Goal: Task Accomplishment & Management: Use online tool/utility

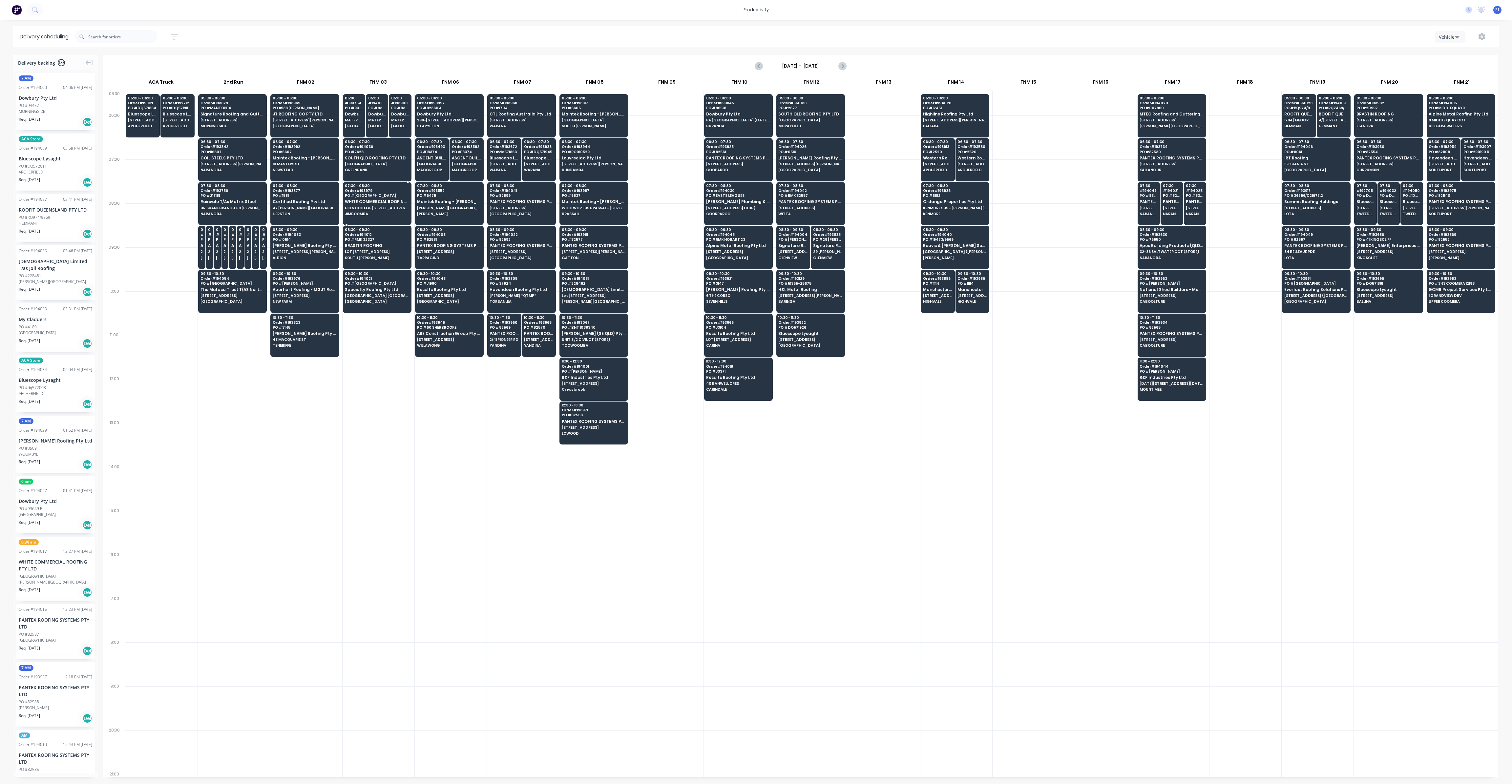
scroll to position [0, 1]
click at [290, 159] on span "Maintek Roofing - [PERSON_NAME]" at bounding box center [305, 158] width 63 height 4
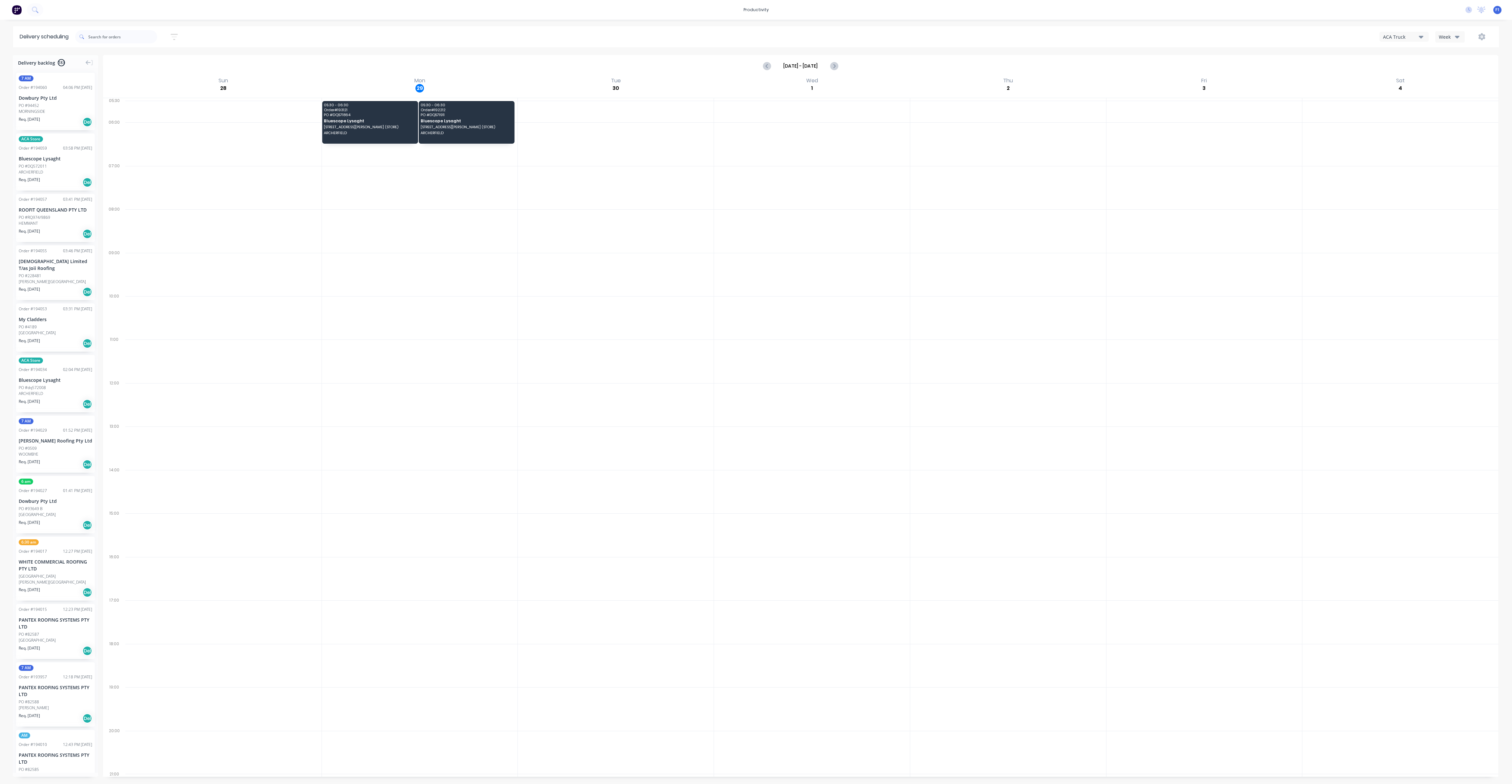
click at [1452, 38] on div "Week" at bounding box center [1448, 37] width 19 height 7
click at [1447, 69] on div "Vehicle" at bounding box center [1468, 67] width 65 height 13
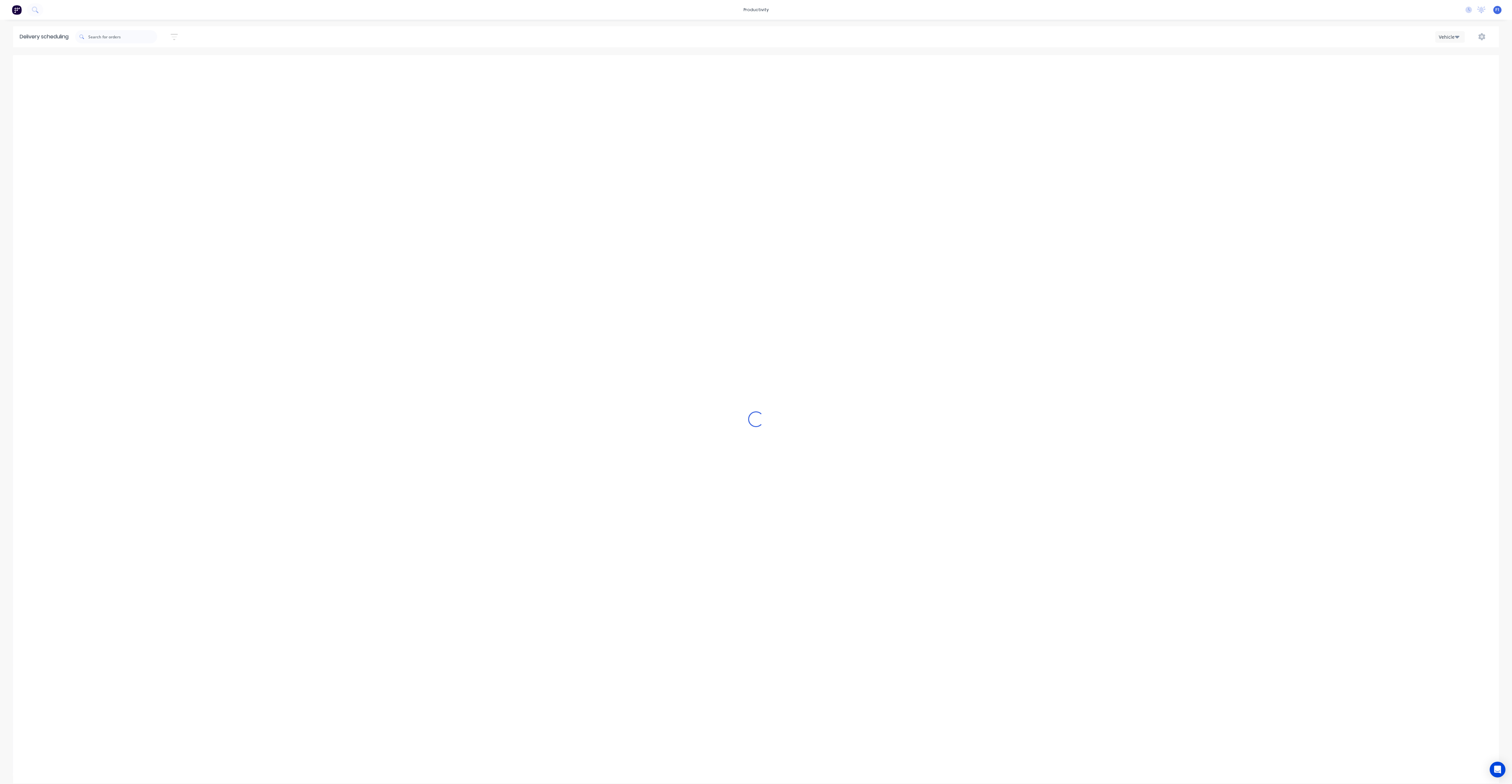
scroll to position [0, 1]
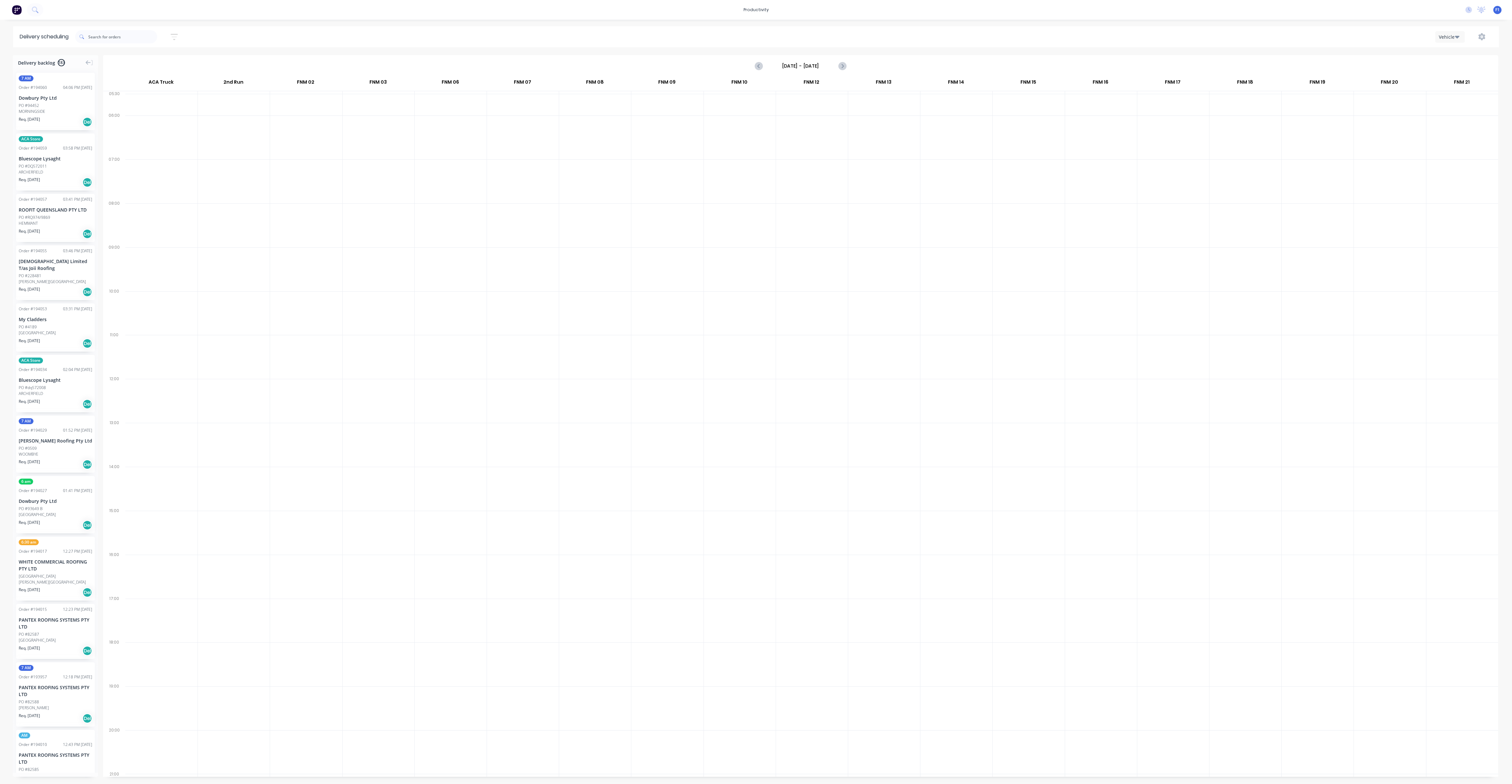
click at [833, 64] on label "[DATE] - [DATE]" at bounding box center [801, 66] width 66 height 11
click at [833, 64] on input "[DATE] - [DATE]" at bounding box center [801, 66] width 65 height 10
click at [788, 146] on div "29" at bounding box center [790, 150] width 10 height 10
type input "[DATE] - [DATE]"
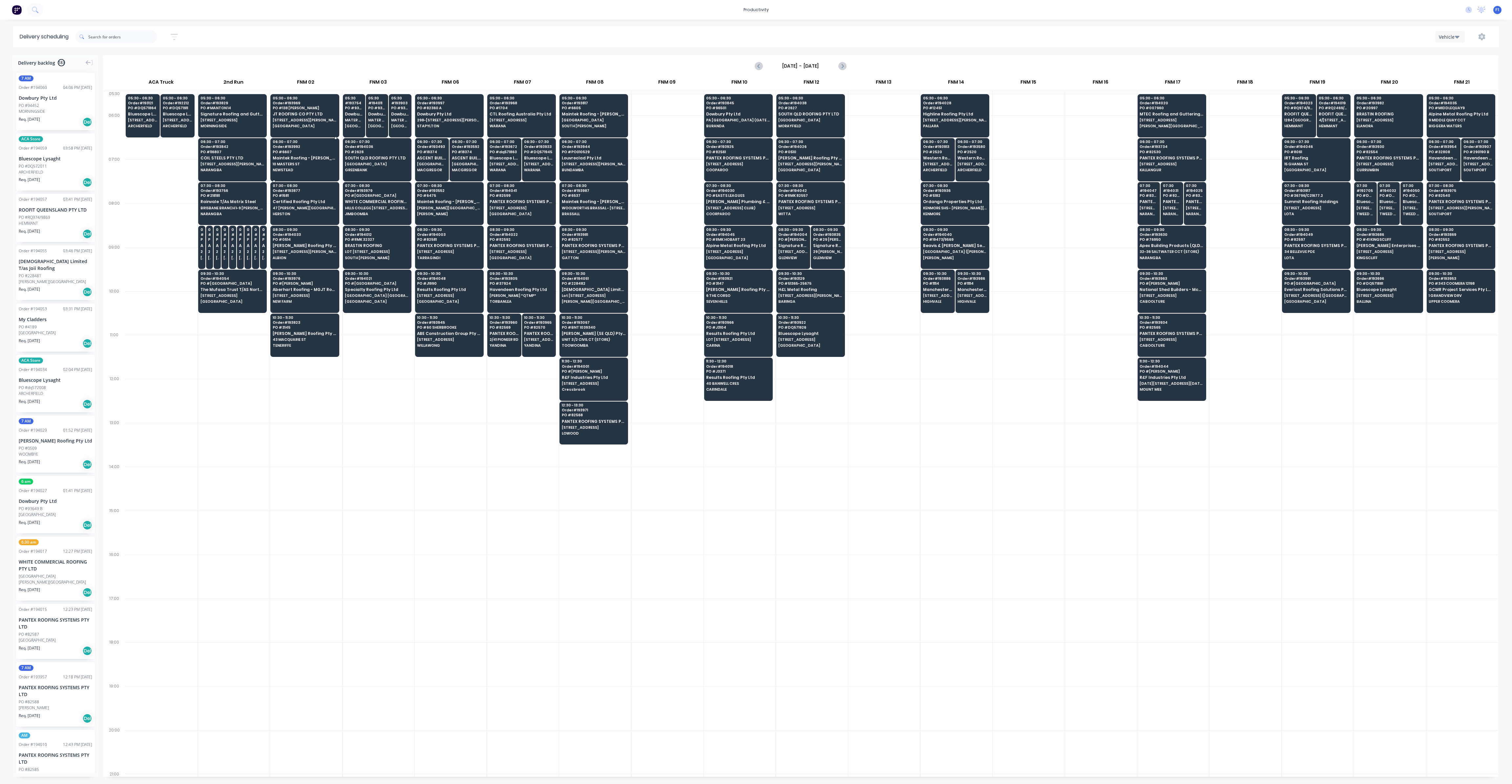
click at [319, 164] on span "10 MASTERS ST" at bounding box center [305, 164] width 63 height 4
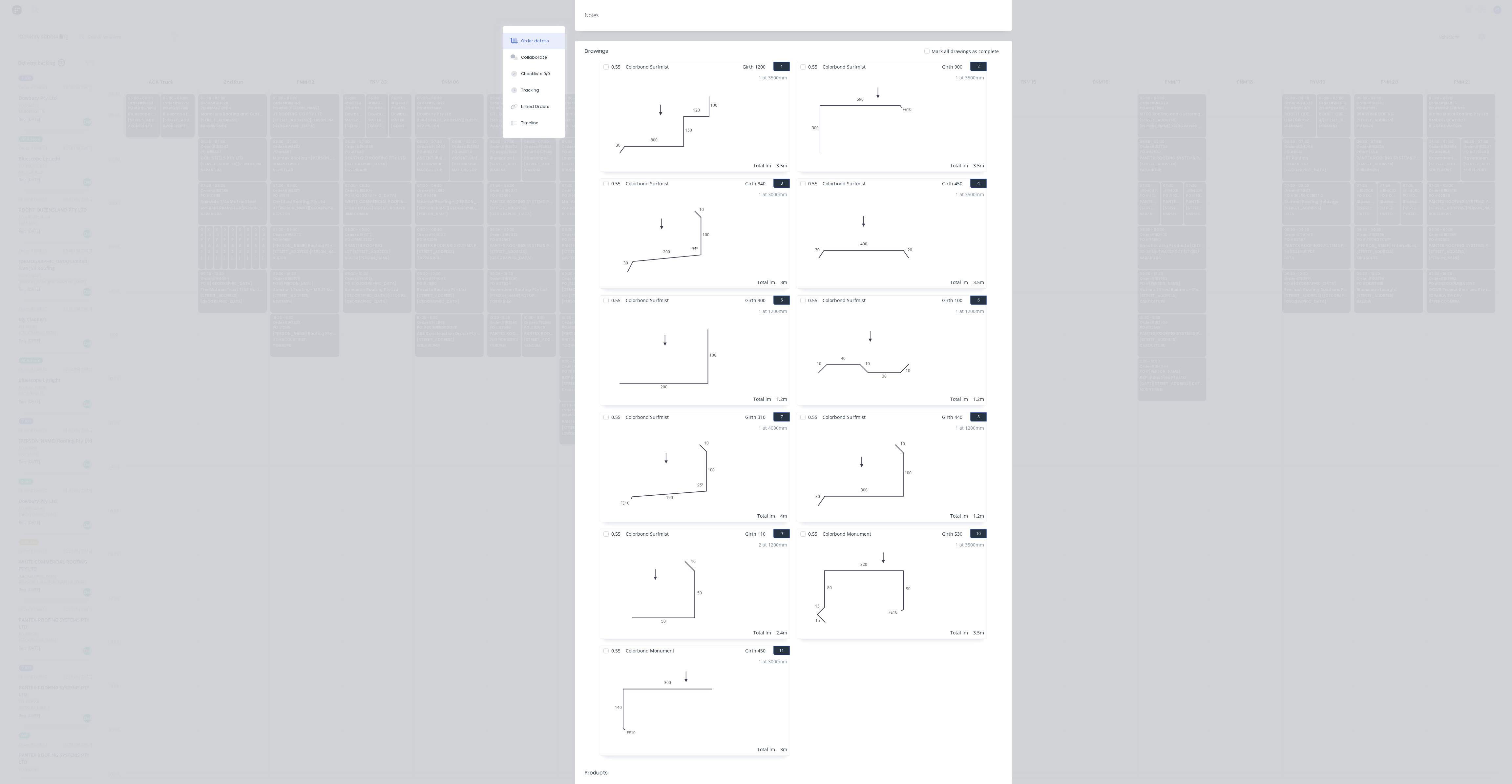
scroll to position [0, 0]
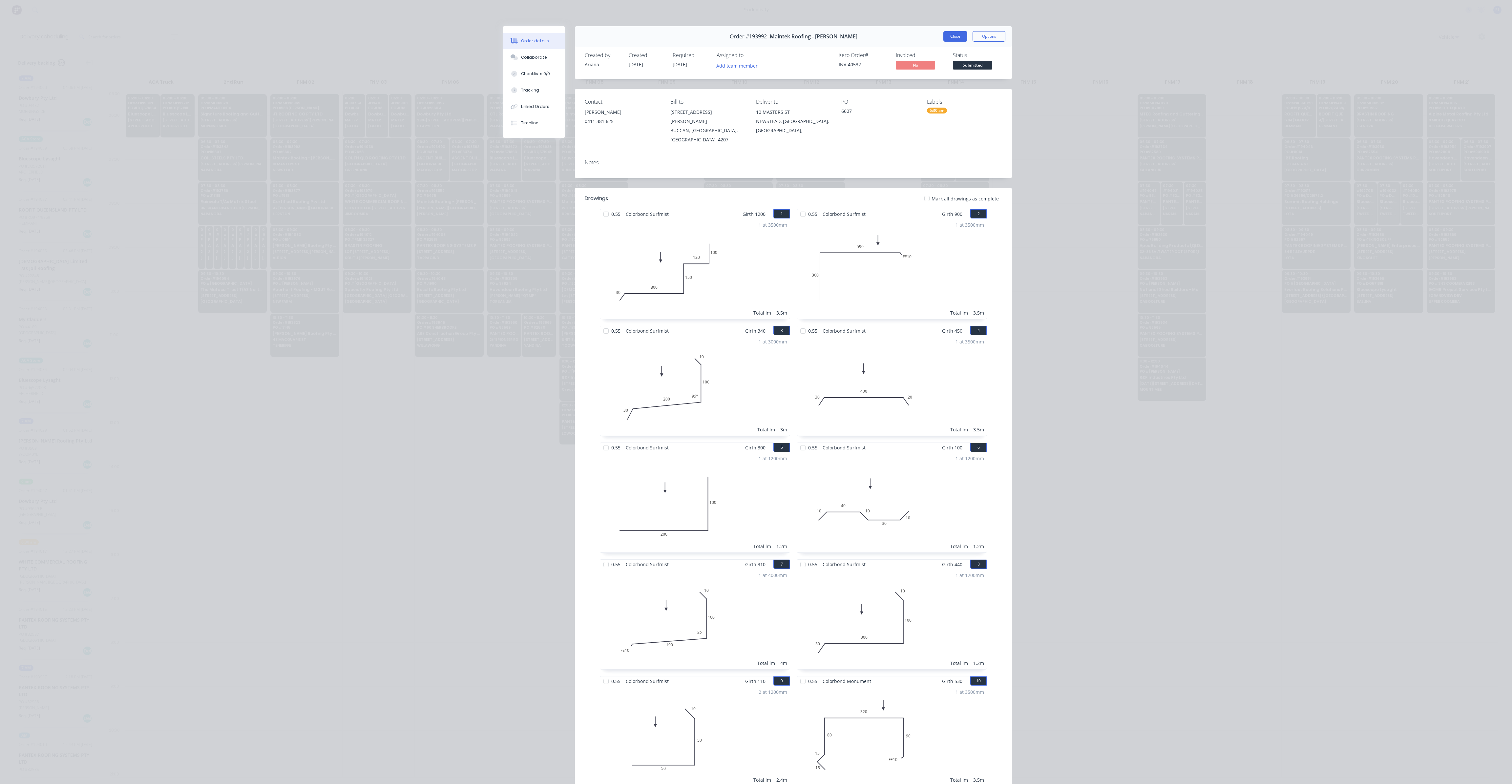
click at [946, 37] on button "Close" at bounding box center [955, 36] width 24 height 11
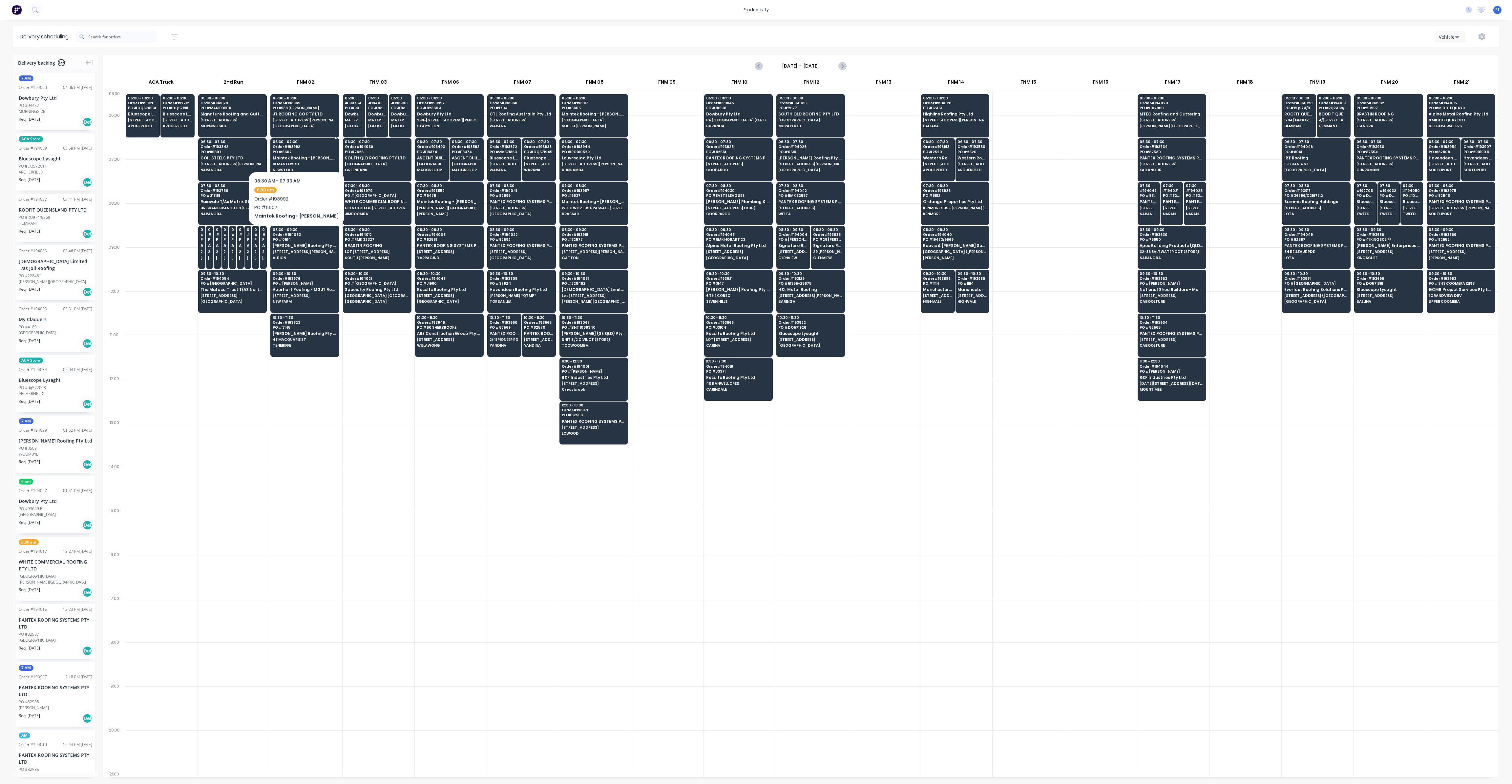
click at [295, 151] on span "PO # 6607" at bounding box center [305, 151] width 63 height 4
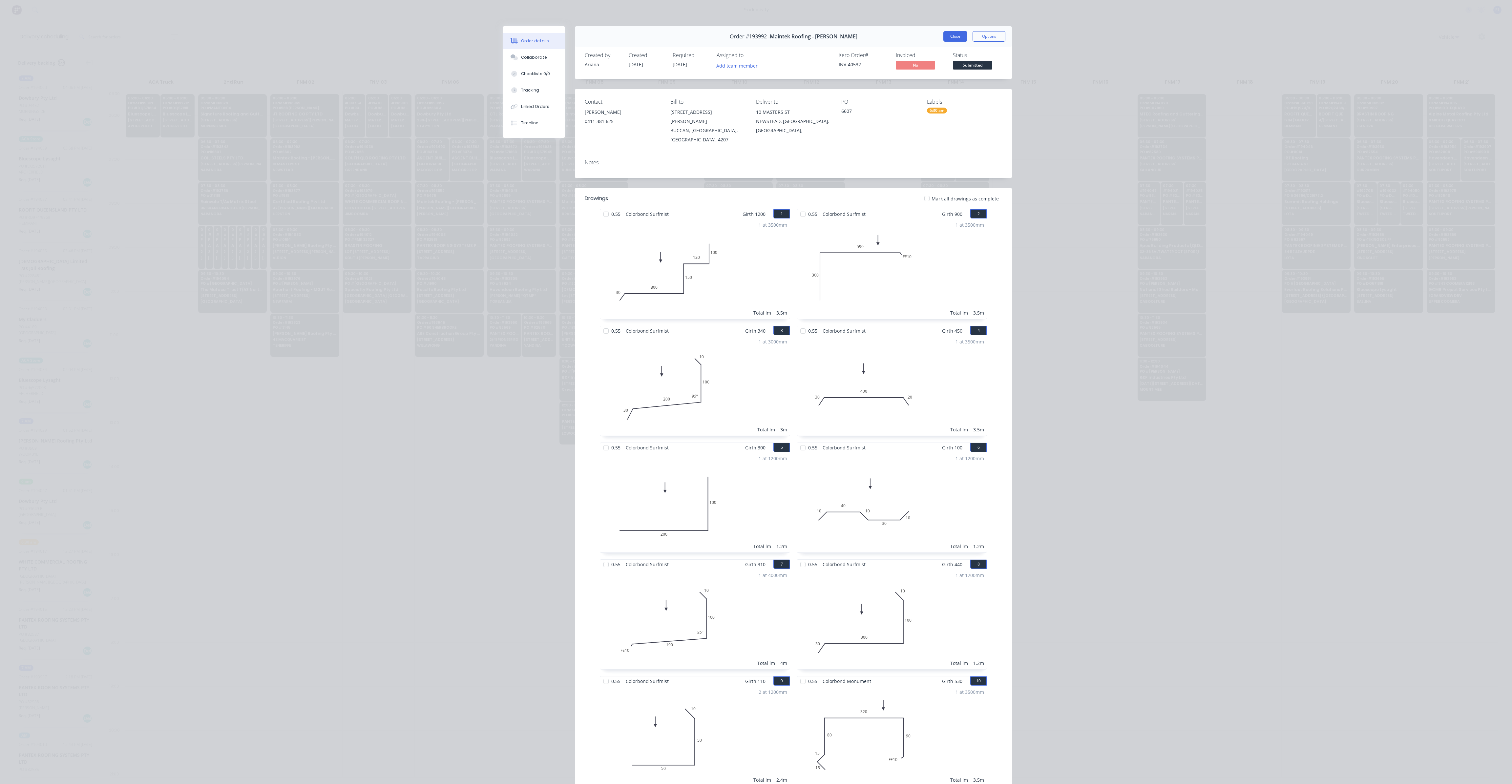
click at [954, 36] on button "Close" at bounding box center [955, 36] width 24 height 11
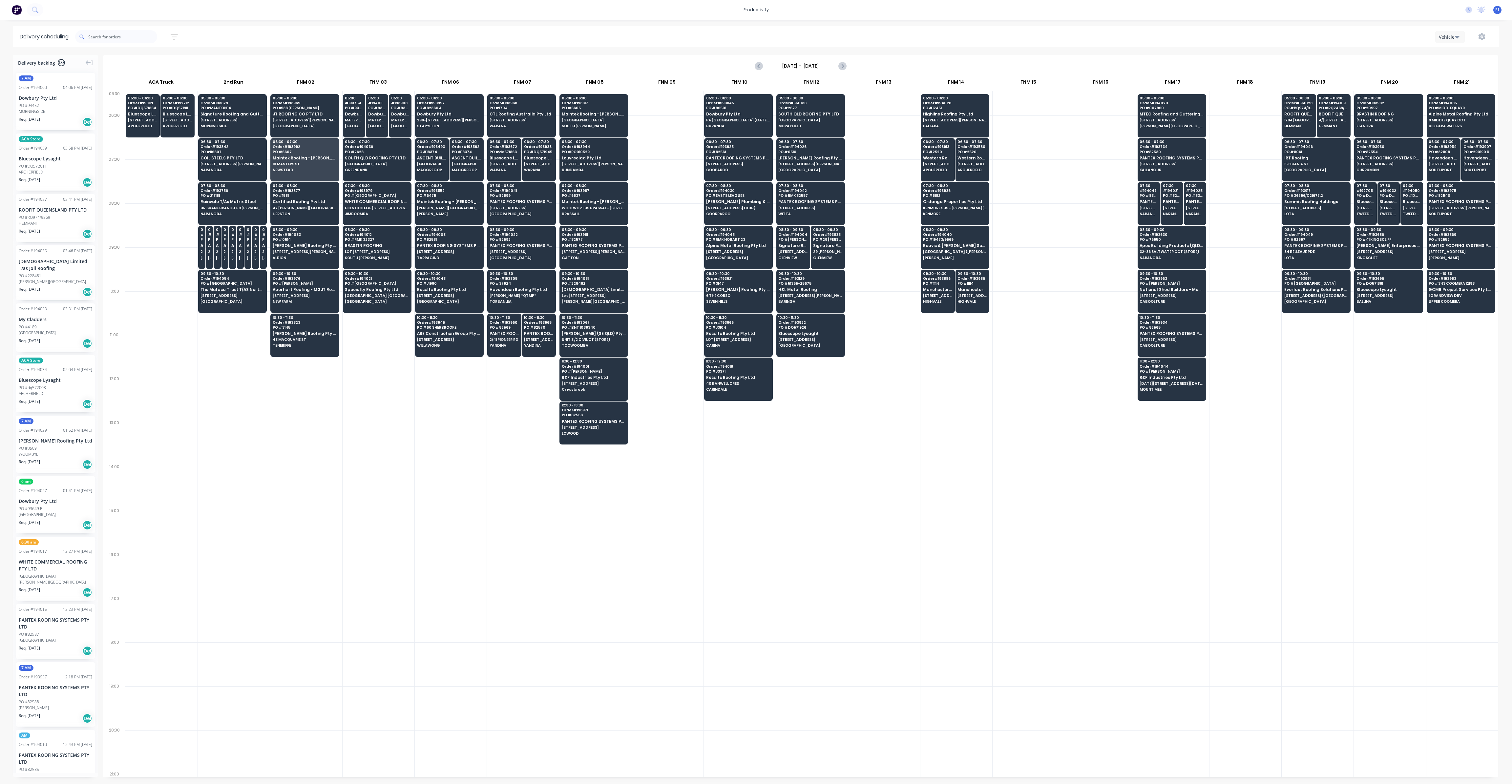
click at [404, 353] on div at bounding box center [379, 357] width 72 height 44
click at [316, 206] on span "47 [PERSON_NAME][GEOGRAPHIC_DATA]" at bounding box center [305, 208] width 63 height 4
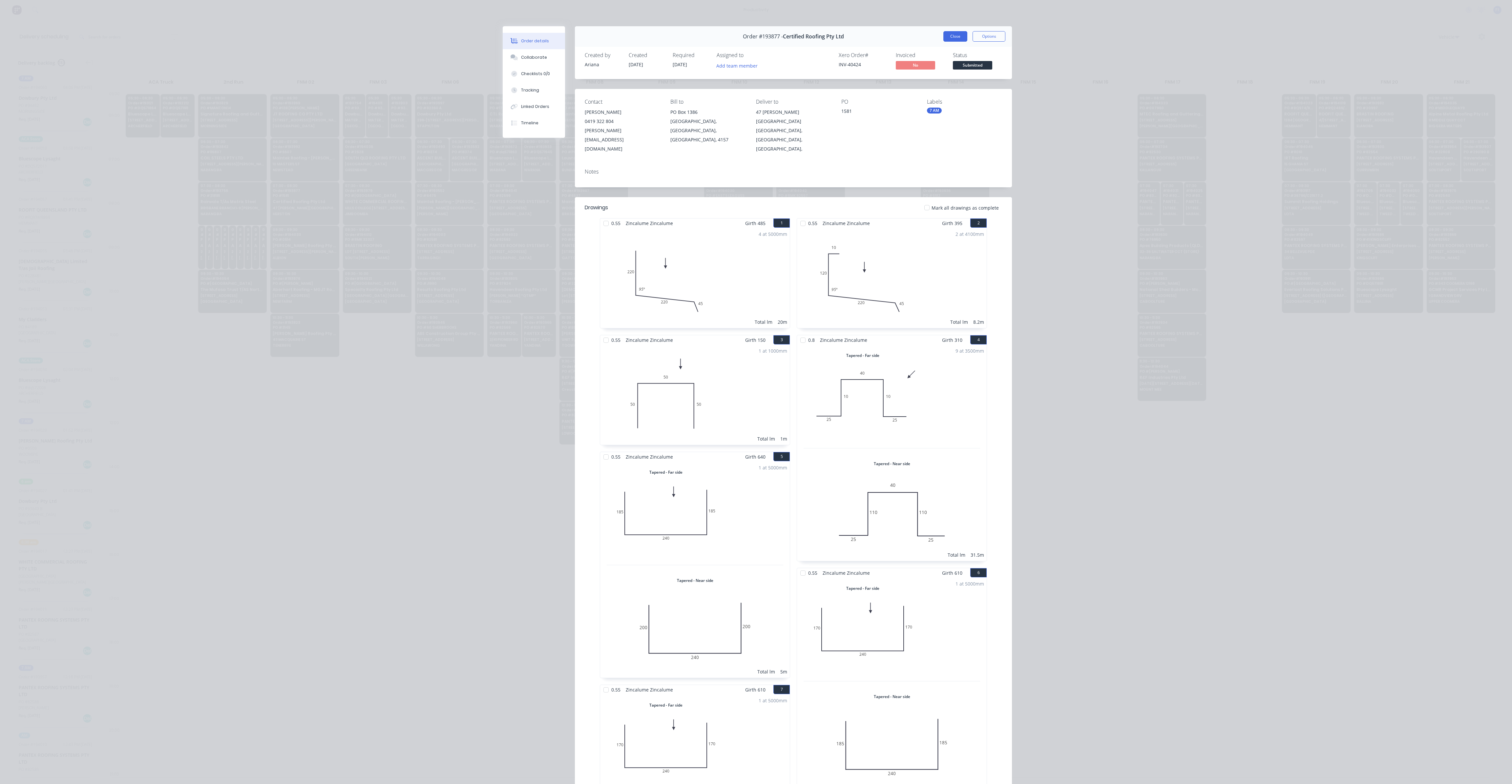
click at [953, 39] on button "Close" at bounding box center [955, 36] width 24 height 11
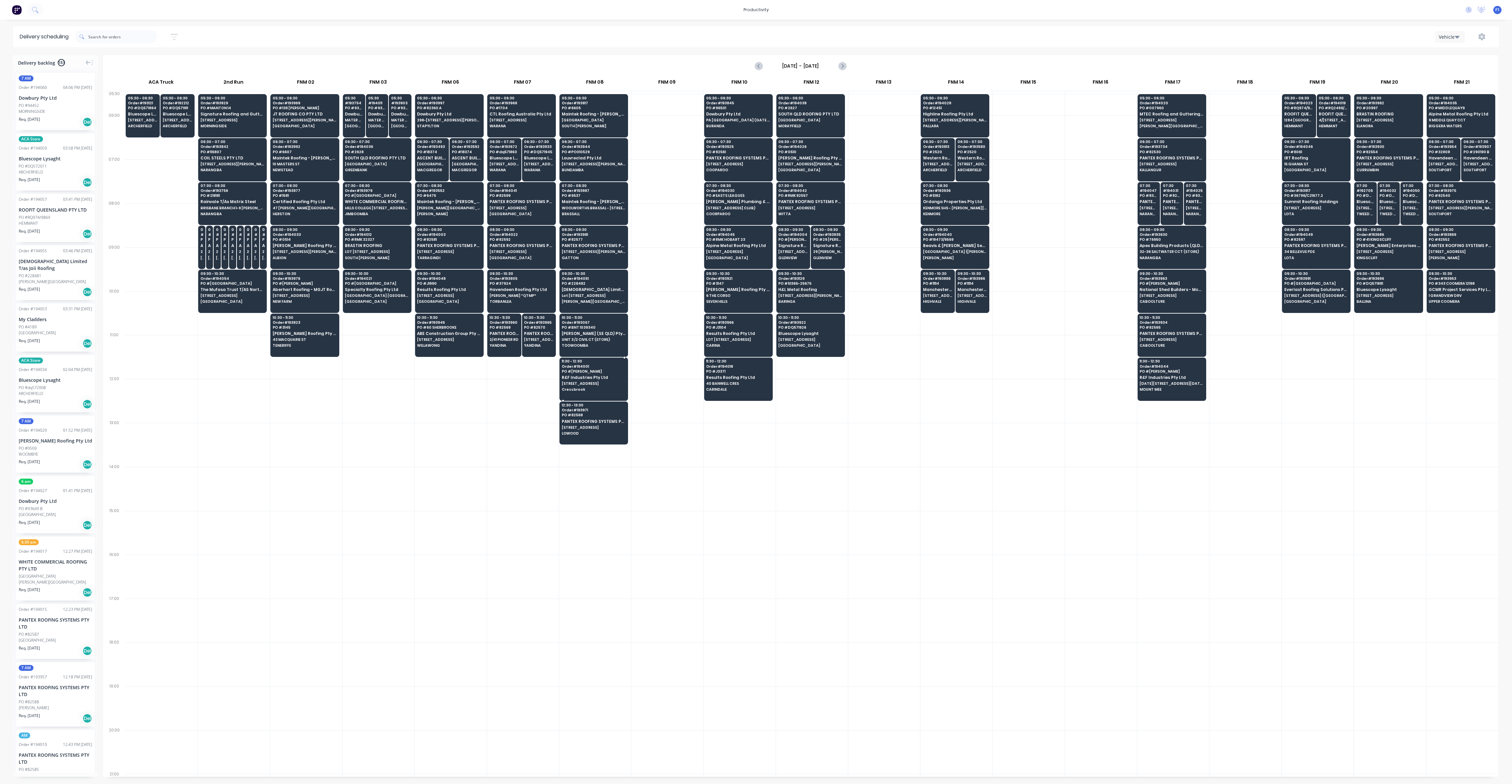
click at [666, 401] on div at bounding box center [667, 401] width 72 height 44
click at [301, 337] on span "43 MACQUARIE ST" at bounding box center [305, 339] width 63 height 4
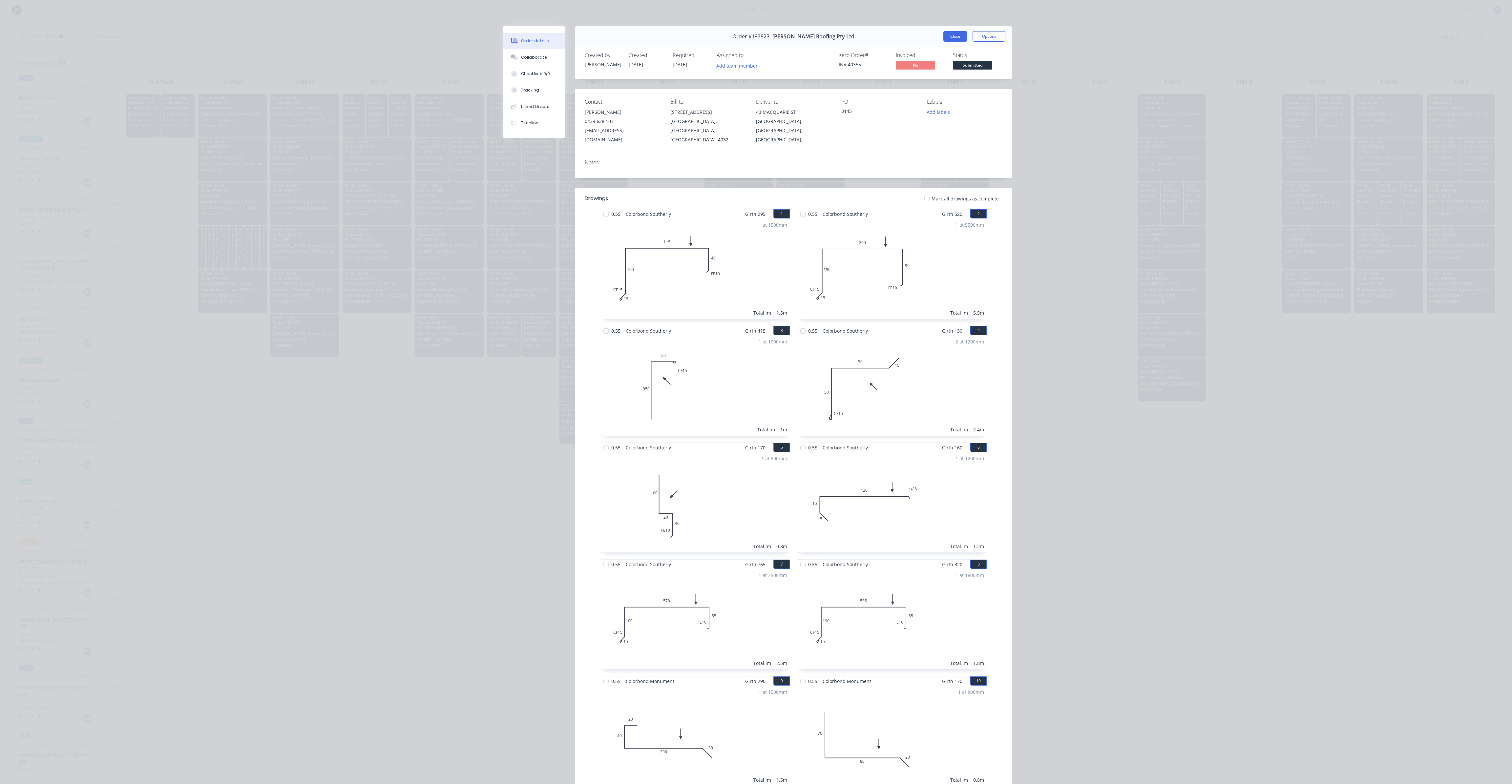
click at [944, 41] on button "Close" at bounding box center [955, 36] width 24 height 11
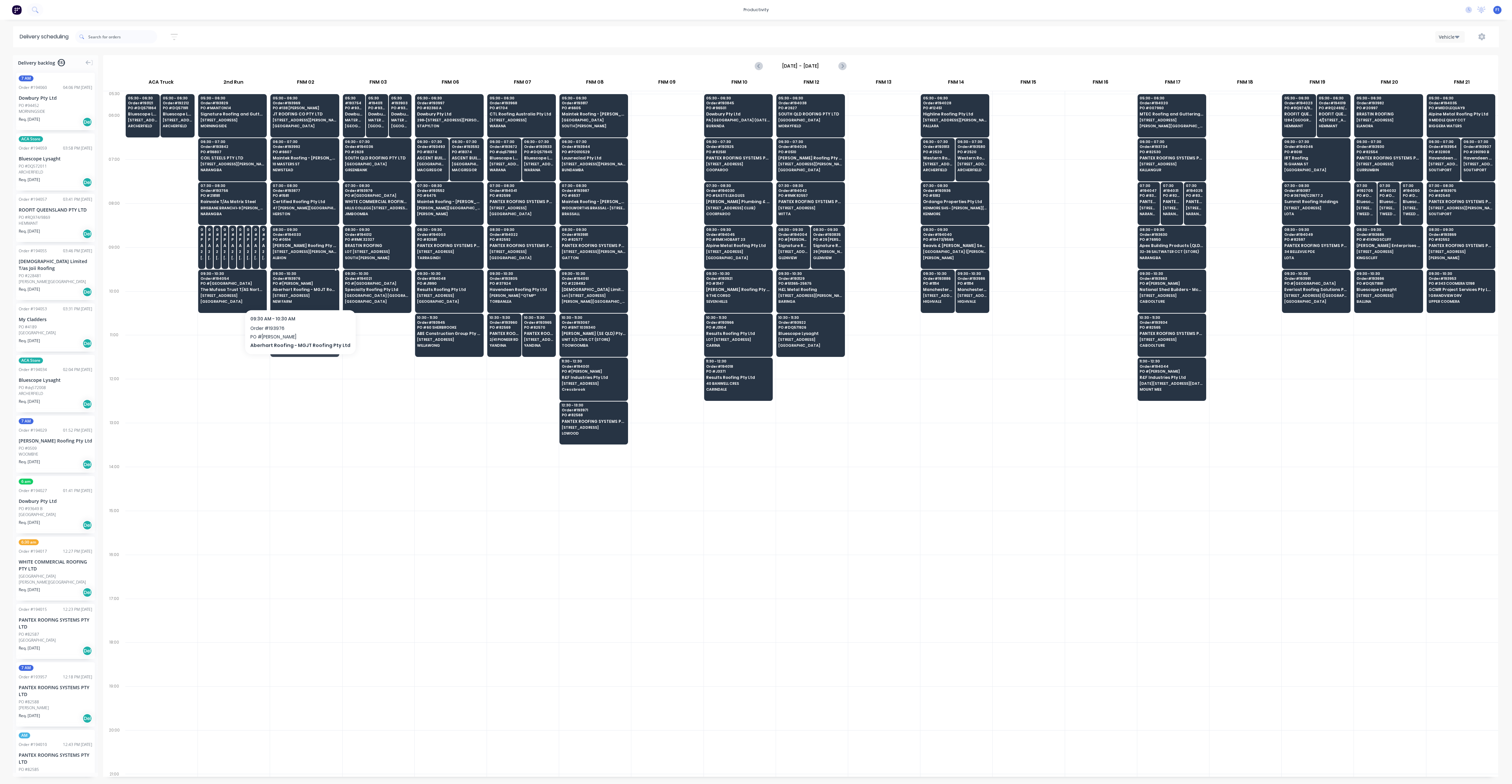
click at [296, 290] on div "09:30 - 10:30 Order # 193976 PO # [PERSON_NAME] Roofing - MGJT Roofing Pty Ltd …" at bounding box center [305, 288] width 68 height 37
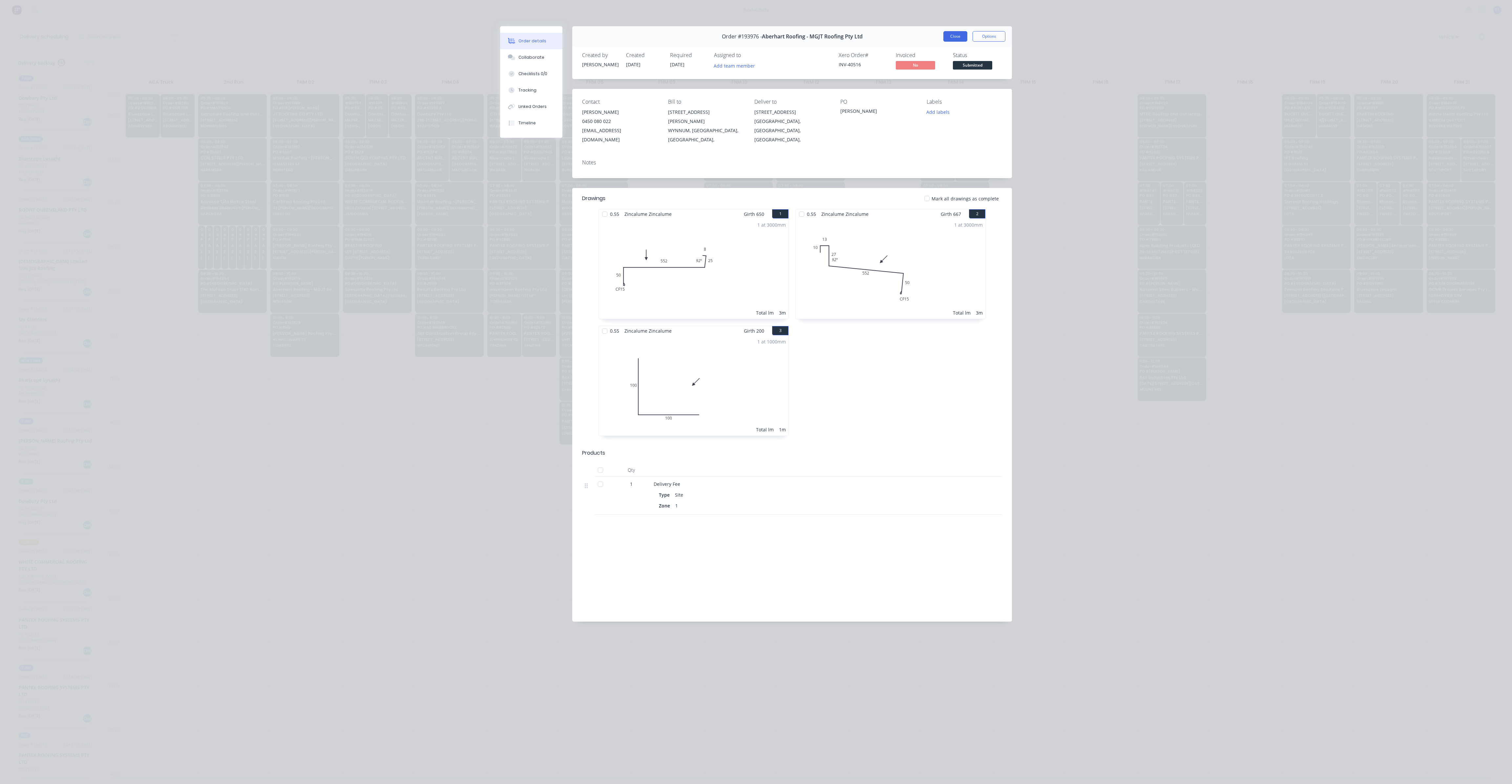
click at [951, 35] on button "Close" at bounding box center [955, 36] width 24 height 11
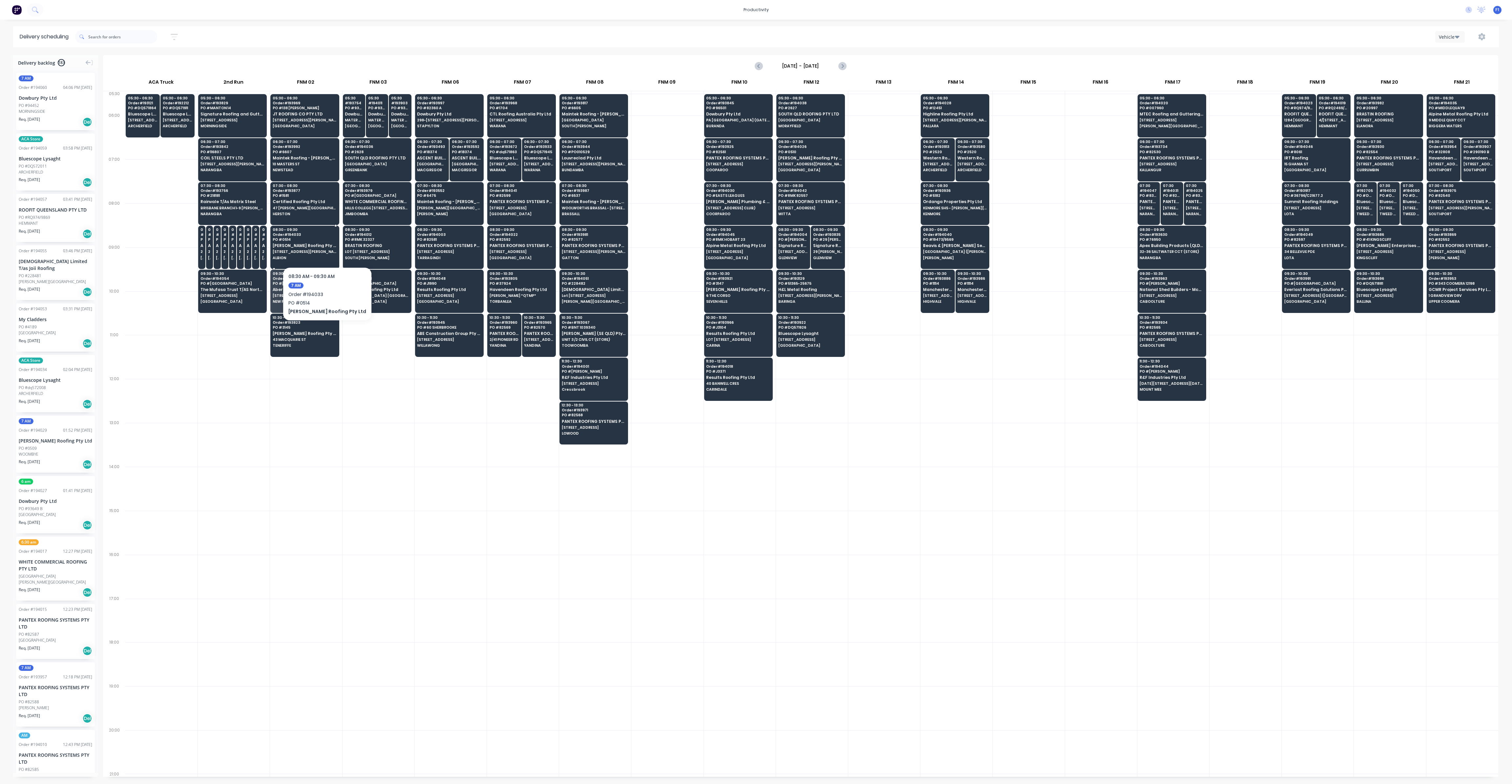
click at [316, 247] on div "08:30 - 09:30 Order # 194033 PO # 0514 [PERSON_NAME] Roofing Pty Ltd [STREET_AD…" at bounding box center [305, 244] width 68 height 37
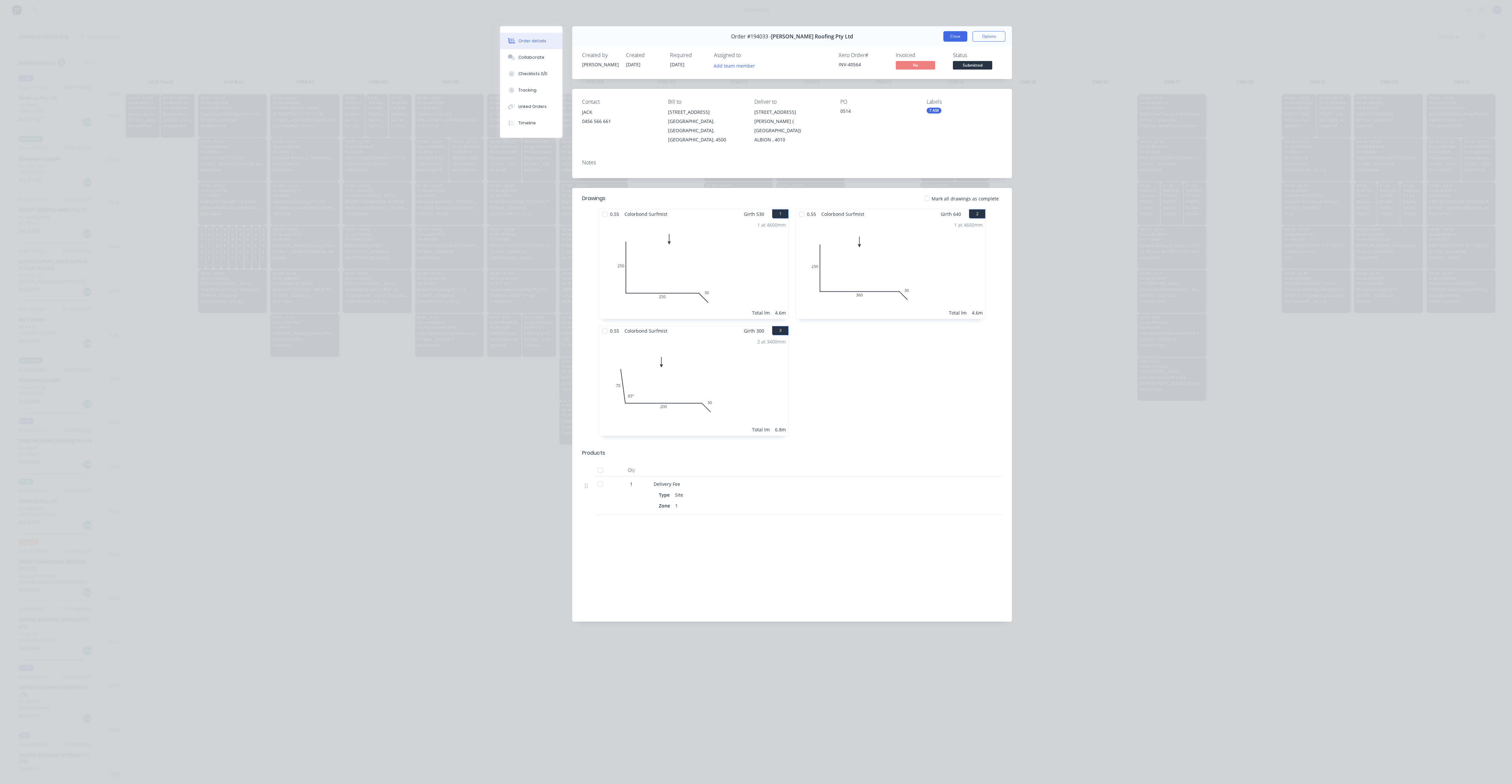
click at [964, 38] on button "Close" at bounding box center [955, 36] width 24 height 11
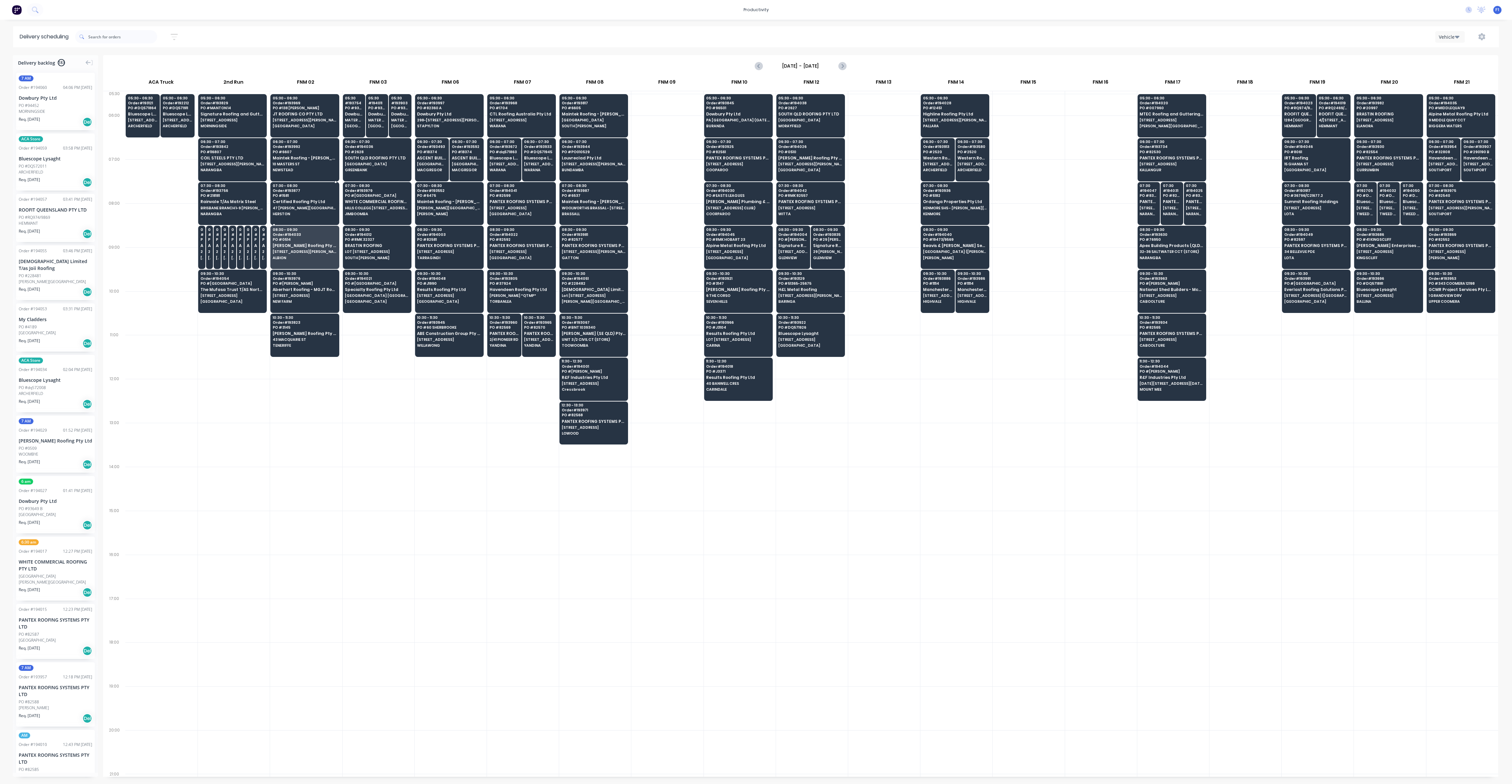
click at [300, 206] on span "47 [PERSON_NAME][GEOGRAPHIC_DATA]" at bounding box center [305, 208] width 63 height 4
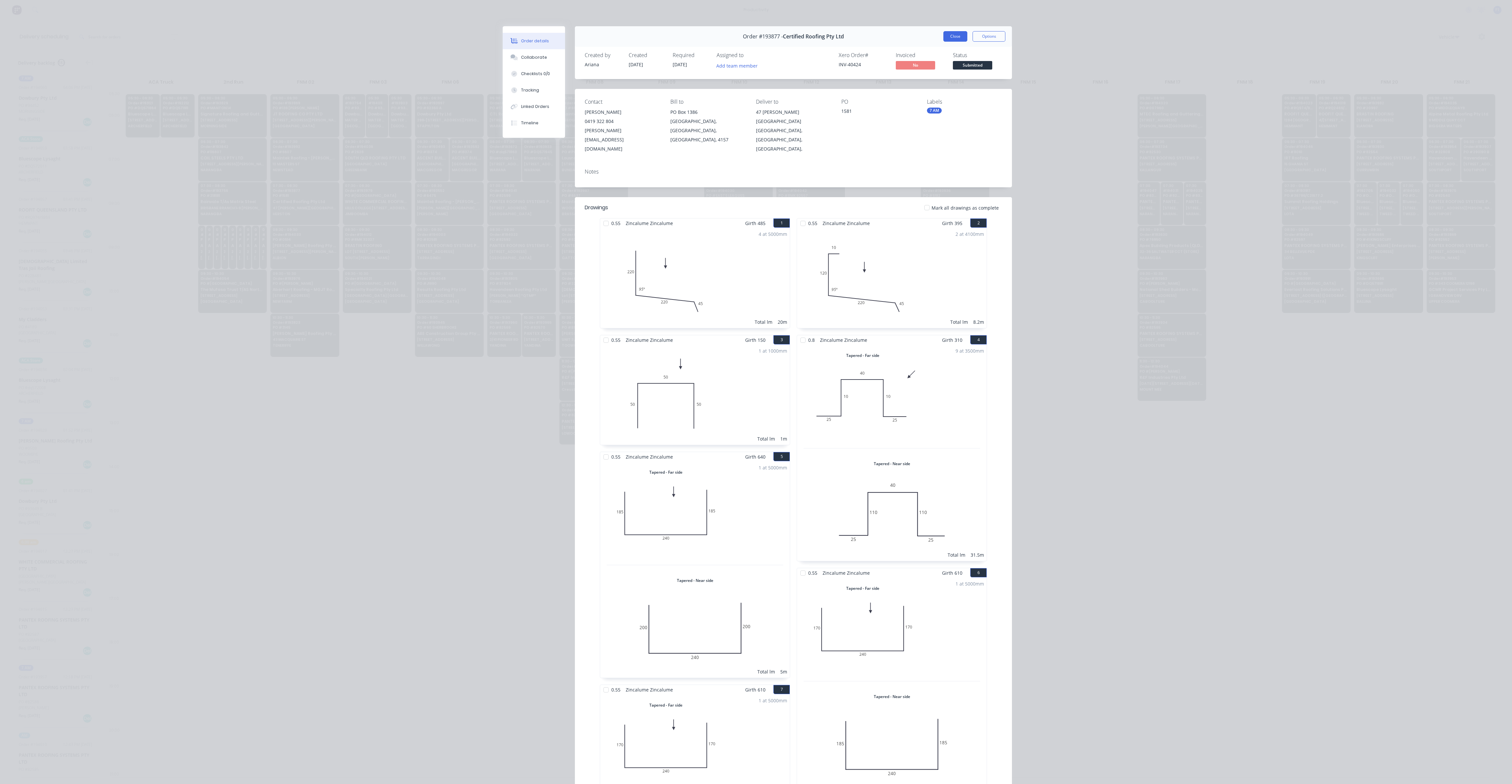
click at [953, 38] on button "Close" at bounding box center [955, 36] width 24 height 11
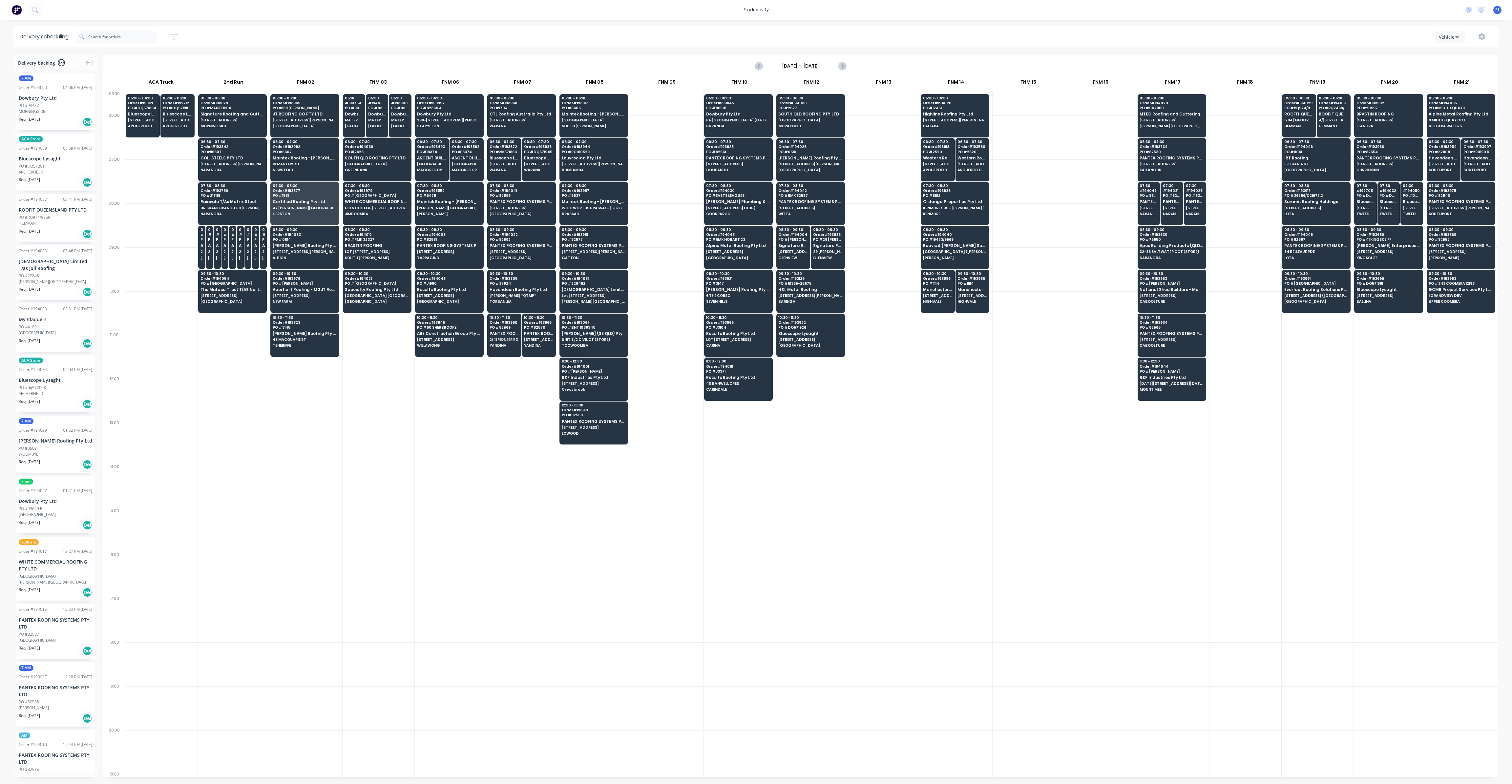
click at [456, 521] on div at bounding box center [451, 532] width 72 height 44
click at [1295, 366] on div at bounding box center [1318, 357] width 72 height 44
click at [644, 199] on div at bounding box center [667, 181] width 72 height 44
click at [910, 393] on div at bounding box center [884, 401] width 72 height 44
click at [967, 288] on span "Manchester Roofing Australia Pty Ltd" at bounding box center [972, 289] width 29 height 4
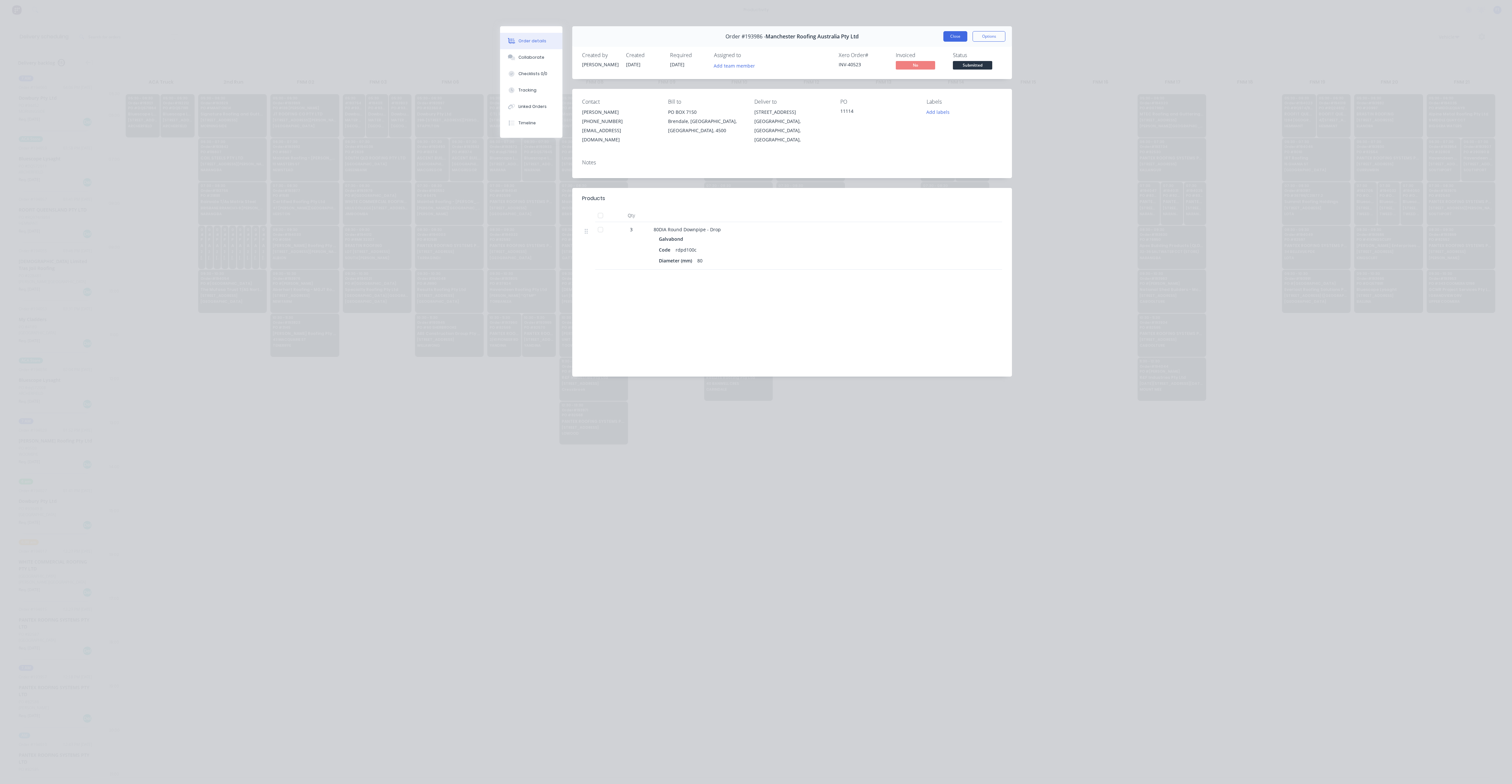
click at [963, 39] on button "Close" at bounding box center [955, 36] width 24 height 11
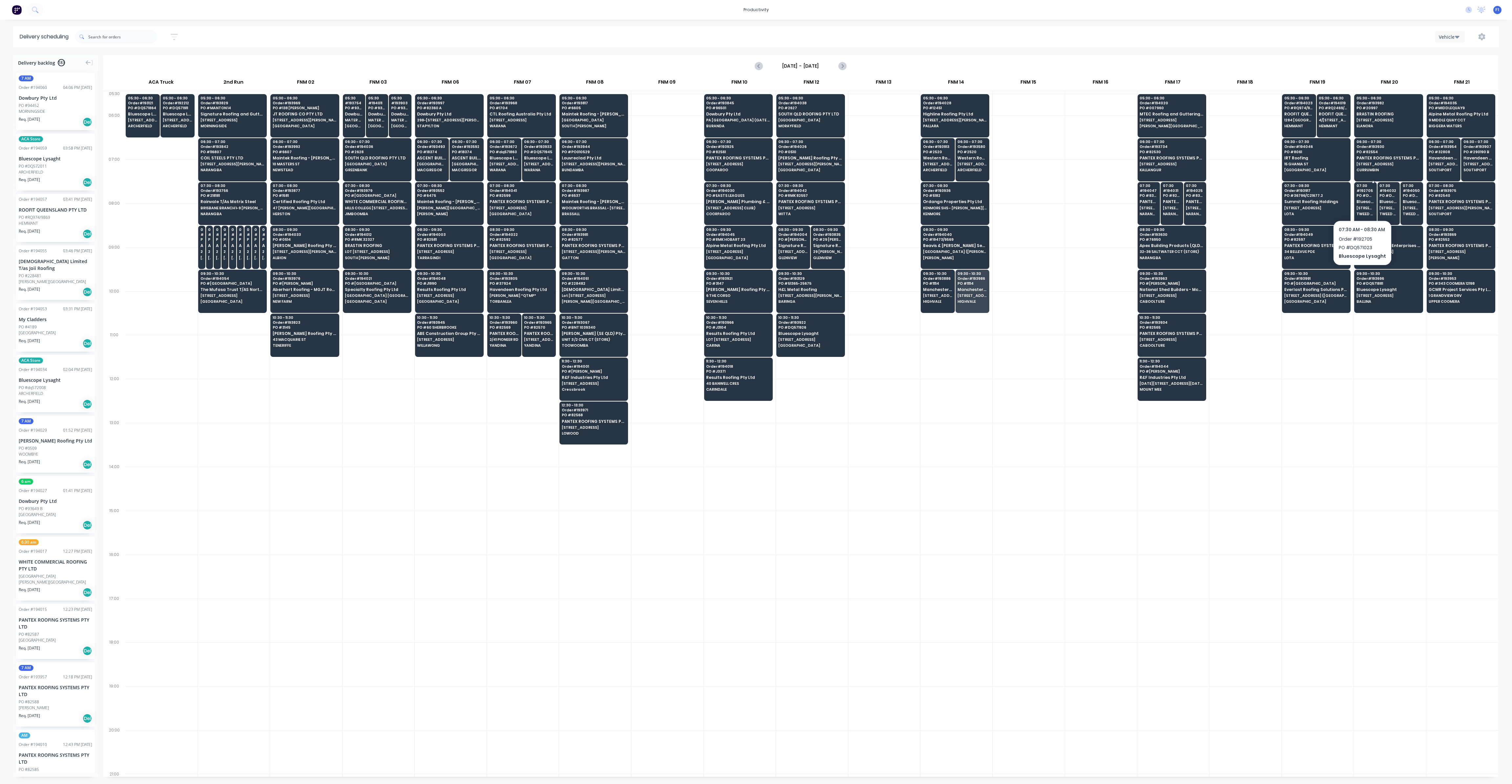
click at [1361, 203] on div "07:30 # 192705 PO # DQ571023 Bluescope Lysaght [STREET_ADDRESS] (STORE) TWEED H…" at bounding box center [1365, 200] width 22 height 37
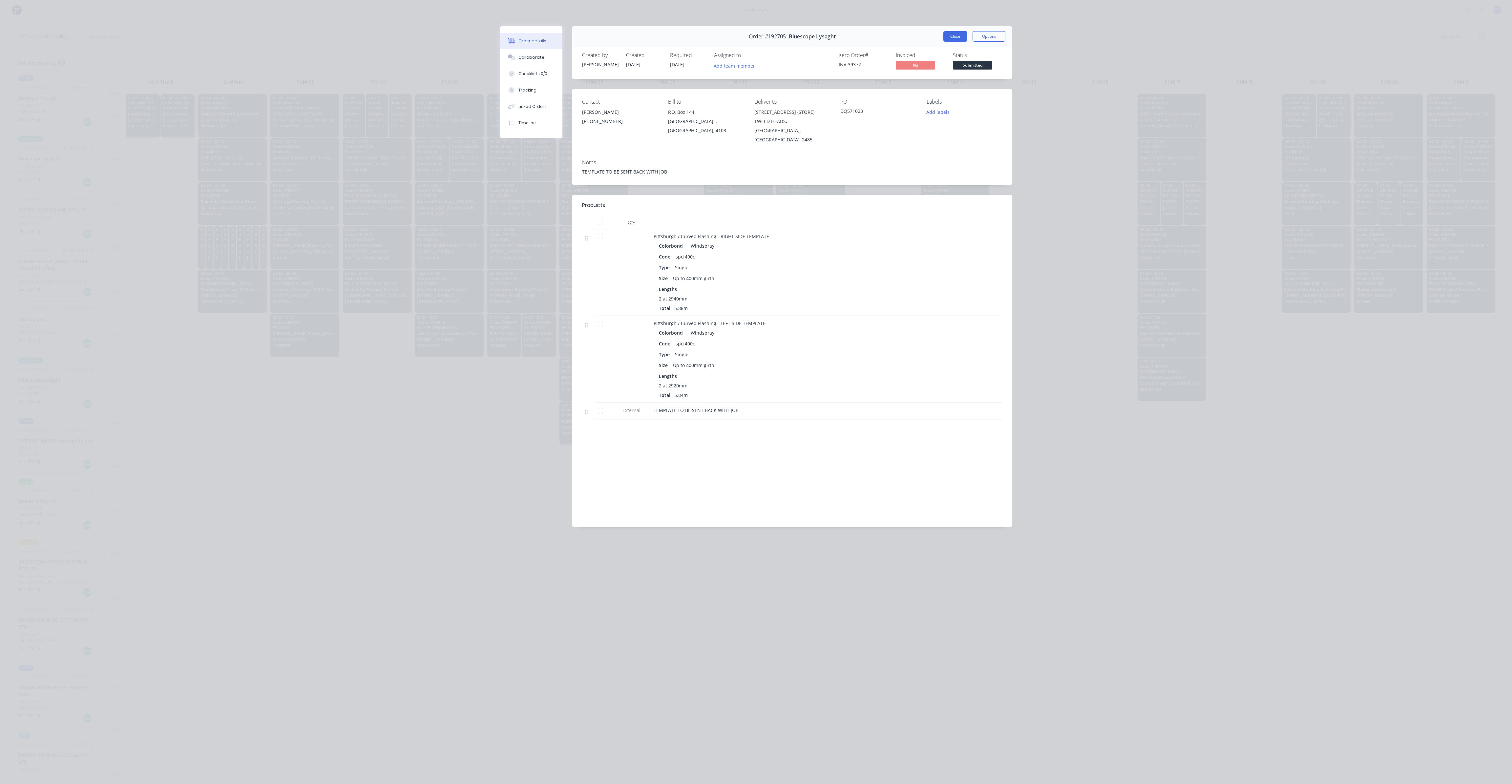
click at [949, 36] on button "Close" at bounding box center [955, 36] width 24 height 11
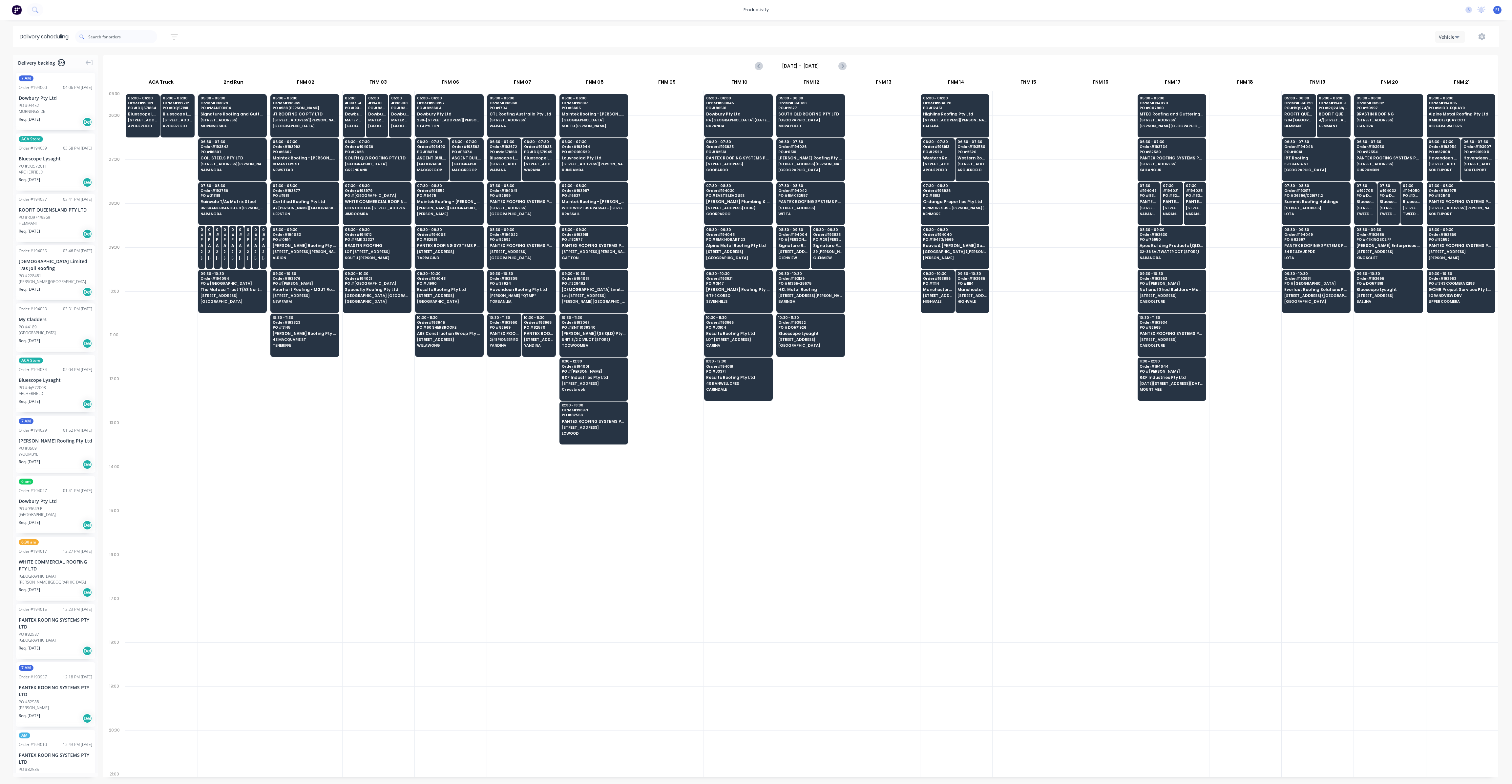
drag, startPoint x: 1382, startPoint y: 415, endPoint x: 1379, endPoint y: 416, distance: 3.2
click at [1379, 416] on div at bounding box center [1390, 401] width 72 height 44
click at [799, 303] on div "09:30 - 10:30 Order # 193129 PO # 51365-25675 H&L Metal Roofing 1/21 [PERSON_NA…" at bounding box center [811, 288] width 68 height 37
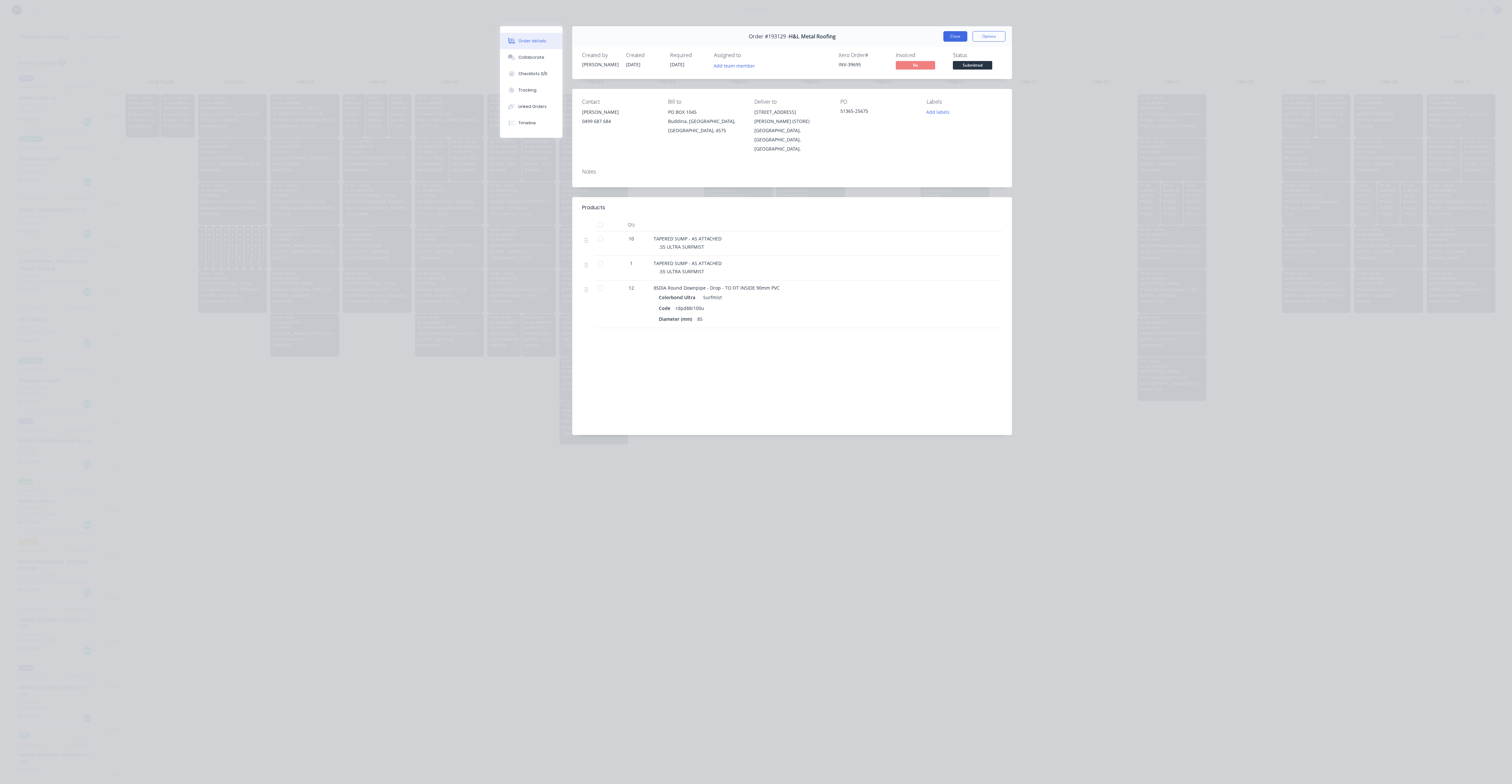
click at [954, 33] on button "Close" at bounding box center [955, 36] width 24 height 11
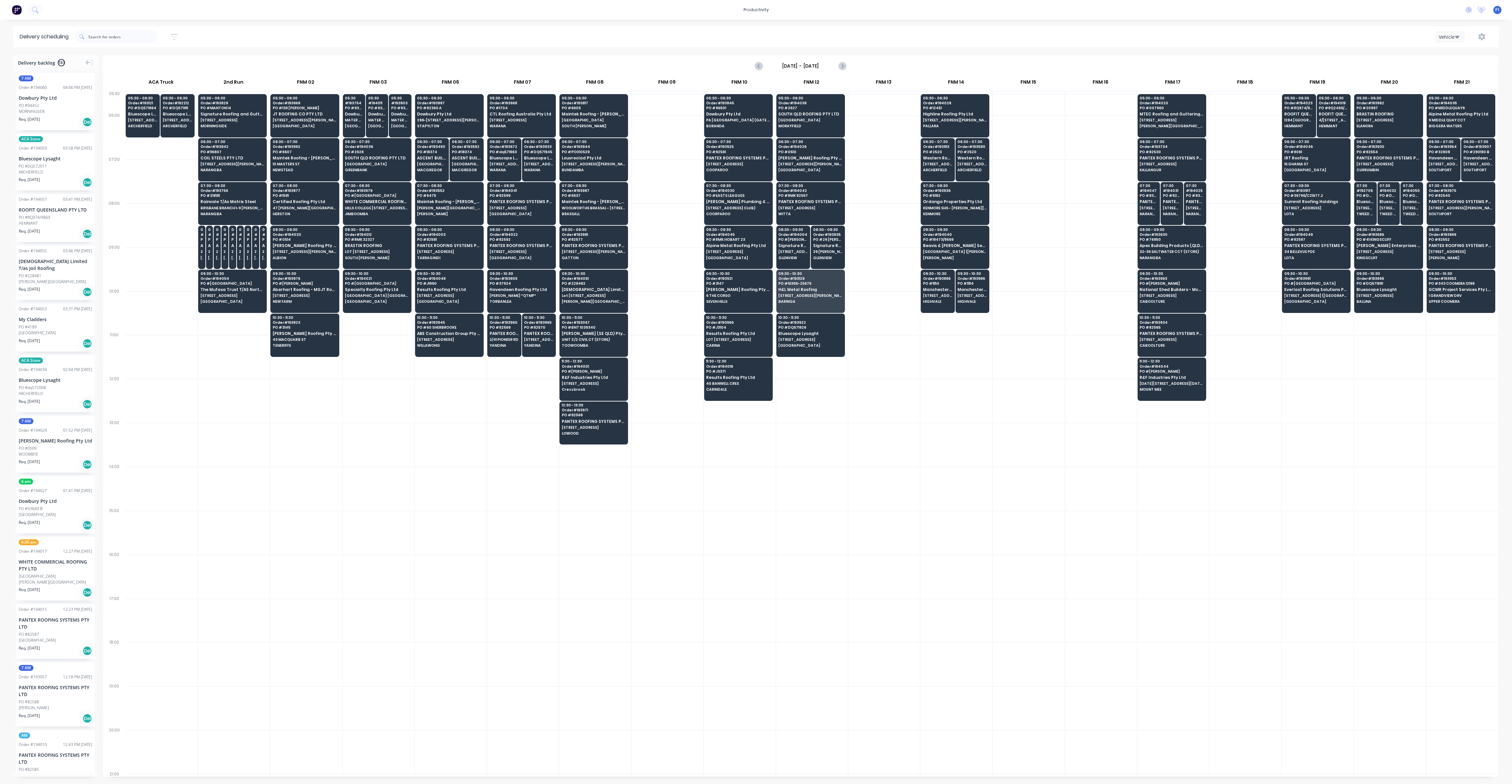
click at [685, 251] on div at bounding box center [667, 269] width 72 height 44
click at [432, 209] on div "07:30 - 08:30 Order # 193552 PO # 6475 Maintek Roofing - [PERSON_NAME] Rahurahu…" at bounding box center [450, 200] width 68 height 37
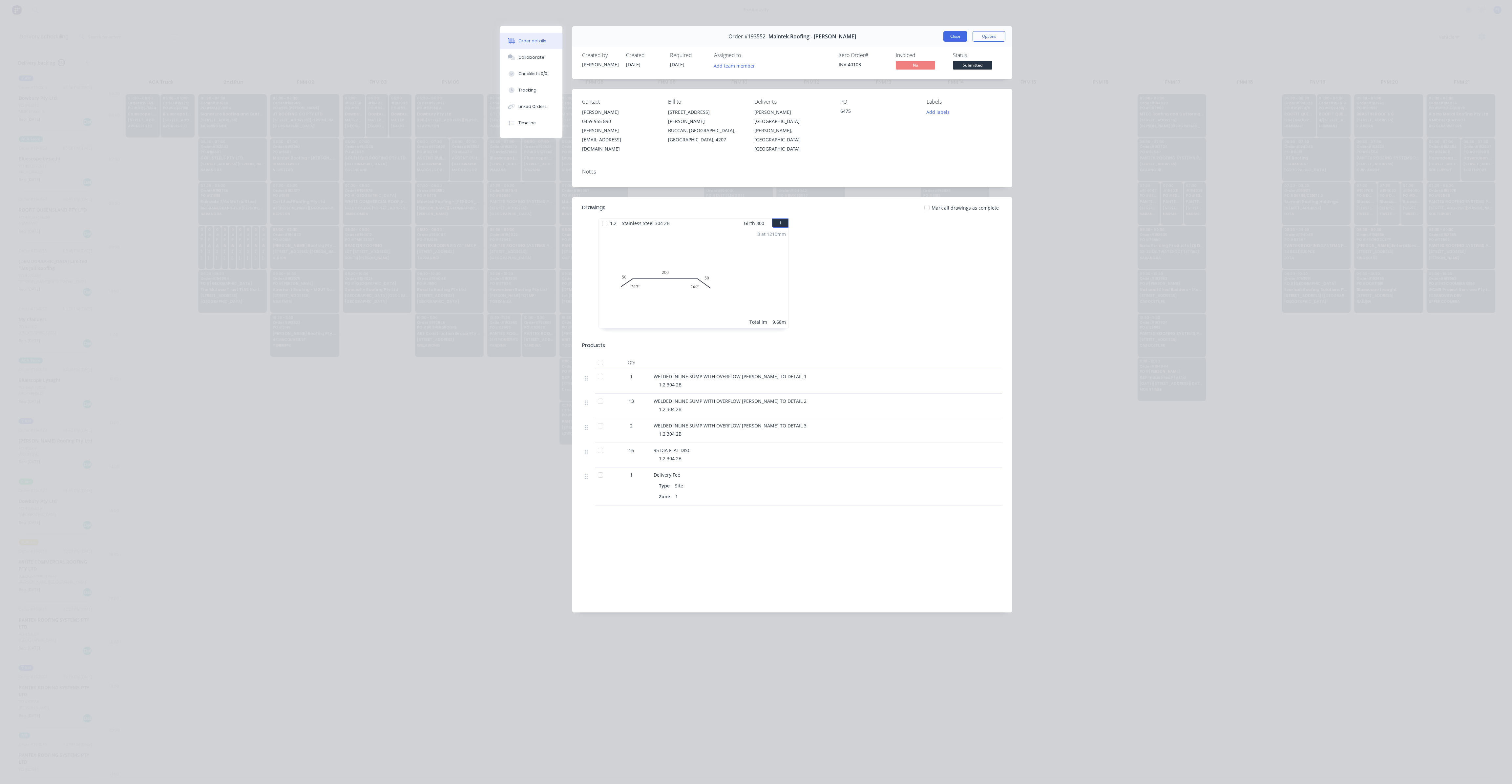
click at [952, 35] on button "Close" at bounding box center [955, 36] width 24 height 11
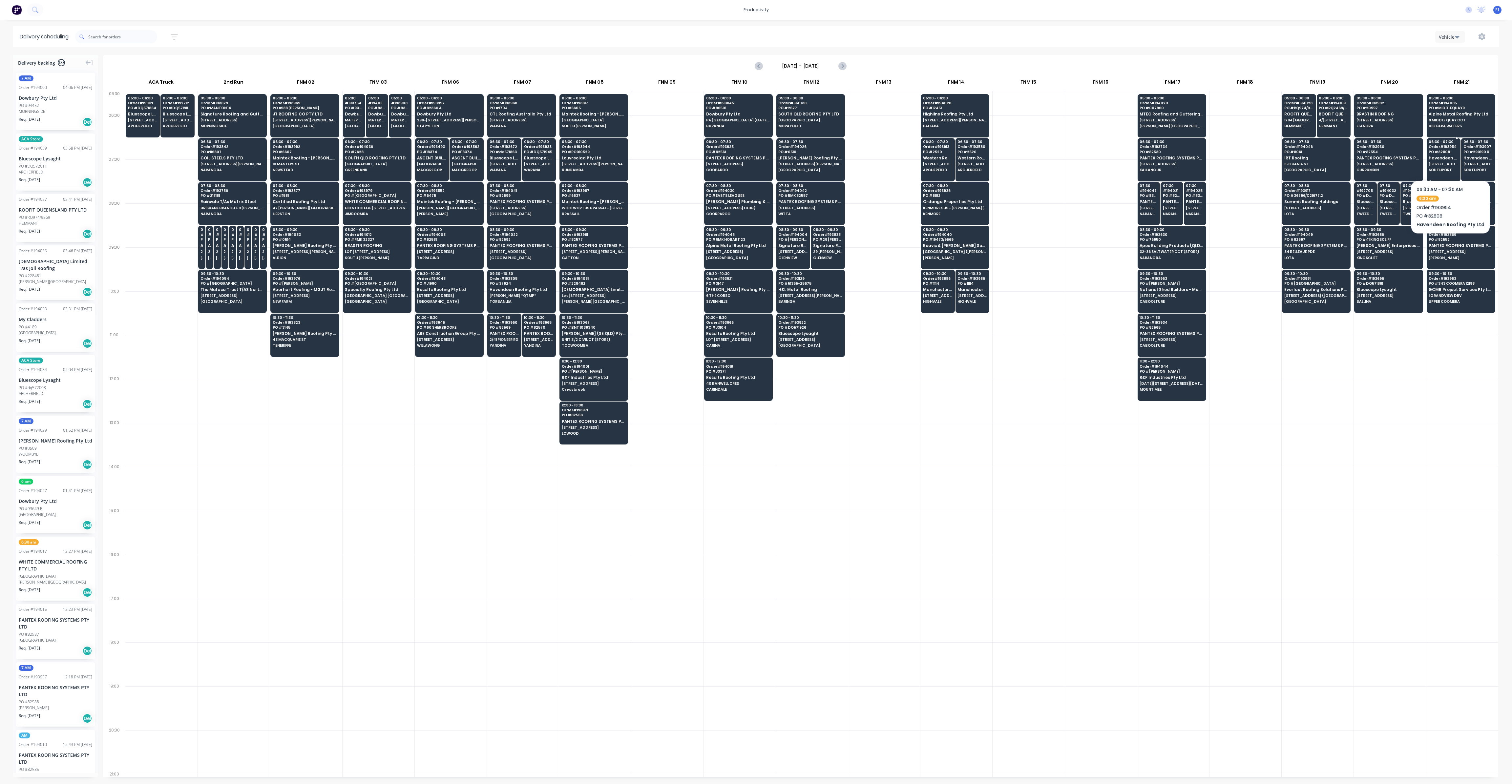
click at [1447, 160] on div "06:30 - 07:30 Order # 193954 PO # 32808 Havendeen Roofing Pty Ltd [STREET_ADDRE…" at bounding box center [1443, 156] width 33 height 37
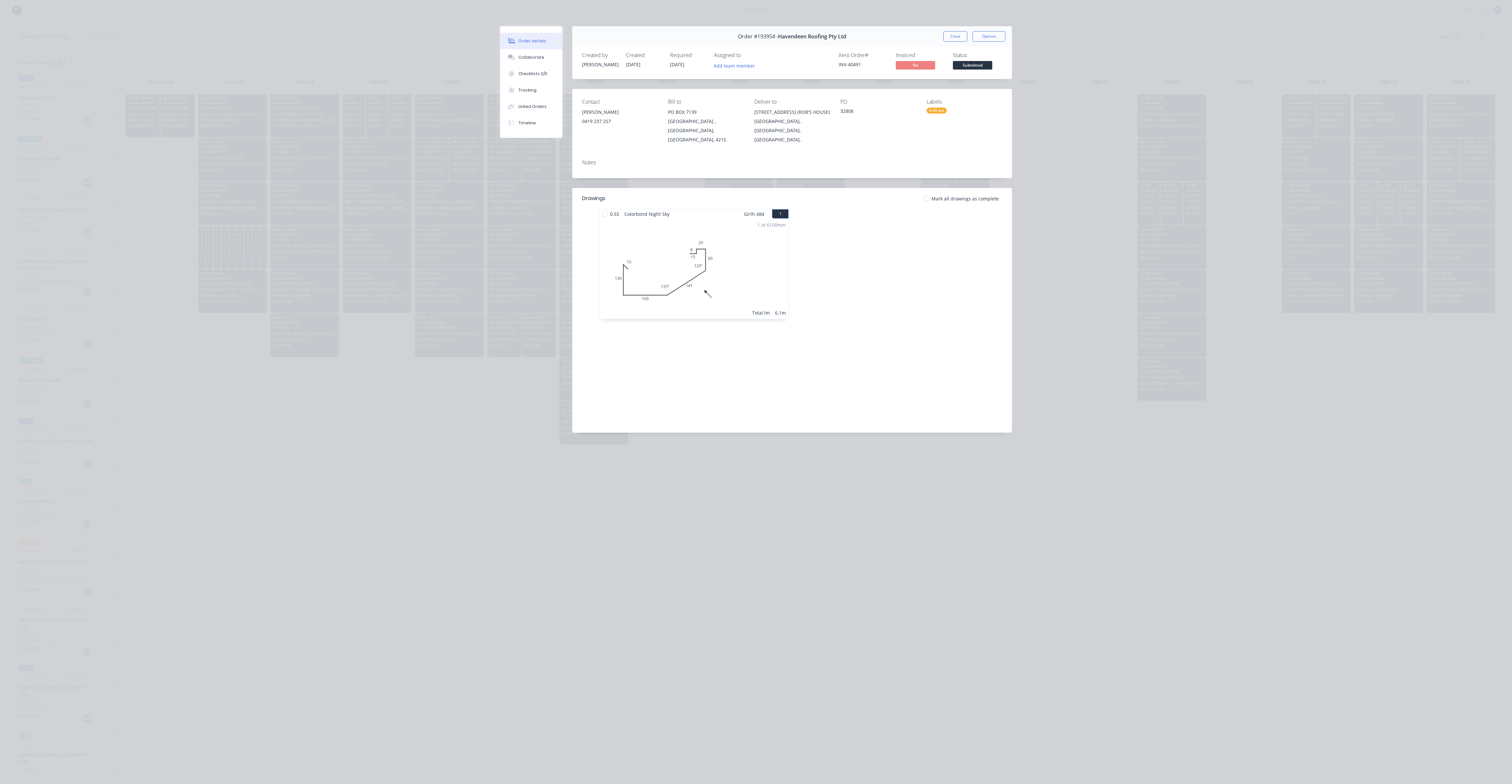
click at [941, 34] on div "Order #193954 - Havendeen Roofing Pty Ltd Close Options" at bounding box center [792, 36] width 440 height 21
click at [960, 38] on button "Close" at bounding box center [955, 36] width 24 height 11
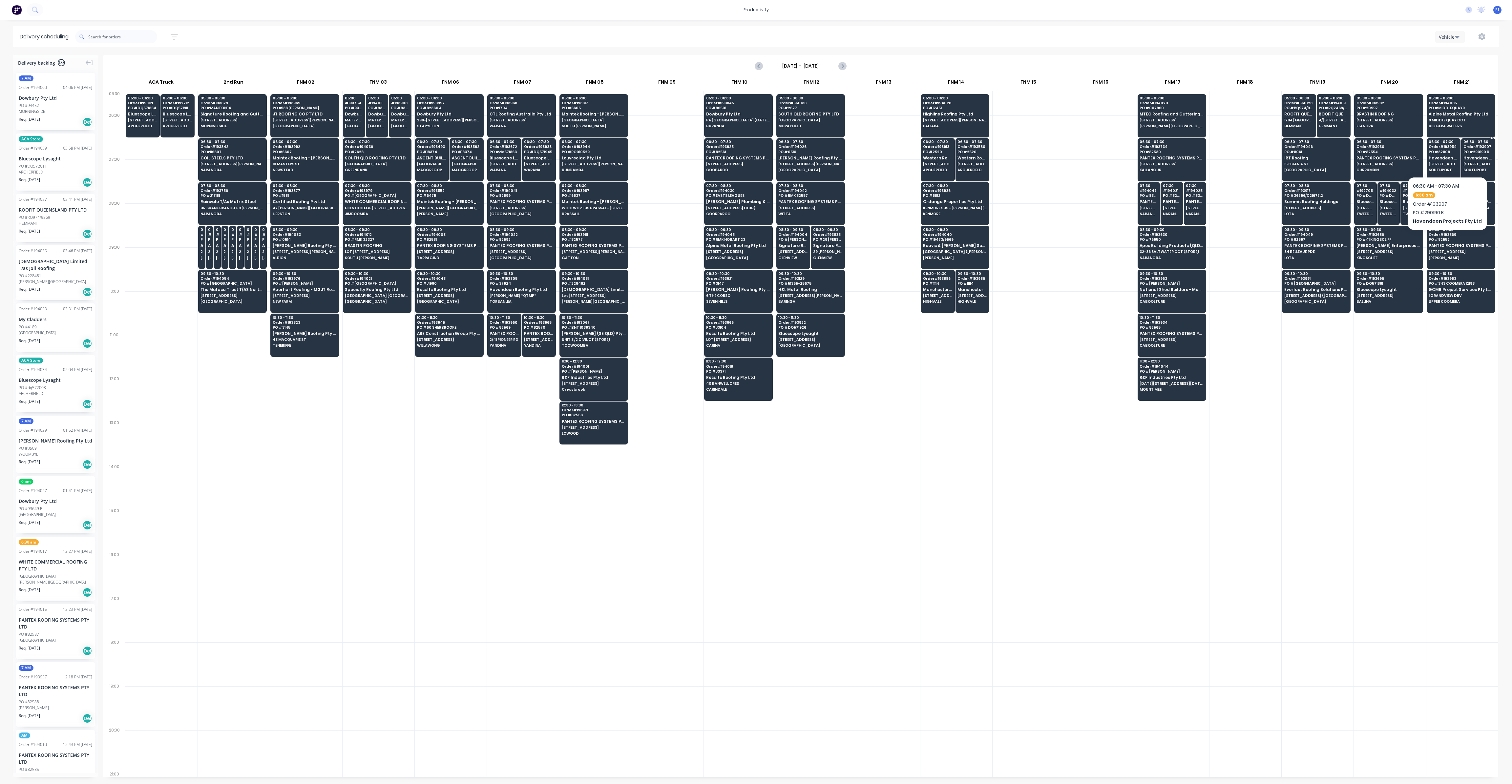
click at [1469, 156] on span "Havendeen Projects Pty Ltd" at bounding box center [1478, 158] width 29 height 4
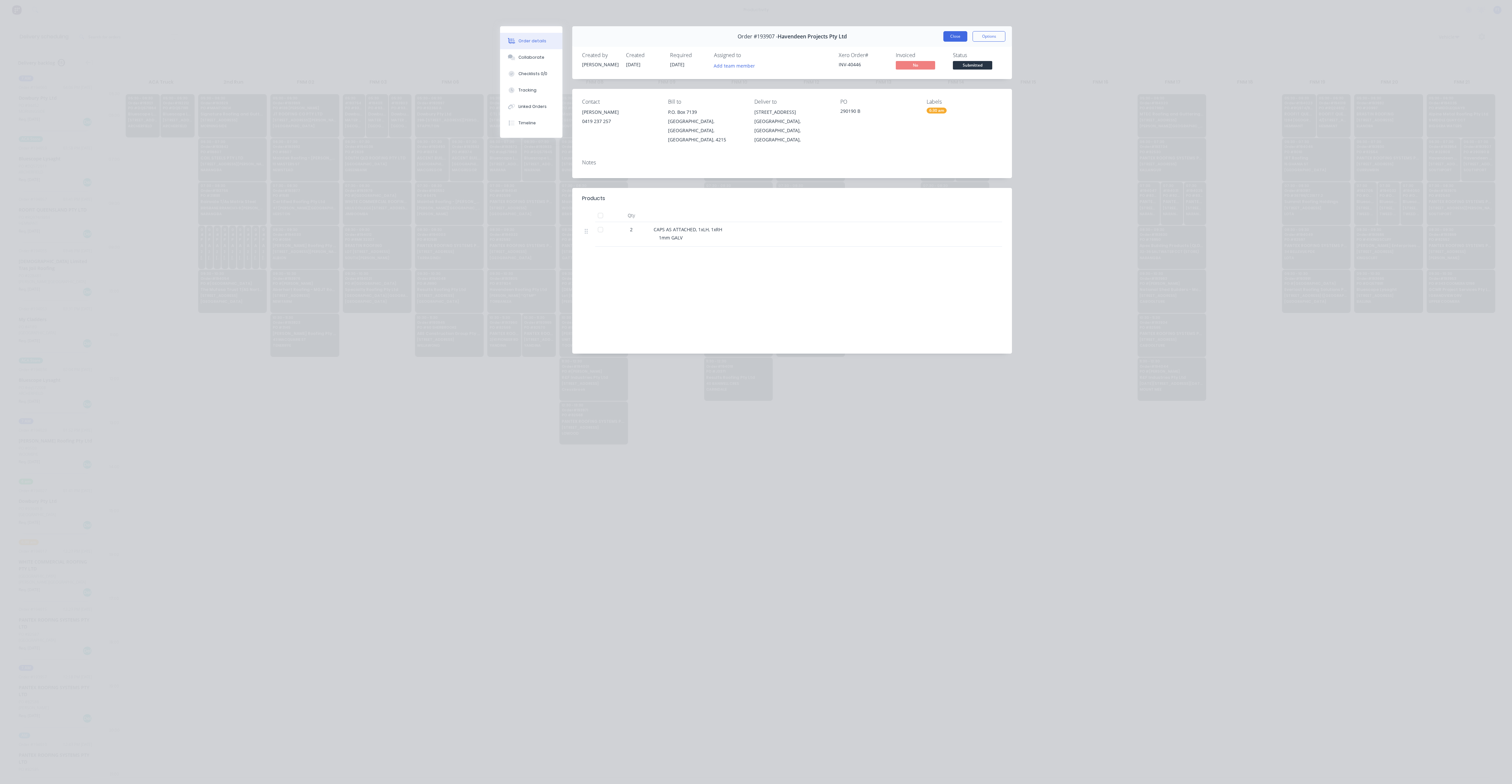
click at [954, 37] on button "Close" at bounding box center [955, 36] width 24 height 11
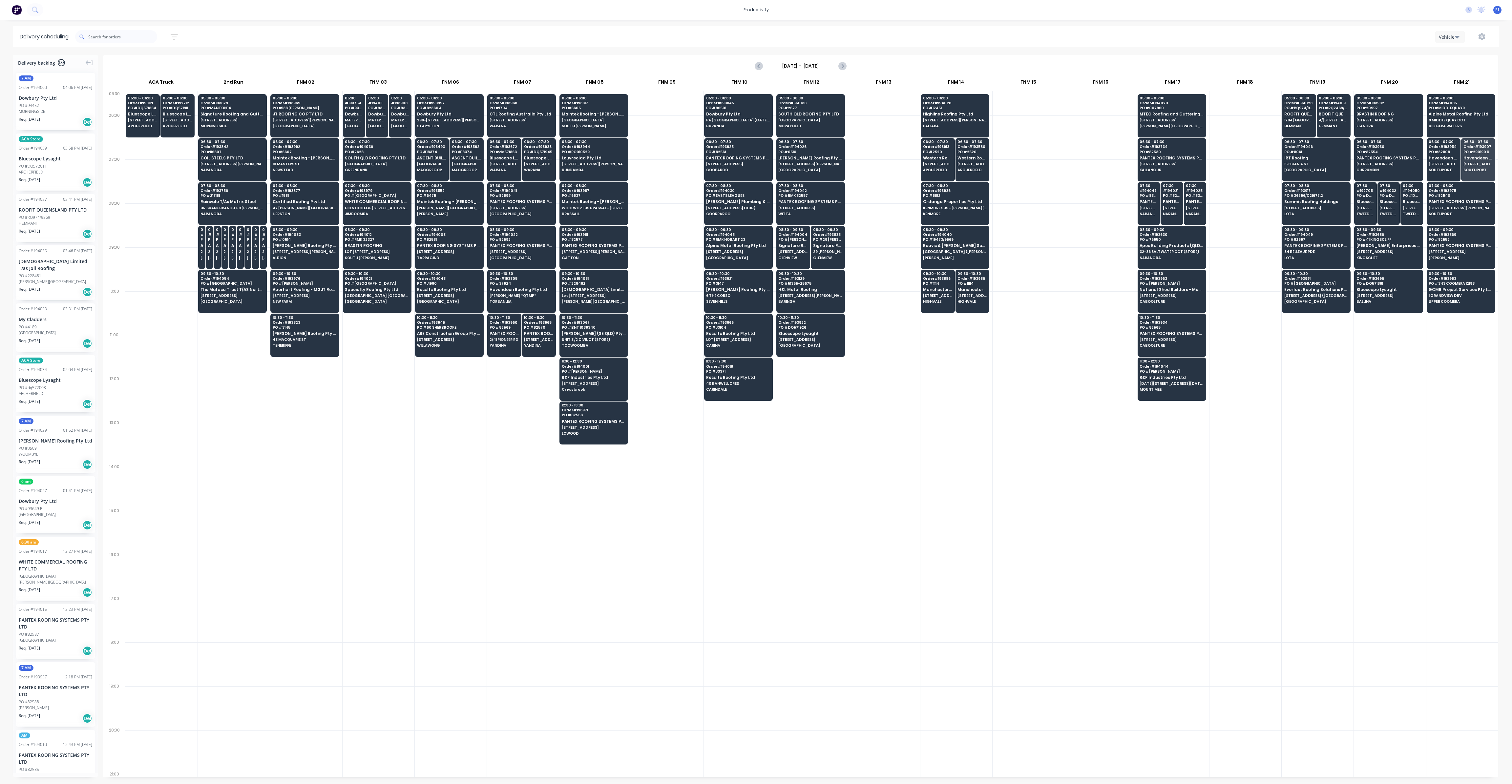
drag, startPoint x: 803, startPoint y: 591, endPoint x: 806, endPoint y: 591, distance: 3.0
click at [804, 591] on div at bounding box center [812, 576] width 72 height 44
click at [350, 127] on span "[GEOGRAPHIC_DATA]" at bounding box center [354, 126] width 18 height 4
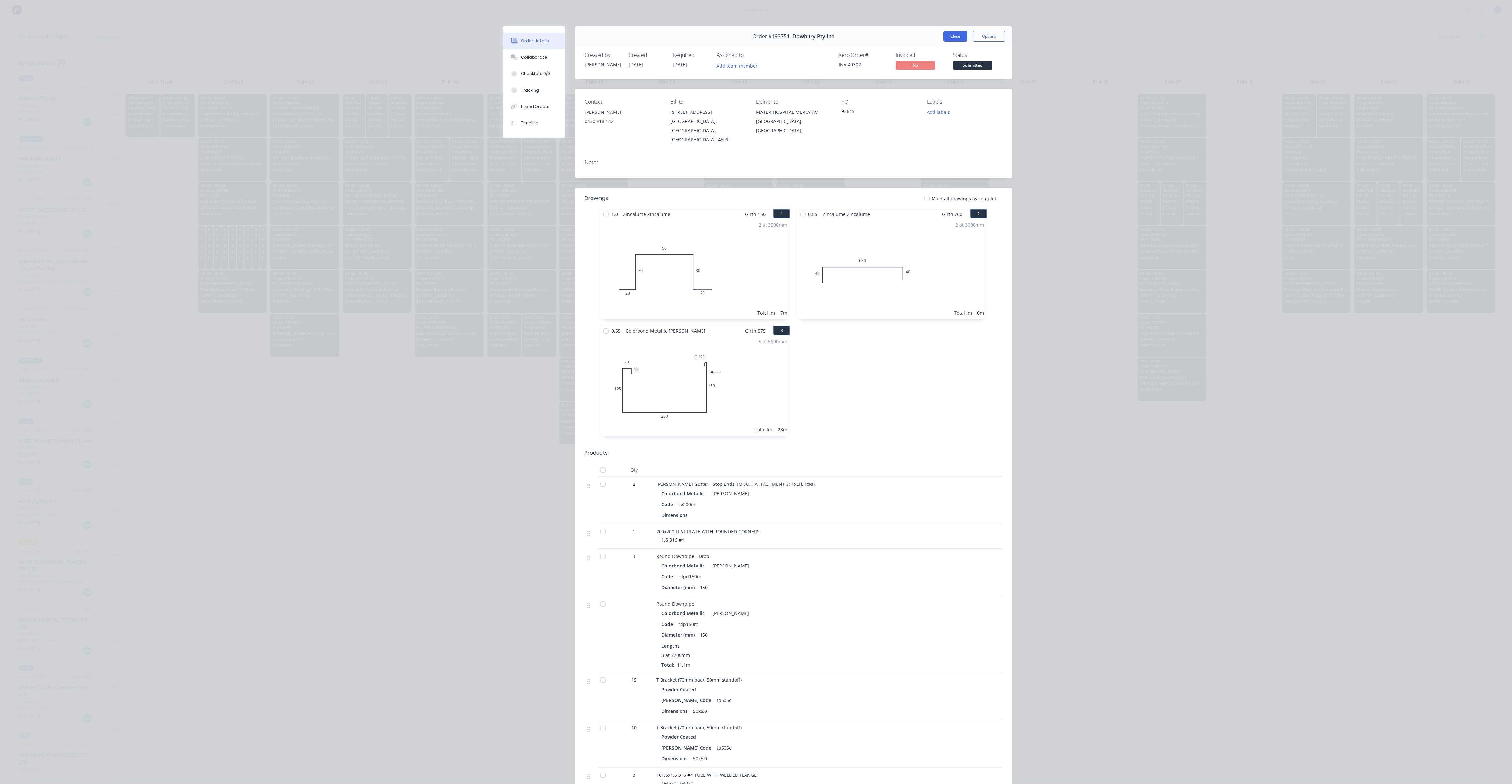
click at [950, 38] on button "Close" at bounding box center [955, 36] width 24 height 11
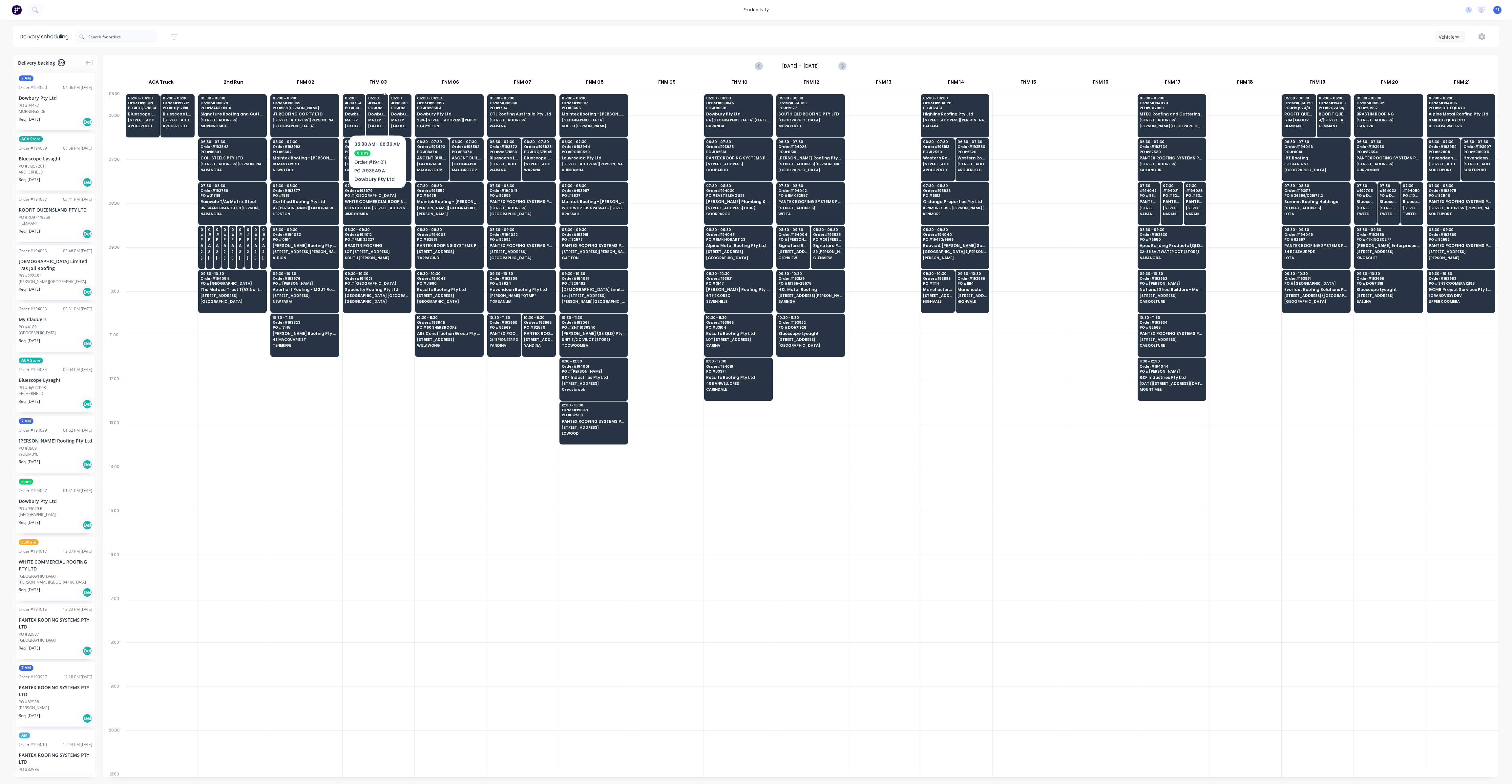
click at [377, 115] on span "Dowbury Pty Ltd" at bounding box center [377, 114] width 18 height 4
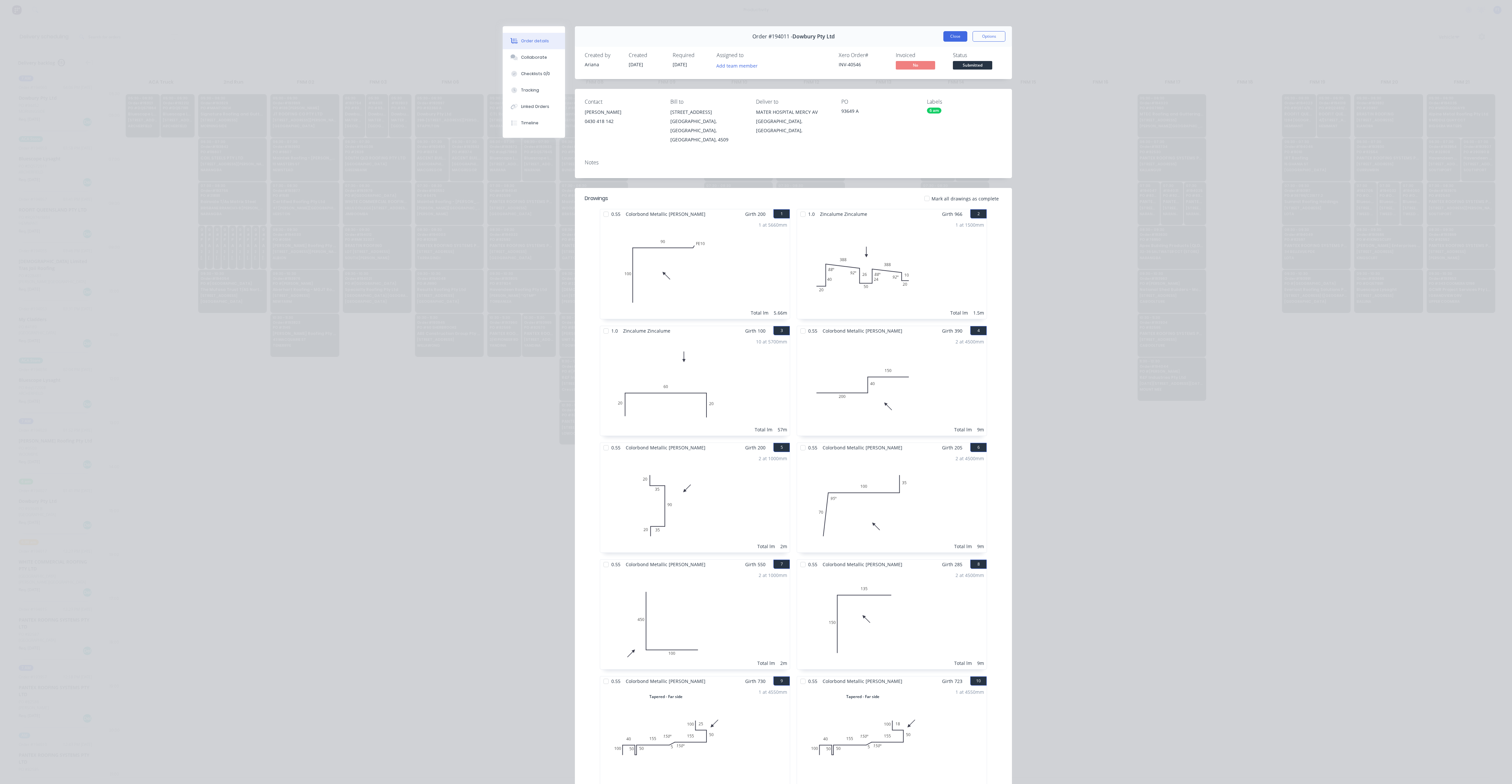
click at [951, 32] on button "Close" at bounding box center [955, 36] width 24 height 11
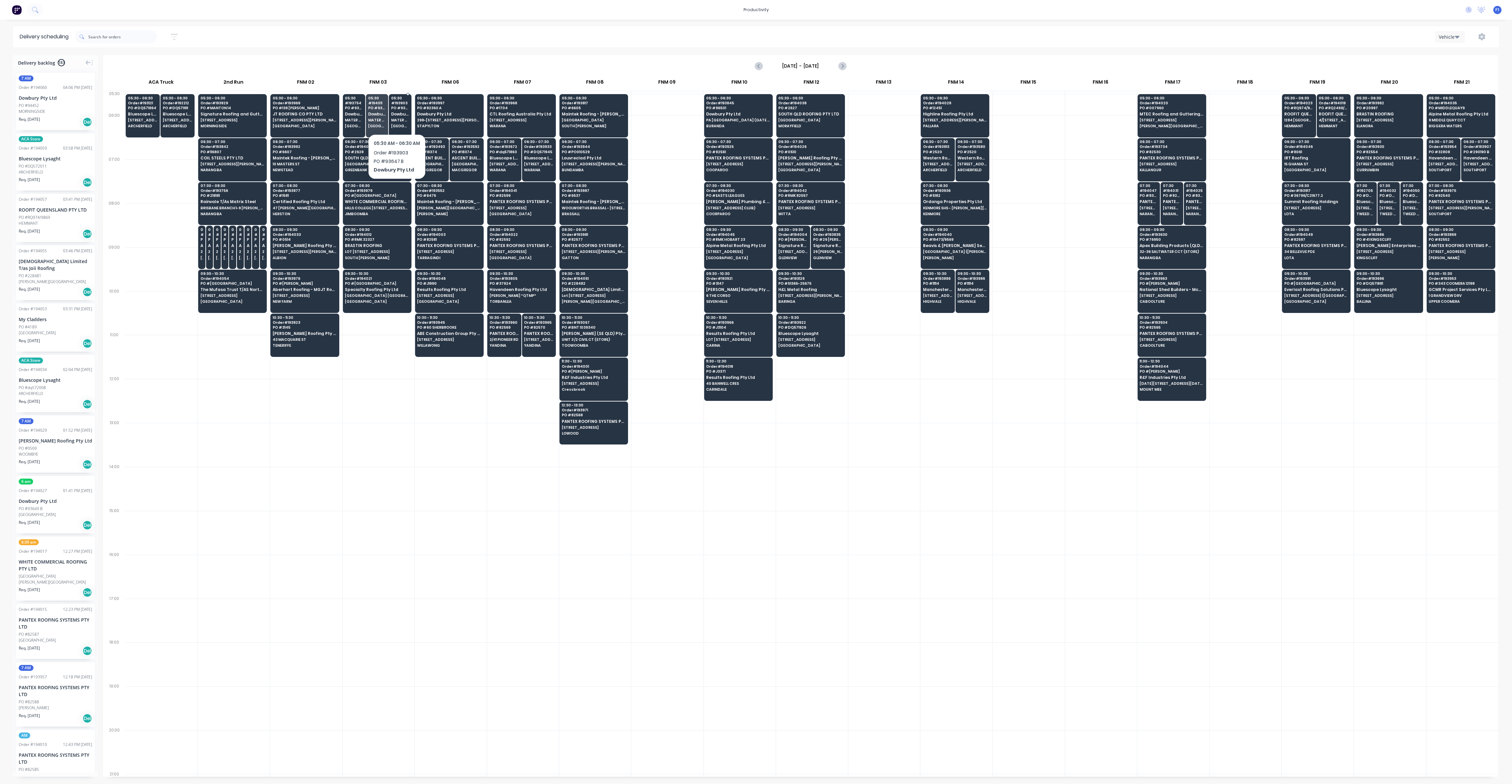
click at [397, 117] on div "05:30 # 193903 PO # 93647 B Dowbury Pty Ltd [GEOGRAPHIC_DATA] MERCY AV [GEOGRAP…" at bounding box center [400, 112] width 22 height 37
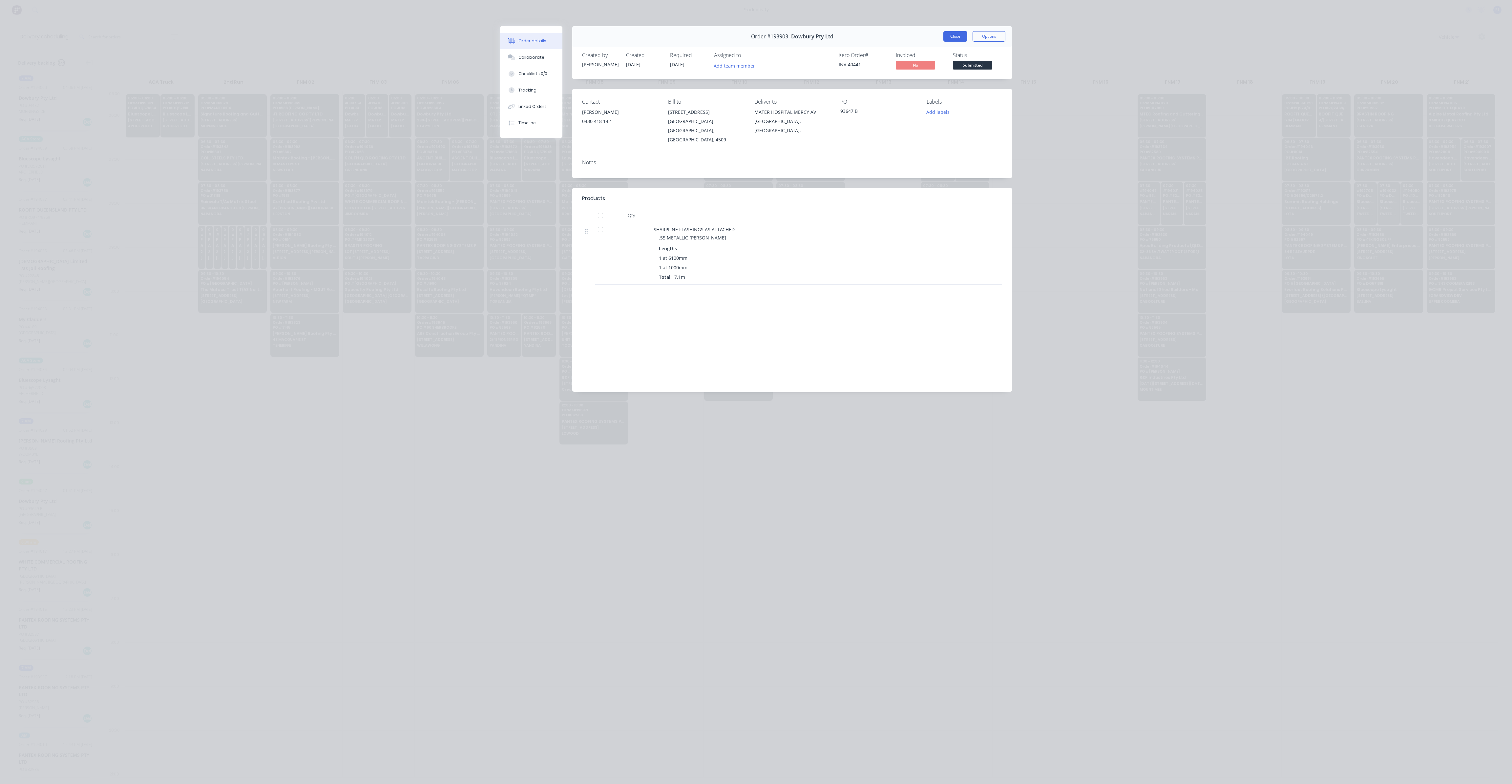
click at [954, 41] on button "Close" at bounding box center [955, 36] width 24 height 11
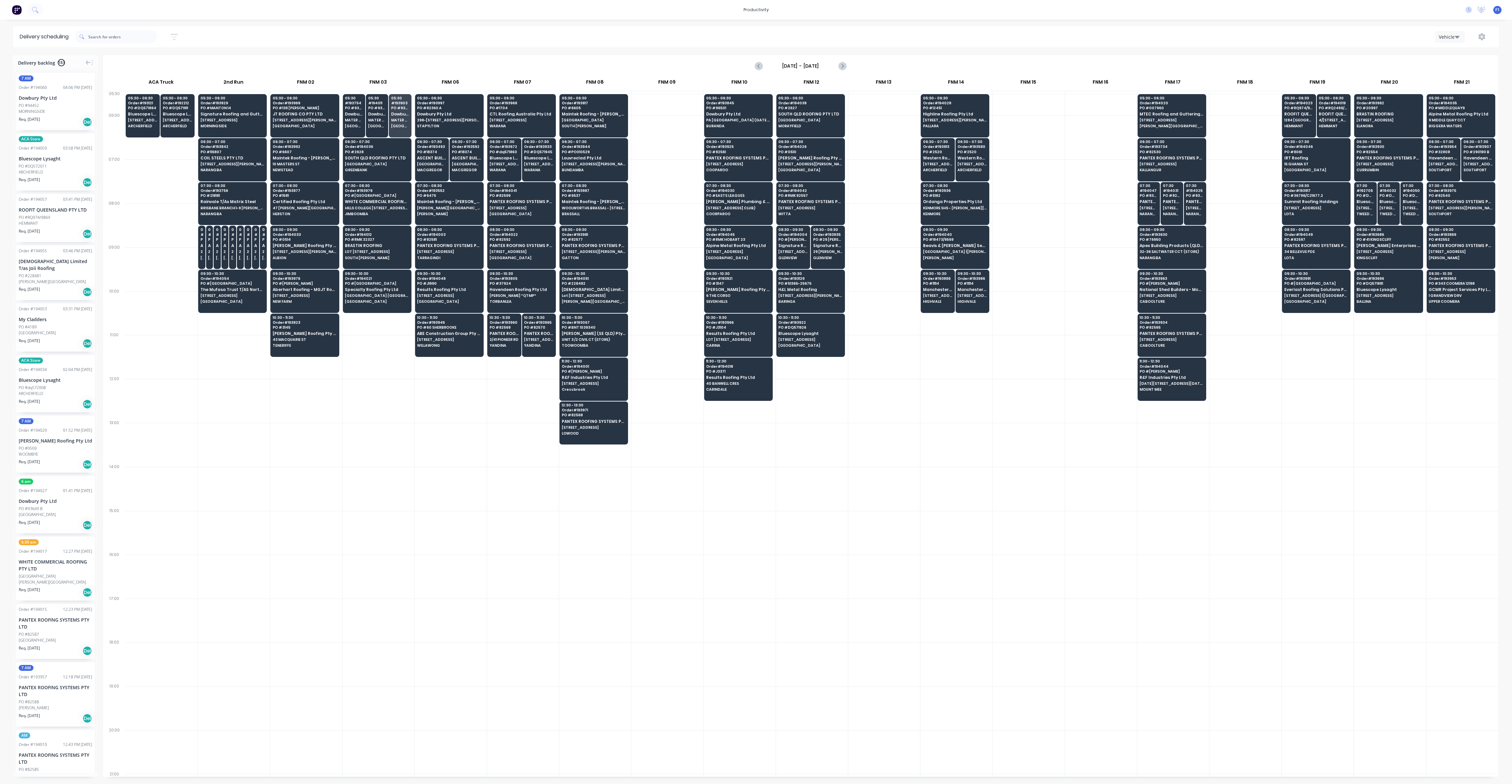
click at [890, 438] on div at bounding box center [884, 445] width 72 height 44
click at [353, 107] on span "PO # 93645" at bounding box center [354, 108] width 18 height 4
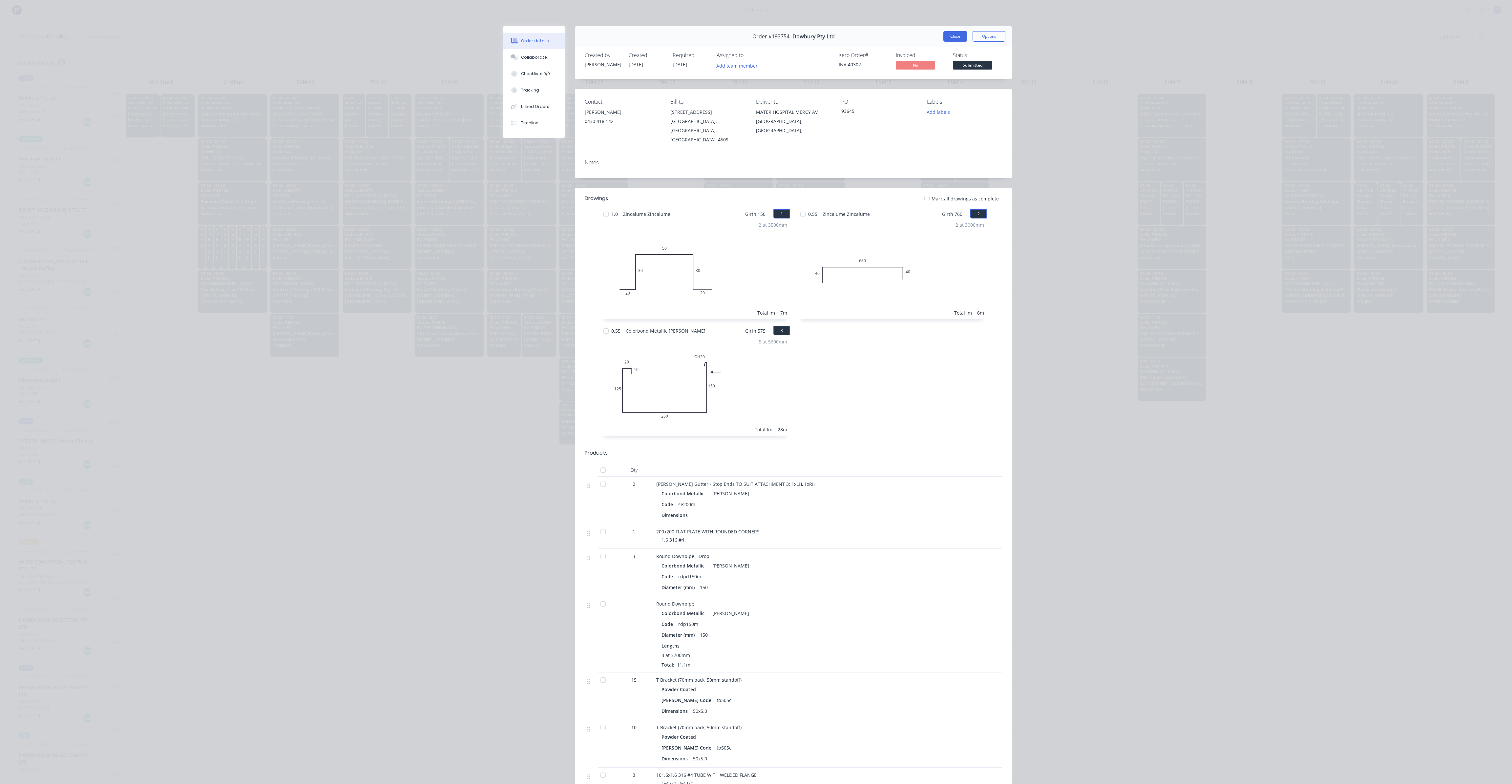
click at [953, 35] on button "Close" at bounding box center [955, 36] width 24 height 11
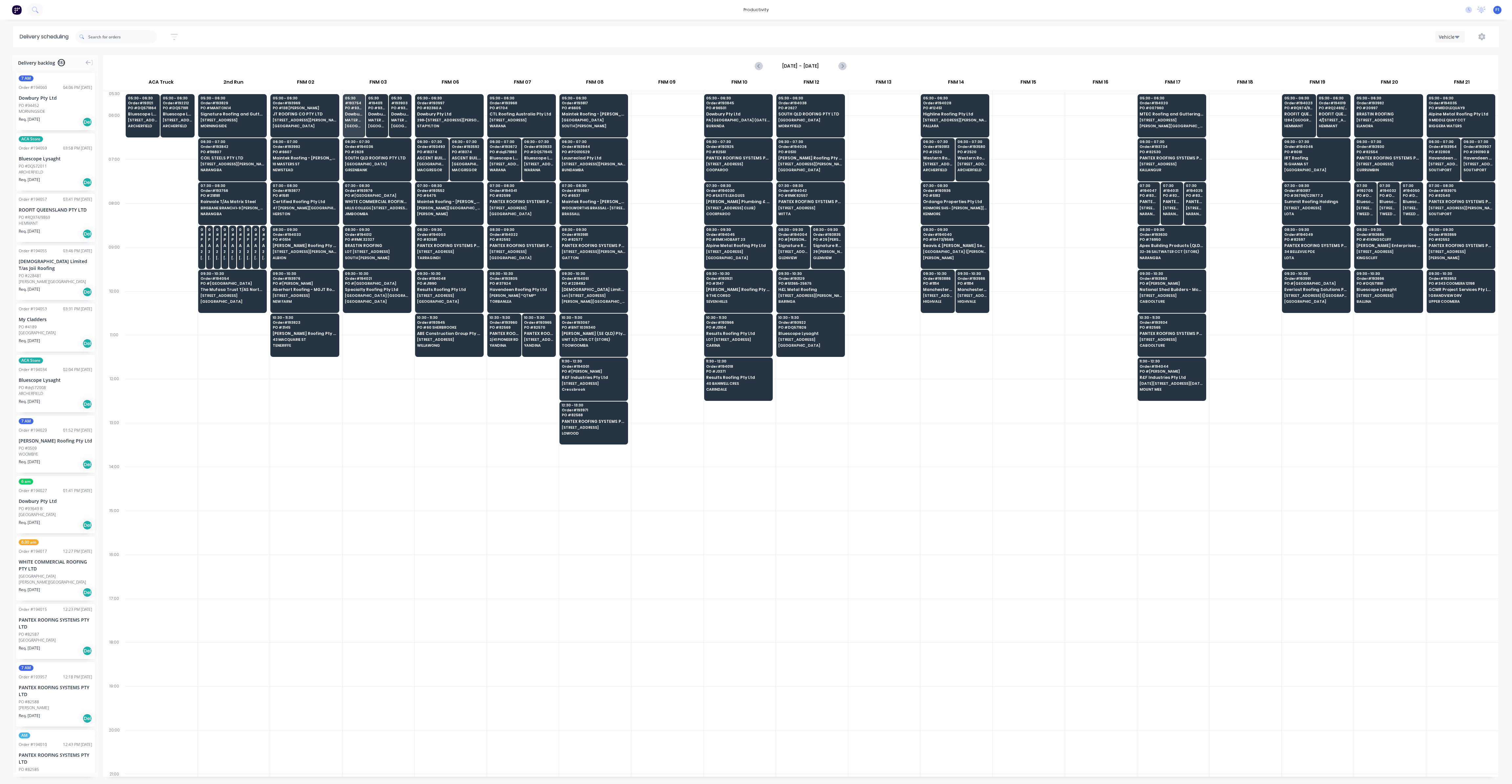
click at [897, 346] on div at bounding box center [884, 357] width 72 height 44
click at [828, 62] on input "[DATE] - [DATE]" at bounding box center [801, 66] width 65 height 10
click at [860, 213] on div at bounding box center [884, 225] width 72 height 44
drag, startPoint x: 212, startPoint y: 204, endPoint x: 215, endPoint y: 207, distance: 4.2
click at [212, 205] on div "07:30 - 08:30 Order # 193756 PO # 218181 Rainvale T/As Matrix Steel [GEOGRAPHIC…" at bounding box center [232, 200] width 68 height 37
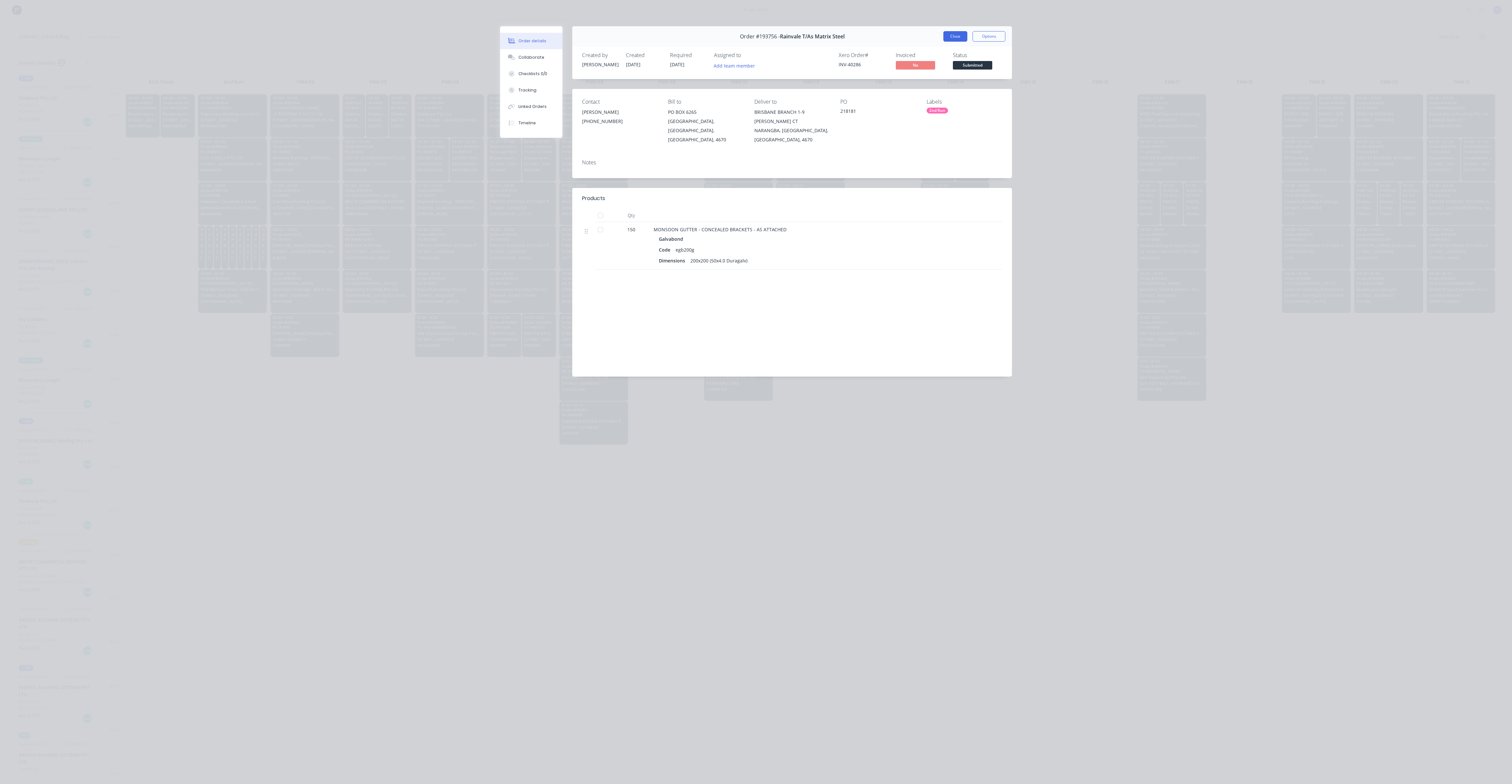
click at [951, 39] on button "Close" at bounding box center [955, 36] width 24 height 11
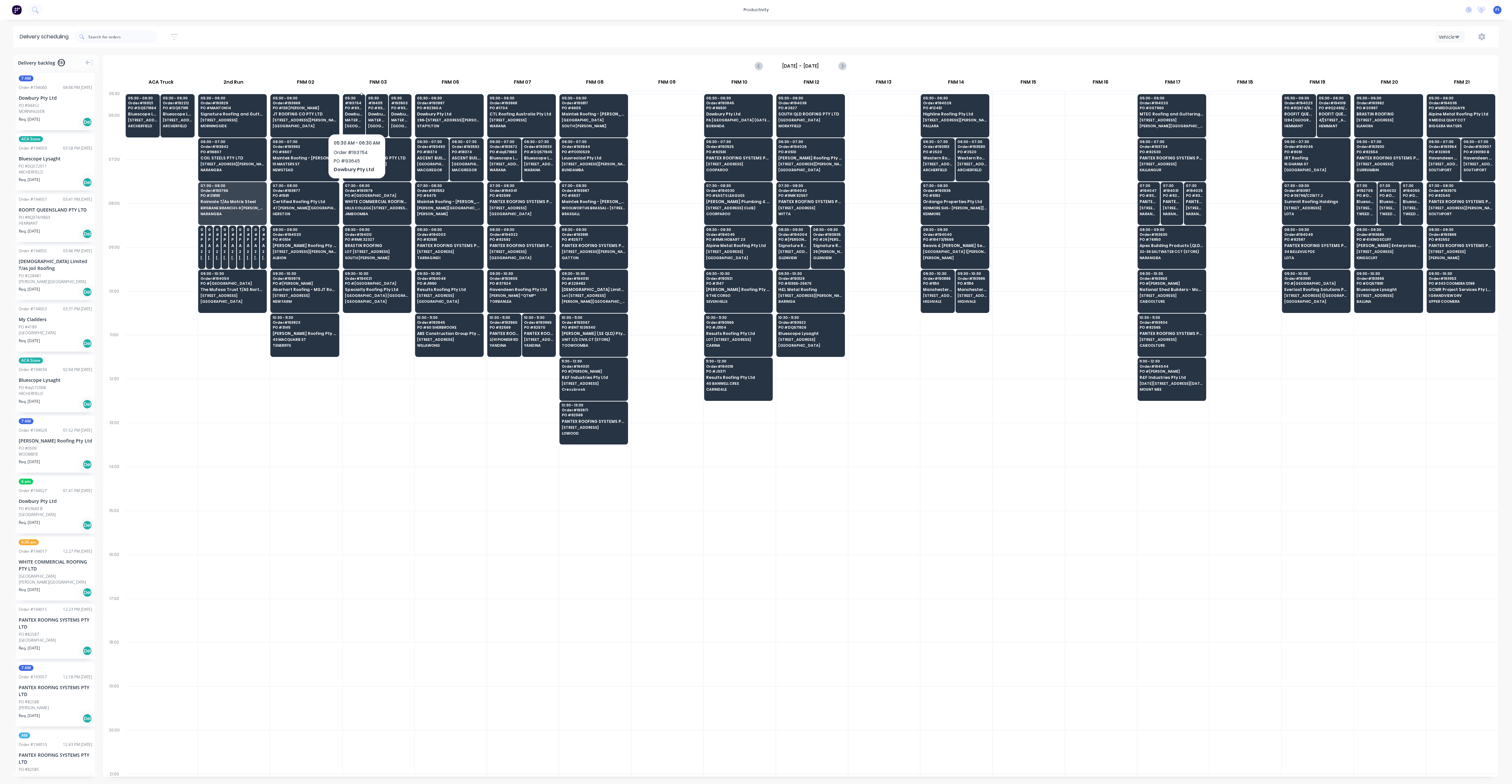
click at [356, 116] on div "05:30 # 193754 PO # 93645 Dowbury Pty Ltd [GEOGRAPHIC_DATA] MERCY AV [GEOGRAPHI…" at bounding box center [354, 112] width 22 height 37
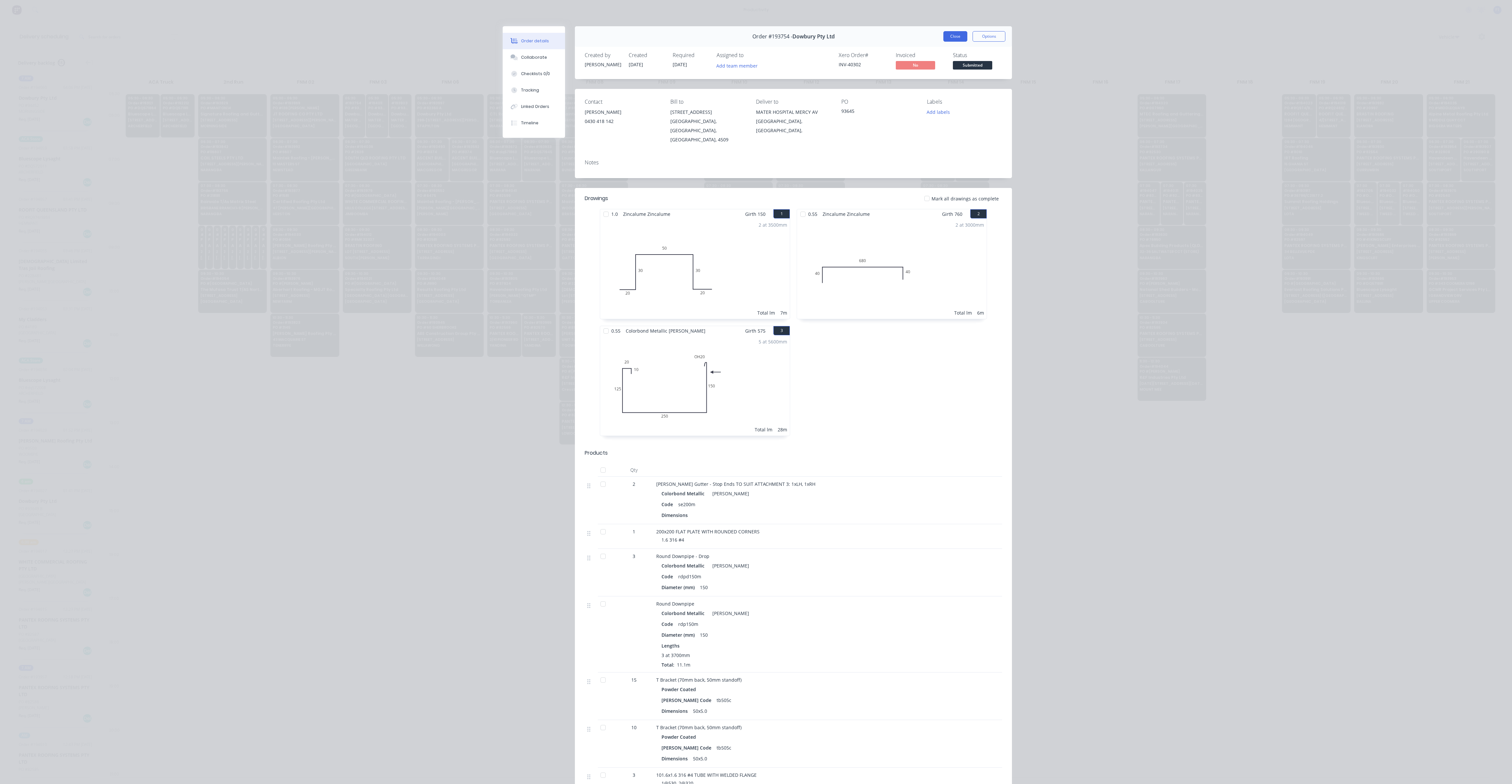
click at [944, 40] on button "Close" at bounding box center [955, 36] width 24 height 11
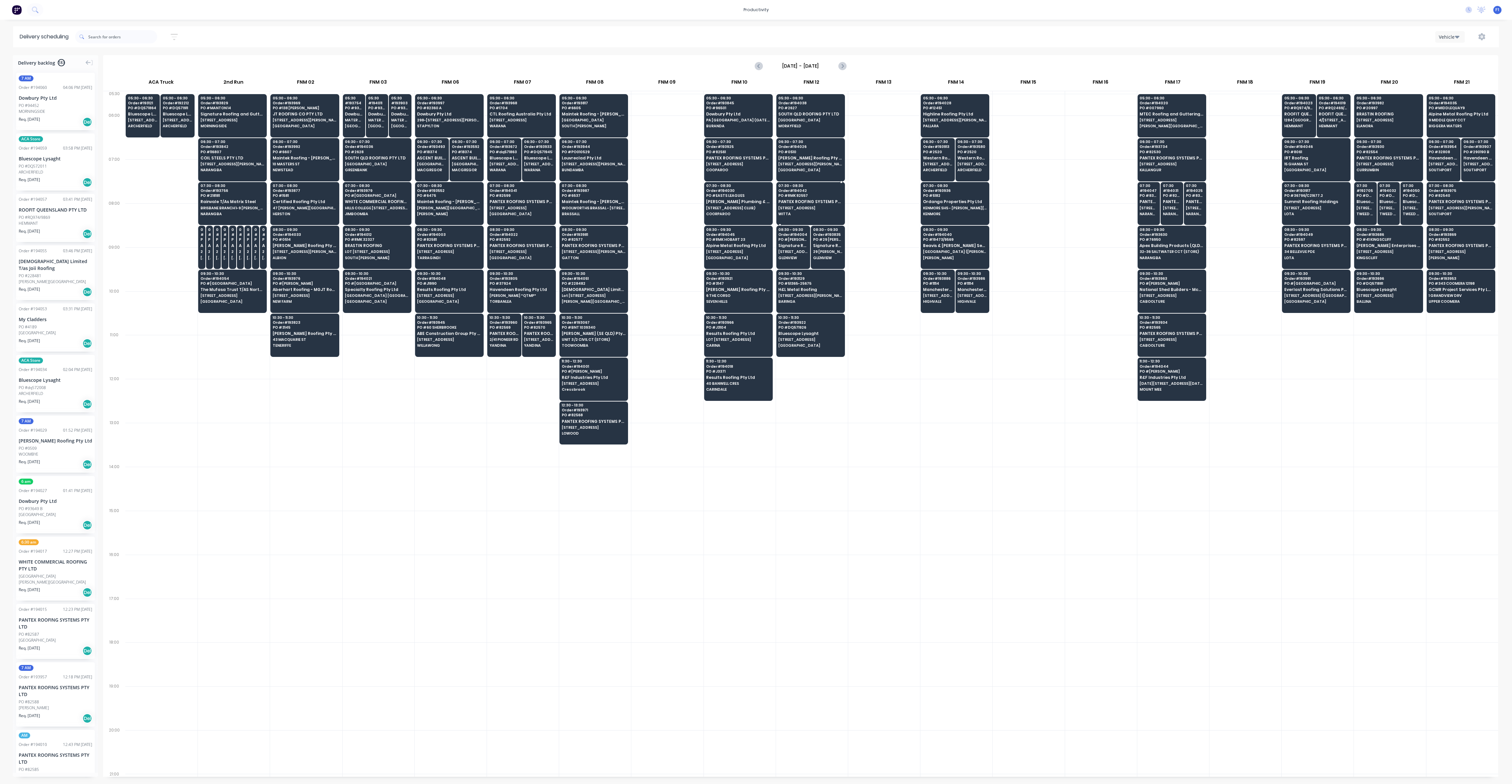
click at [828, 217] on div "07:30 - 08:30 Order # 194042 PO # RMK 82557 PANTEX ROOFING SYSTEMS PTY LTD [STR…" at bounding box center [811, 200] width 68 height 37
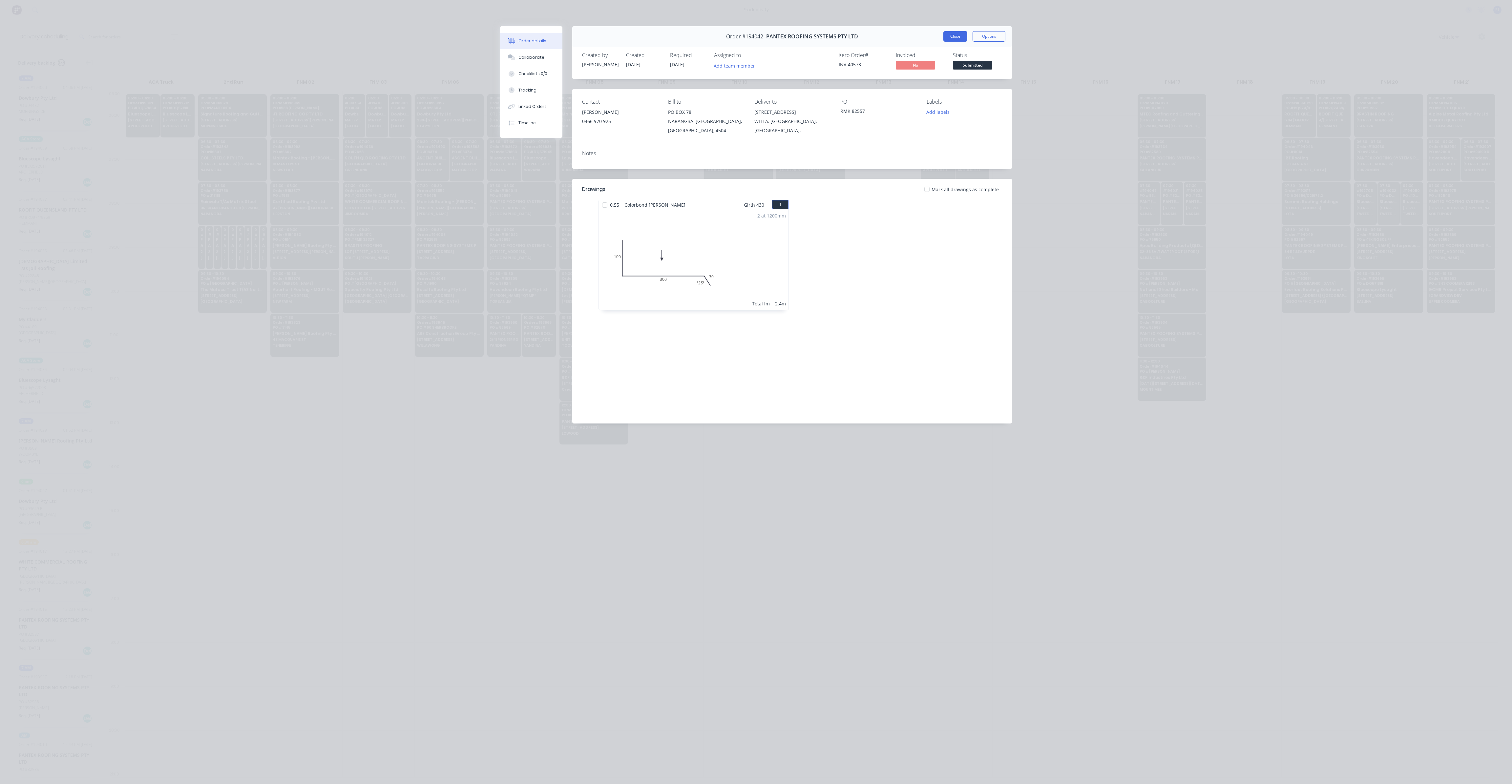
click at [957, 34] on button "Close" at bounding box center [955, 36] width 24 height 11
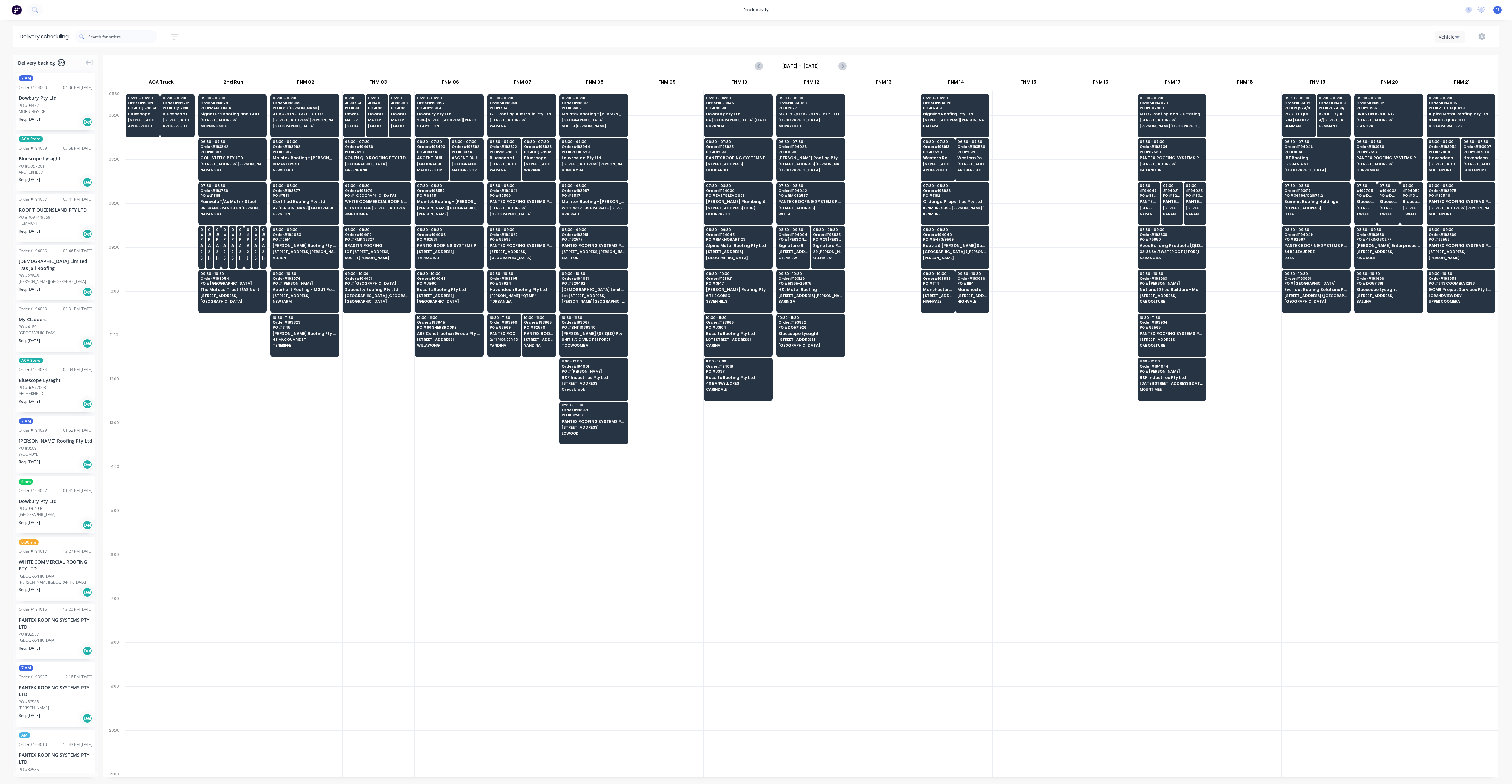
click at [859, 207] on div at bounding box center [884, 225] width 72 height 44
click at [733, 118] on div "05:30 - 06:30 Order # 193845 PO # 96501 Dowbury Pty Ltd [GEOGRAPHIC_DATA] (GATE…" at bounding box center [738, 112] width 68 height 37
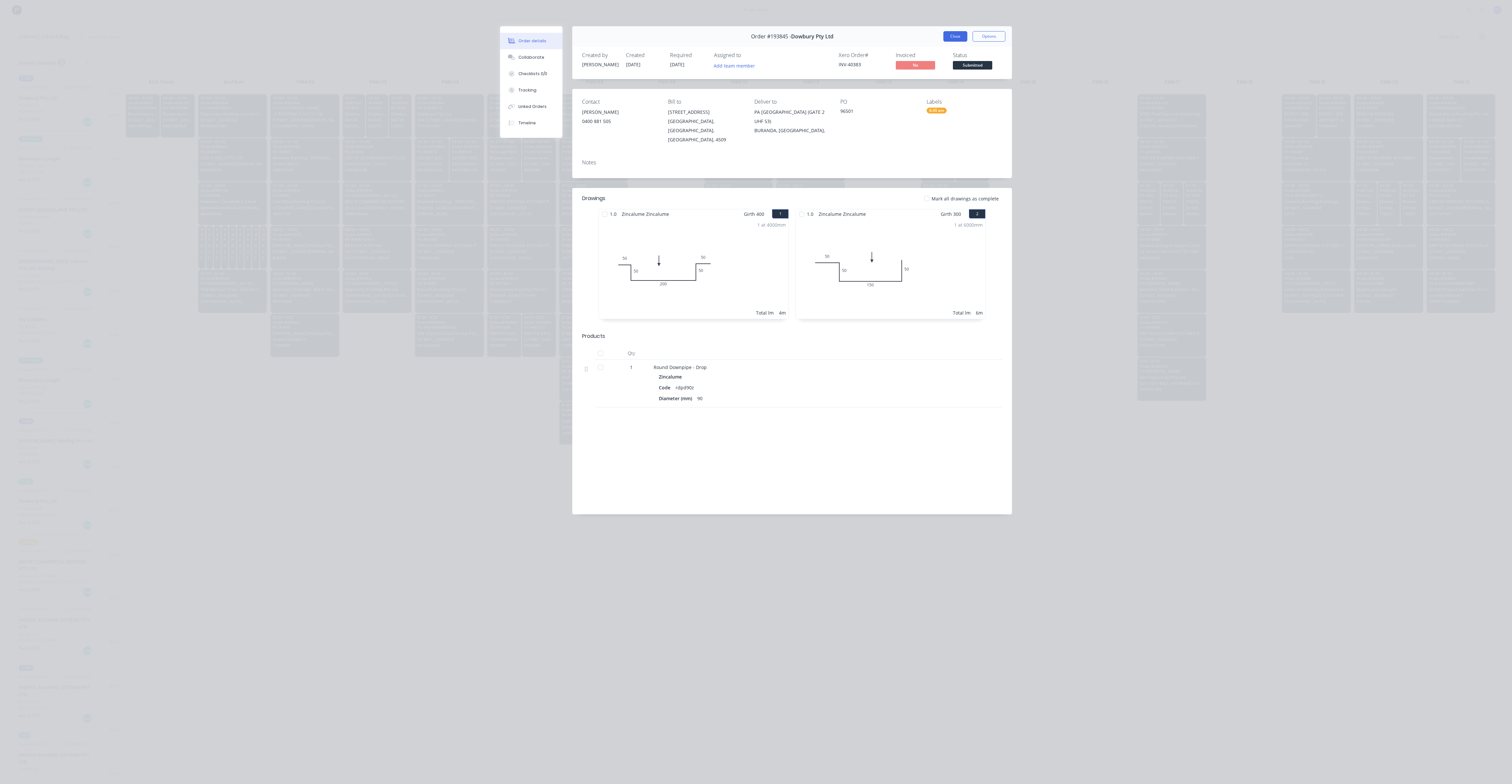
click at [949, 31] on button "Close" at bounding box center [955, 36] width 24 height 11
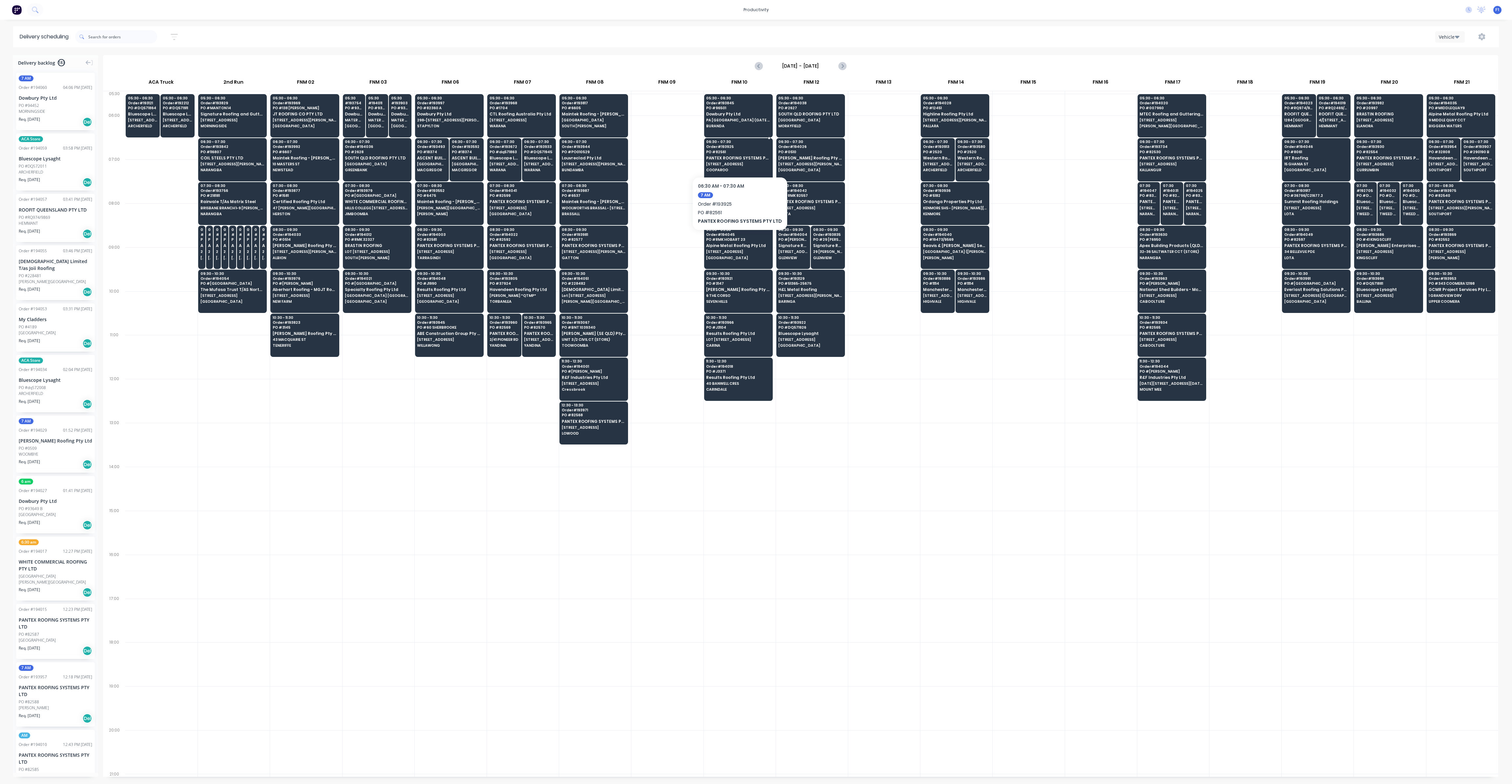
click at [719, 168] on span "COOPAROO" at bounding box center [738, 170] width 63 height 4
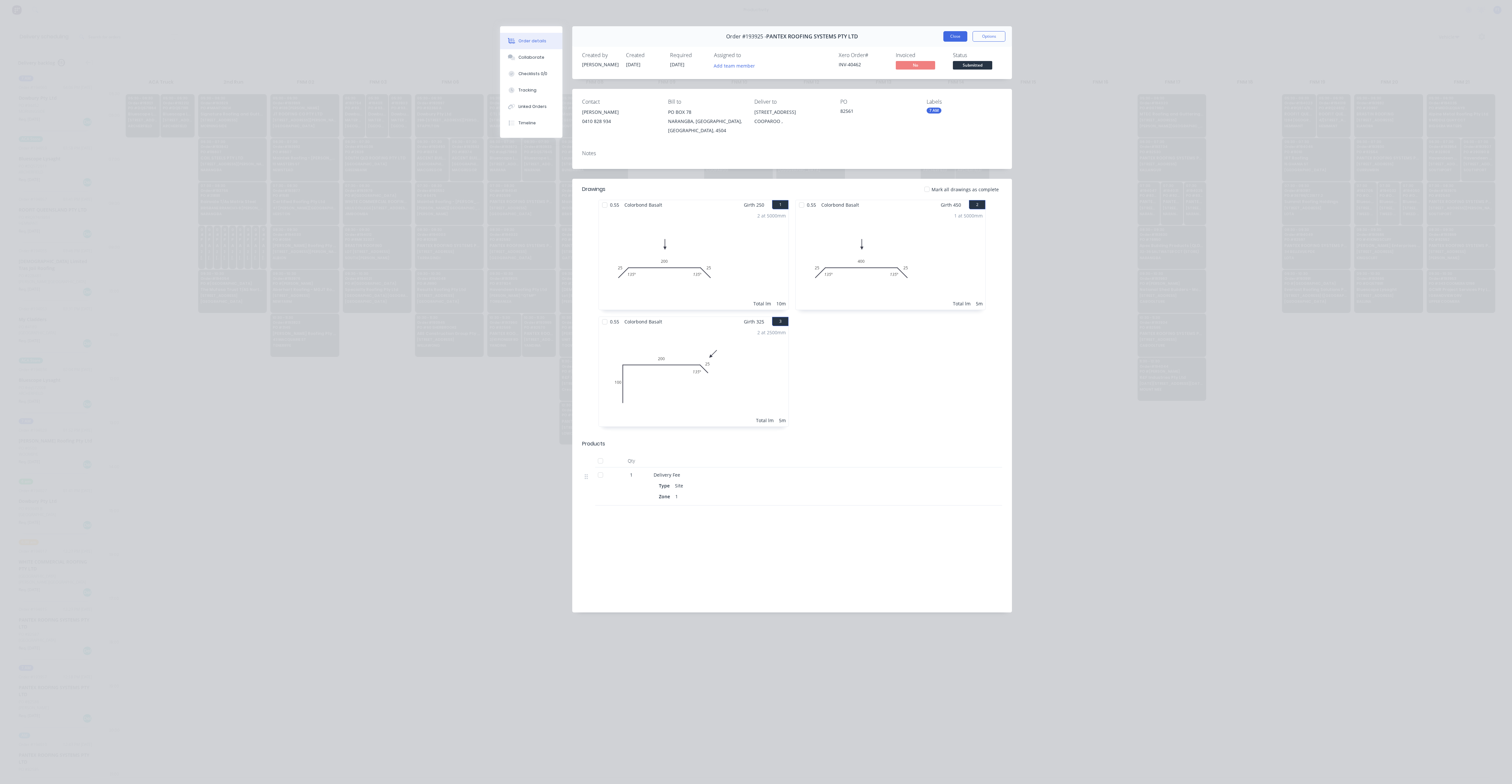
click at [963, 36] on button "Close" at bounding box center [955, 36] width 24 height 11
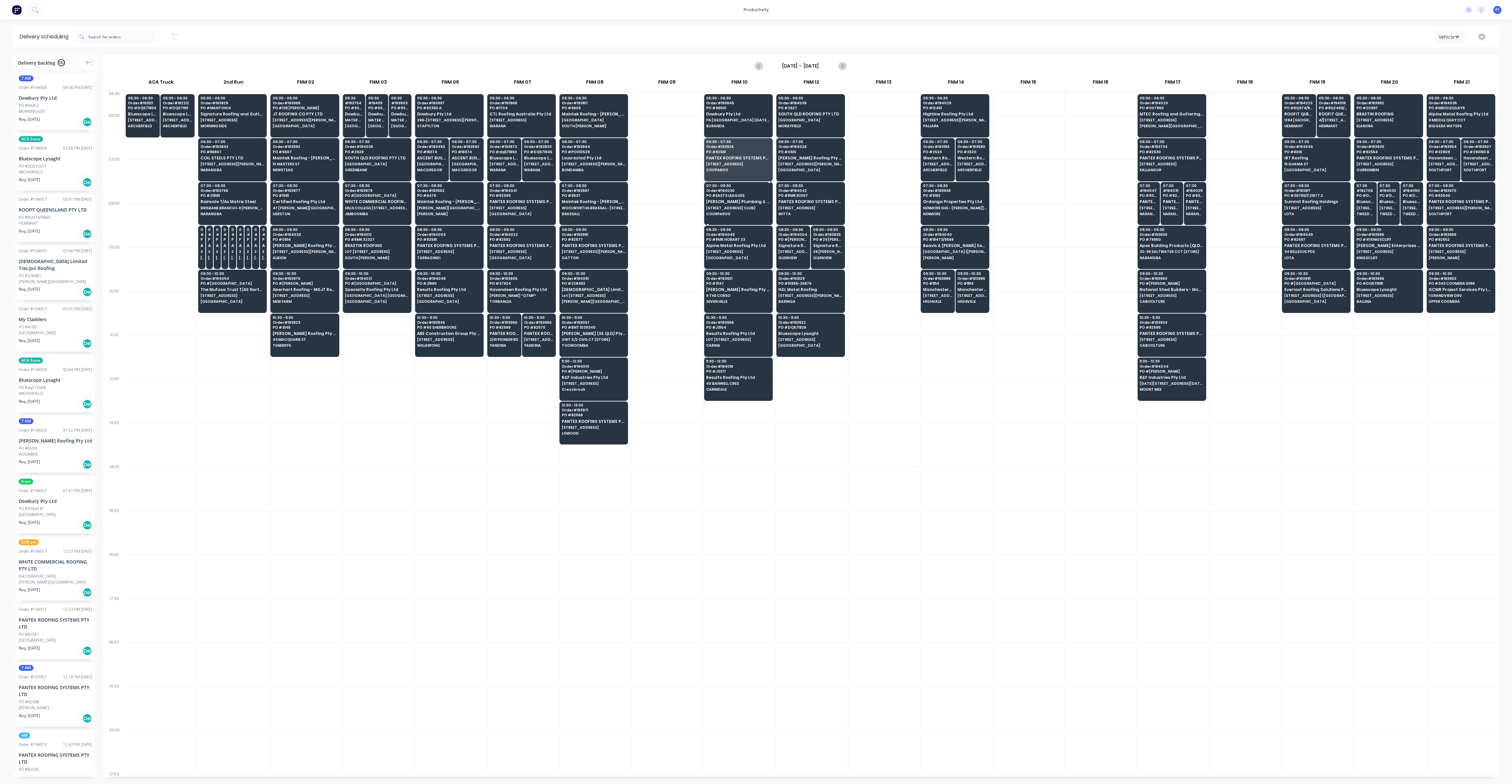
click at [719, 200] on span "[PERSON_NAME] Plumbing & Gas Pty Ltd" at bounding box center [738, 201] width 63 height 4
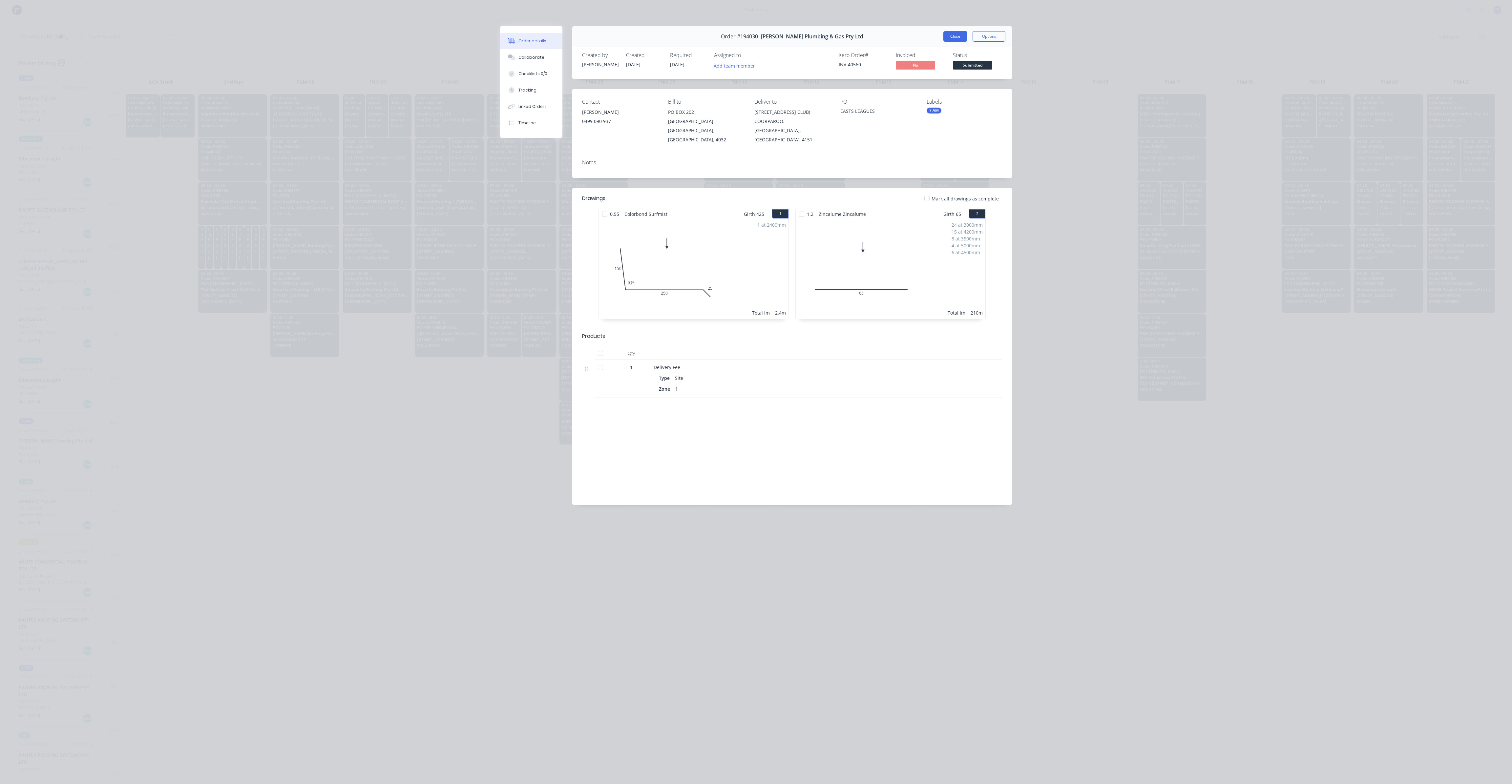
click at [954, 36] on button "Close" at bounding box center [955, 36] width 24 height 11
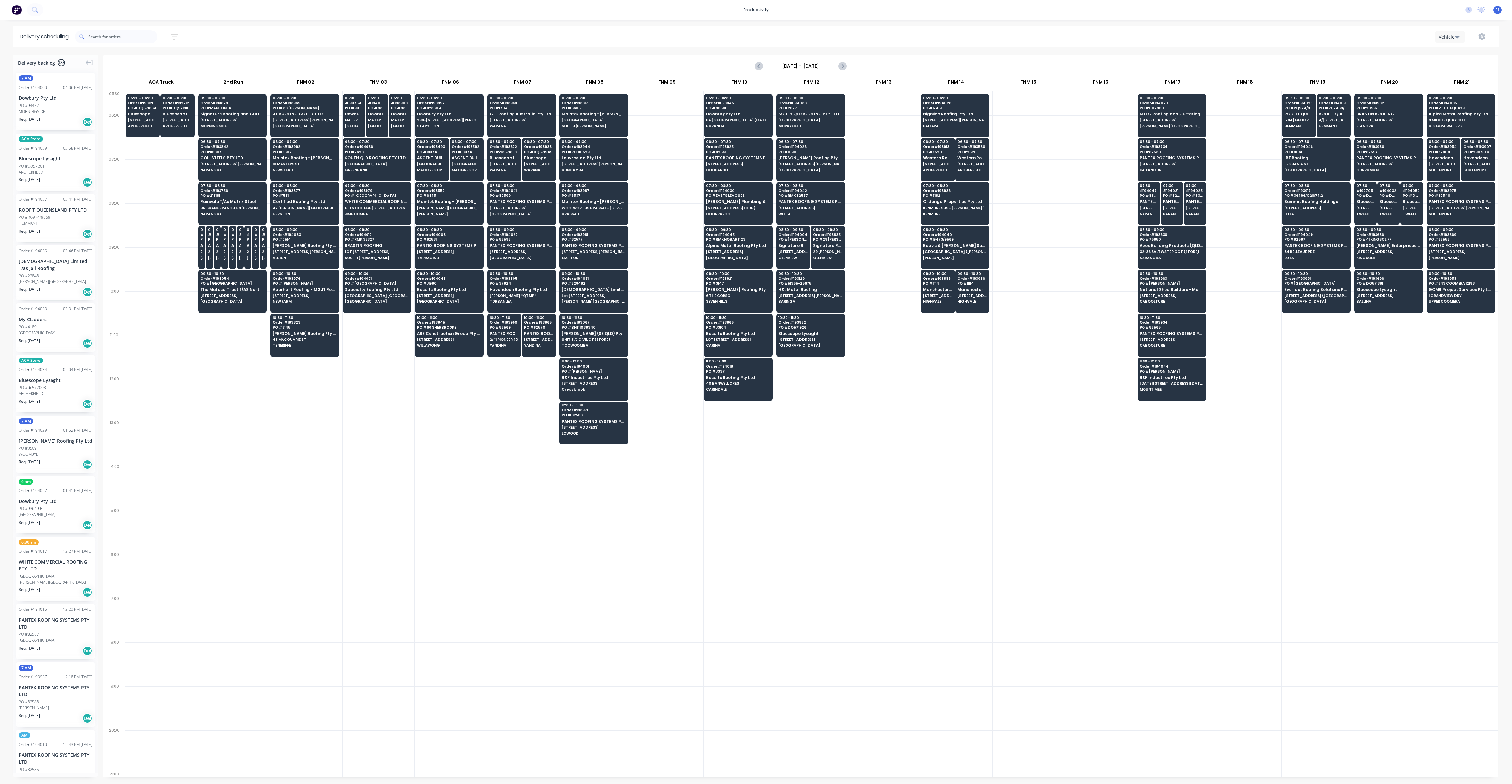
click at [824, 426] on div at bounding box center [812, 445] width 72 height 44
click at [357, 121] on span "MATER HOSPITAL MERCY AV" at bounding box center [354, 120] width 18 height 4
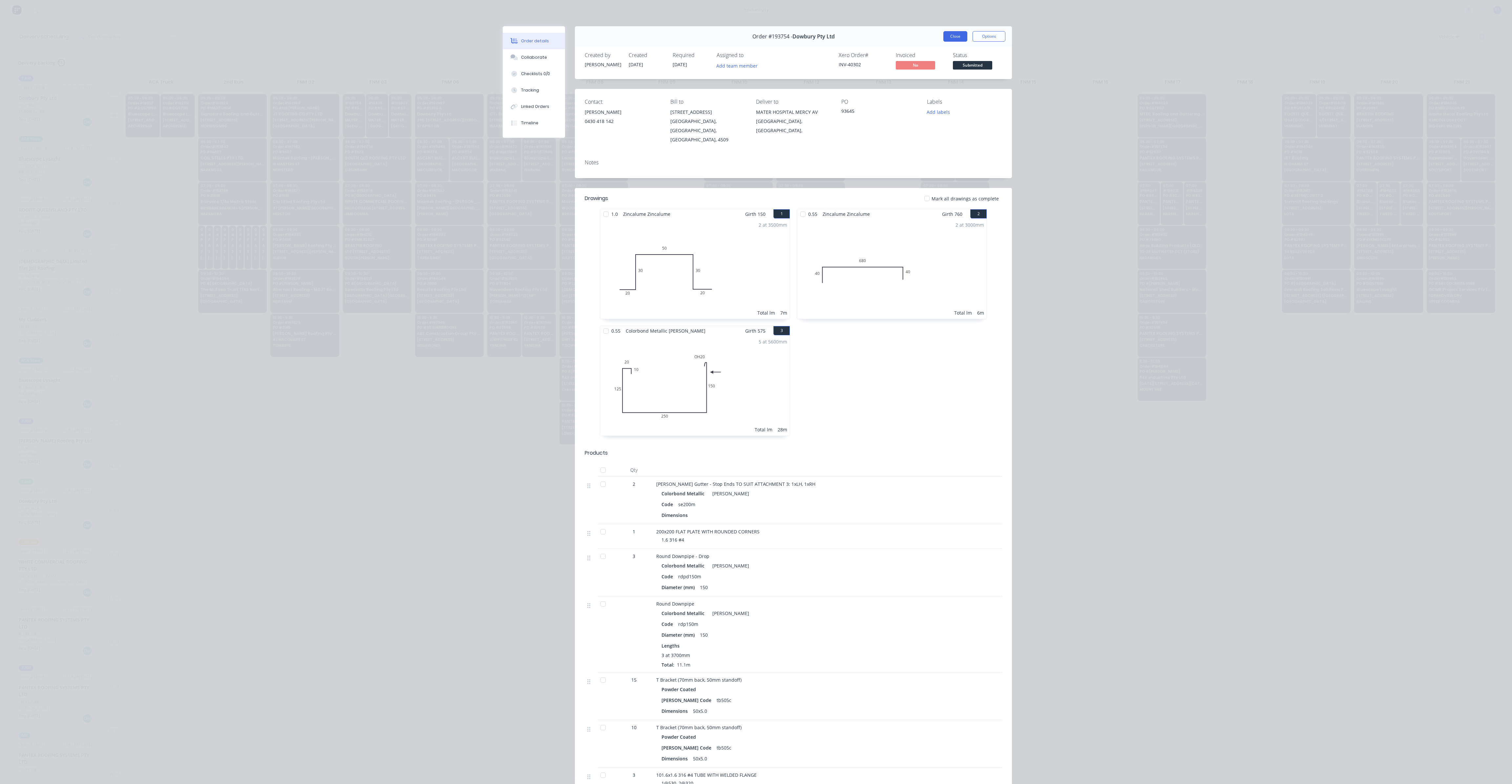
click at [947, 38] on button "Close" at bounding box center [955, 36] width 24 height 11
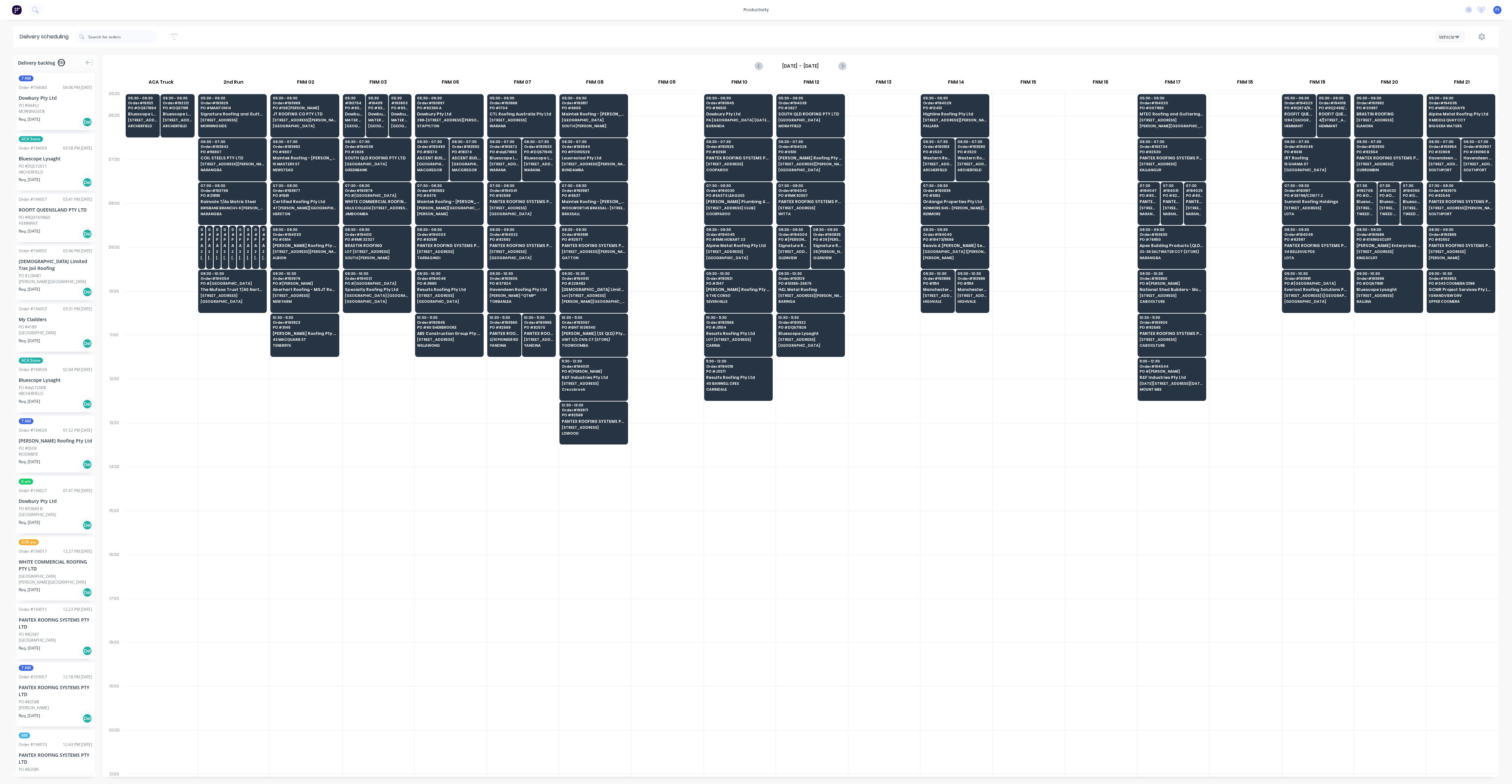
drag, startPoint x: 487, startPoint y: 433, endPoint x: 481, endPoint y: 430, distance: 6.7
click at [487, 433] on div at bounding box center [523, 445] width 72 height 44
click at [399, 120] on span "MATER HOSPITAL MERCY AV" at bounding box center [400, 120] width 18 height 4
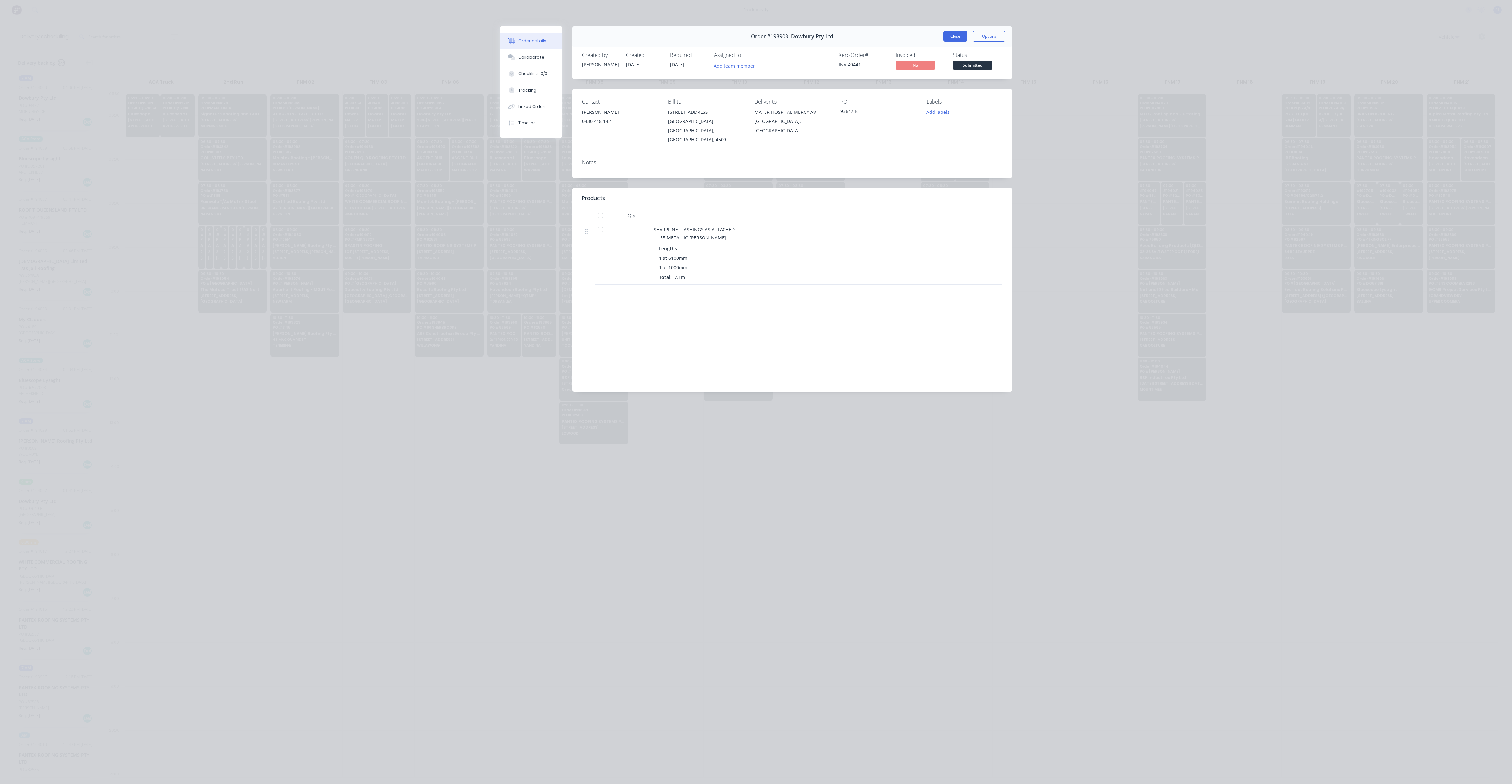
click at [962, 35] on button "Close" at bounding box center [955, 36] width 24 height 11
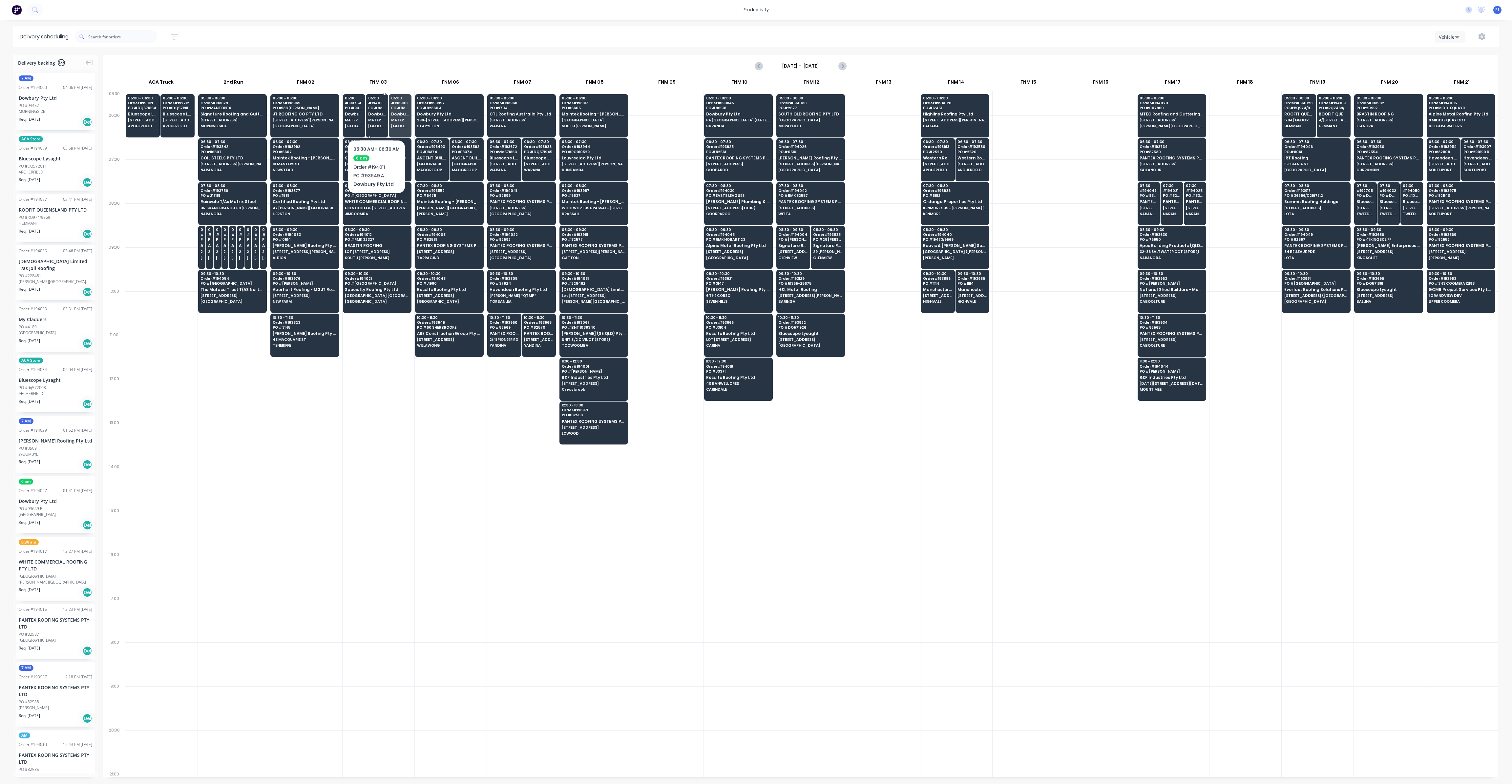
click at [376, 120] on span "MATER HOSPITAL MERCY AV" at bounding box center [377, 120] width 18 height 4
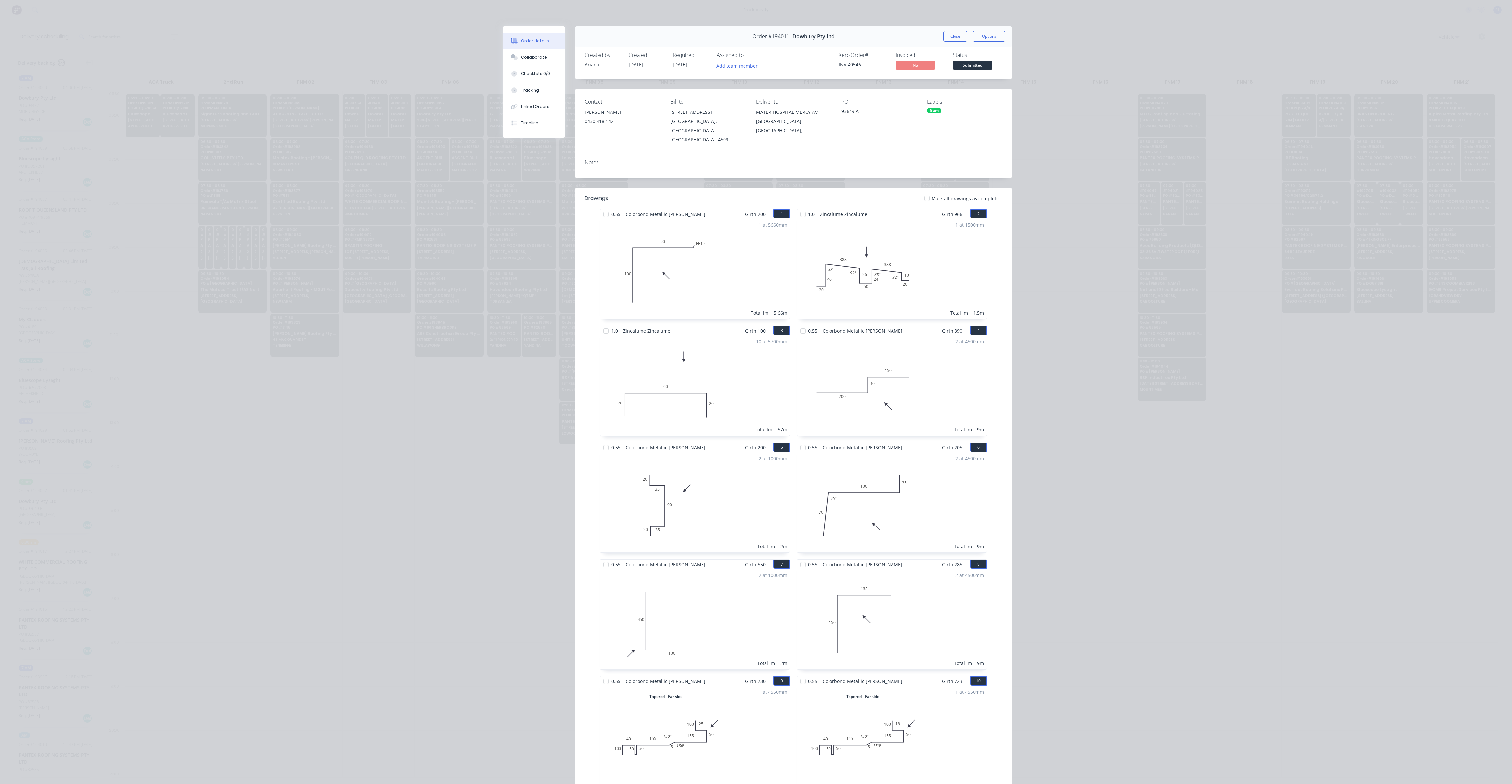
click at [954, 44] on div "Order #194011 - Dowbury Pty Ltd Close Options" at bounding box center [793, 36] width 437 height 21
click at [954, 39] on button "Close" at bounding box center [955, 36] width 24 height 11
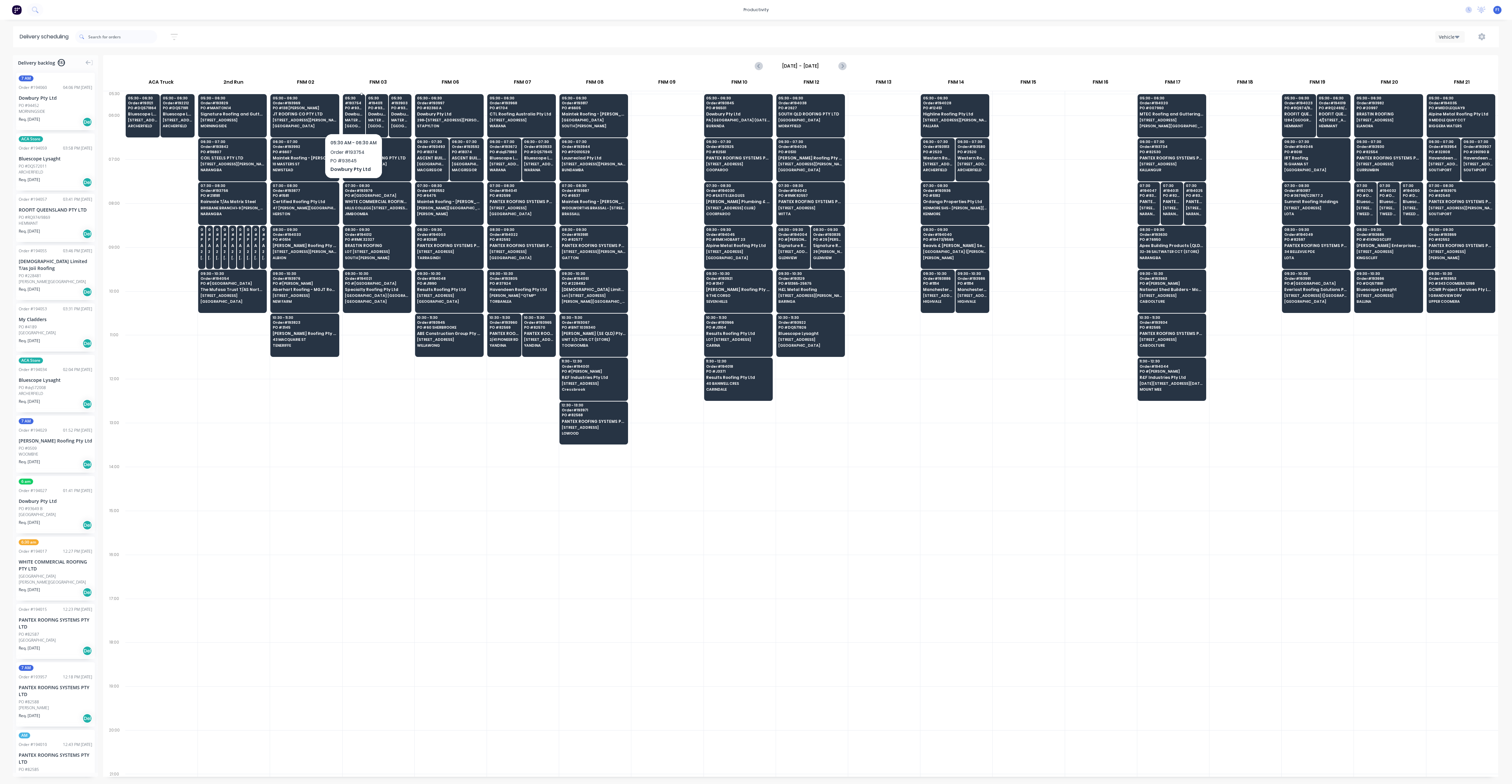
click at [353, 112] on span "Dowbury Pty Ltd" at bounding box center [354, 114] width 18 height 4
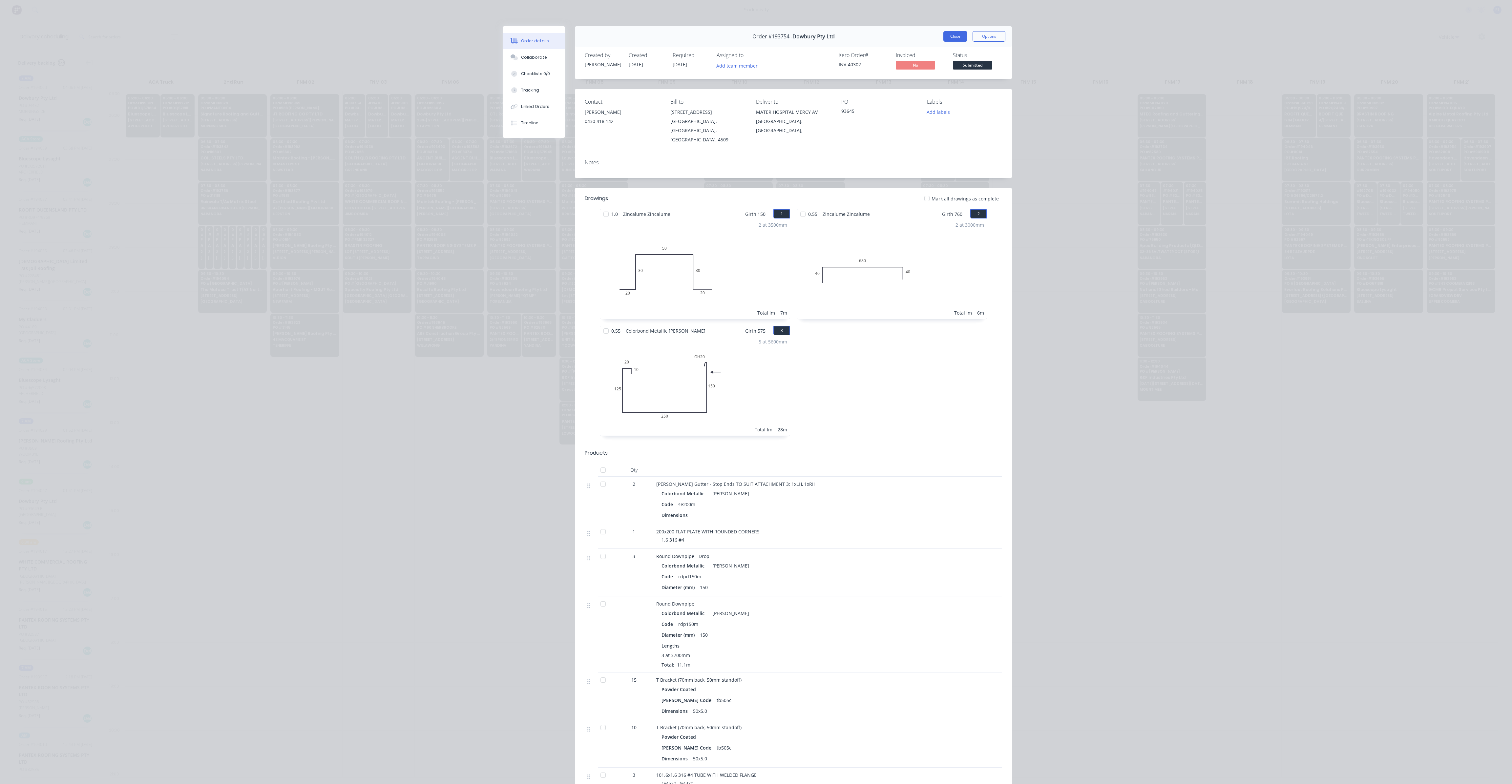
click at [951, 34] on button "Close" at bounding box center [955, 36] width 24 height 11
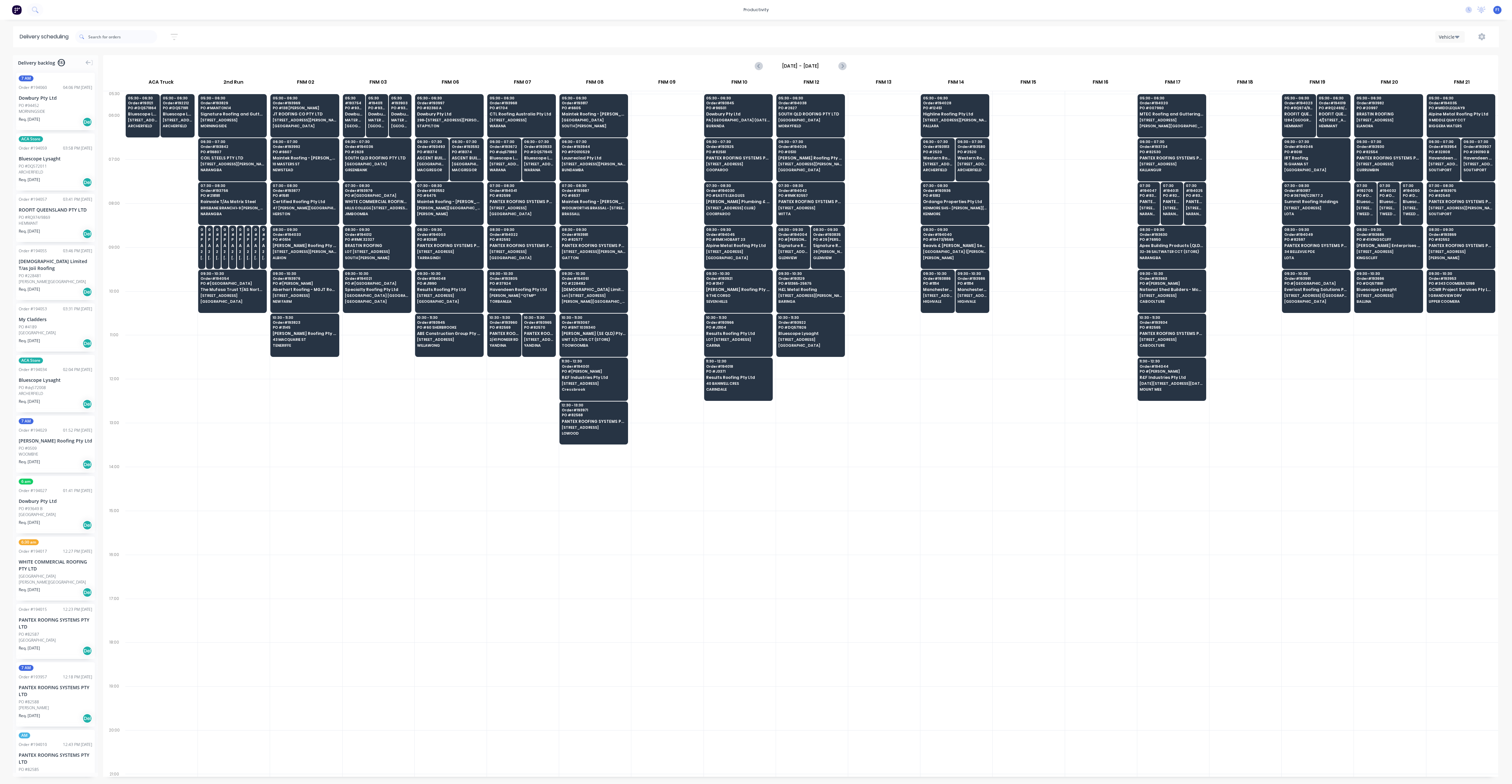
drag, startPoint x: 738, startPoint y: 499, endPoint x: 727, endPoint y: 507, distance: 13.6
click at [738, 499] on div at bounding box center [740, 488] width 72 height 44
click at [658, 170] on div at bounding box center [667, 181] width 72 height 44
